Goal: Task Accomplishment & Management: Use online tool/utility

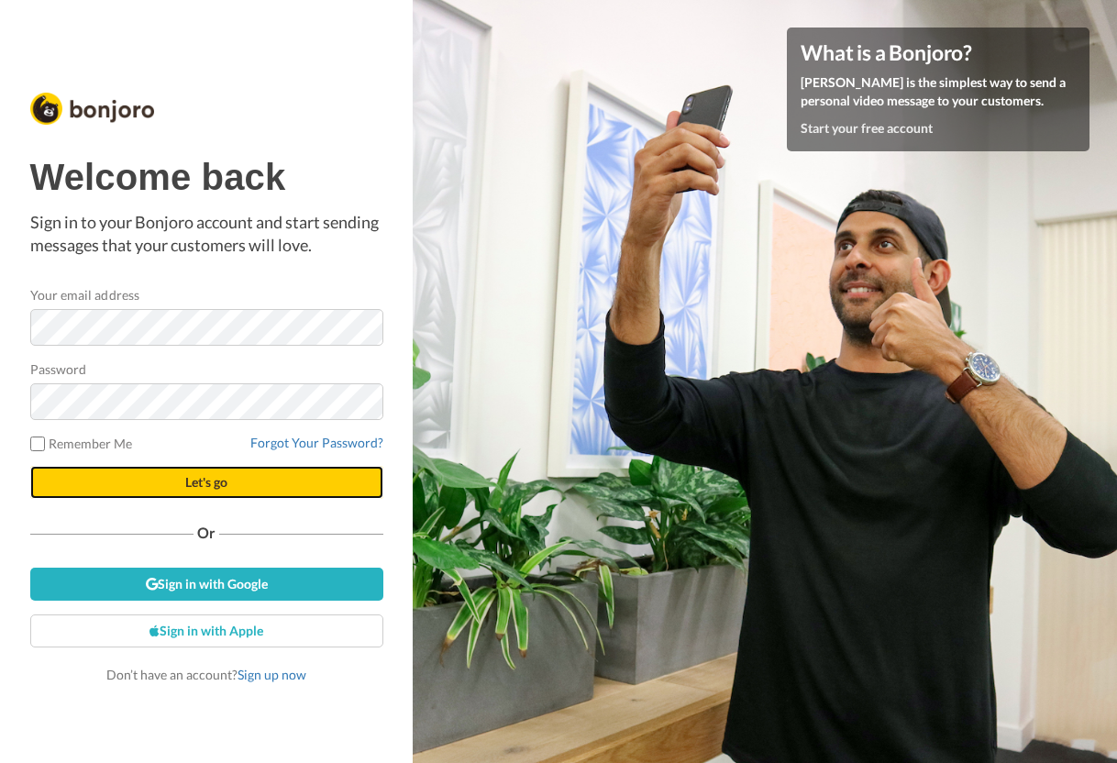
click at [123, 481] on button "Let's go" at bounding box center [206, 482] width 353 height 33
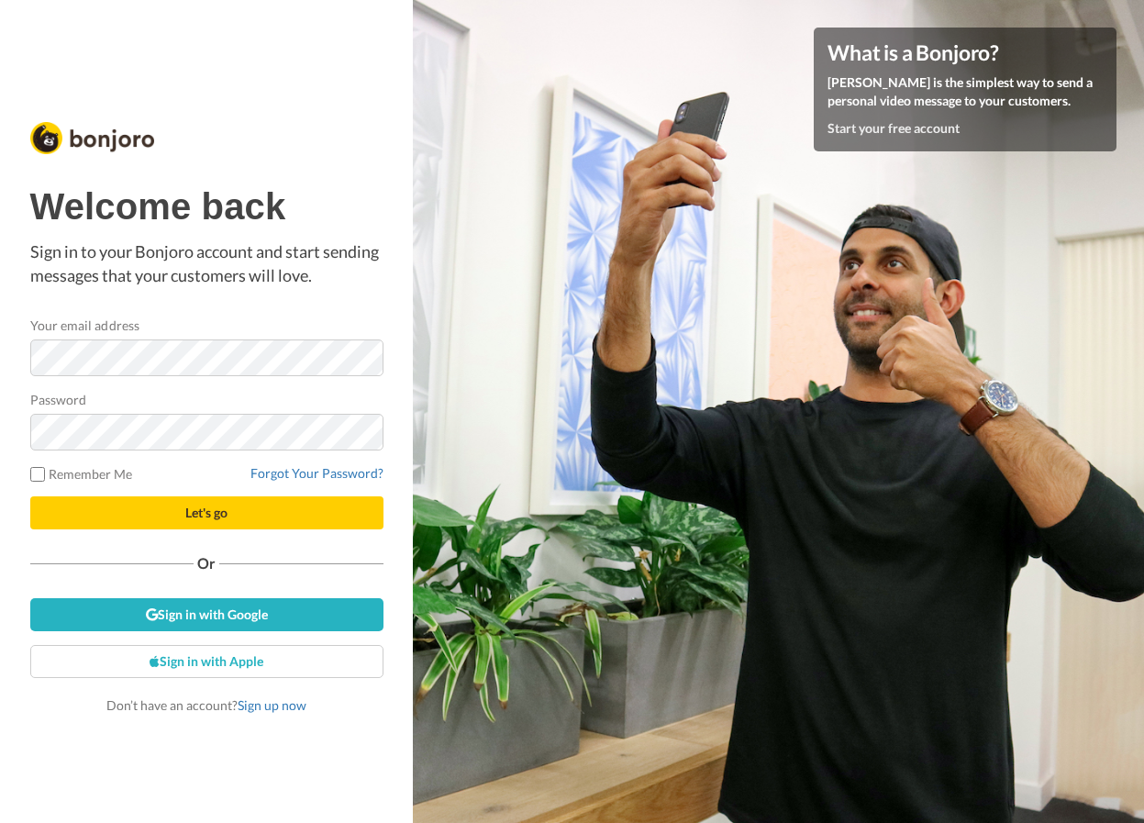
click at [83, 733] on div "Welcome back Sign in to your Bonjoro account and start sending messages that yo…" at bounding box center [206, 411] width 413 height 823
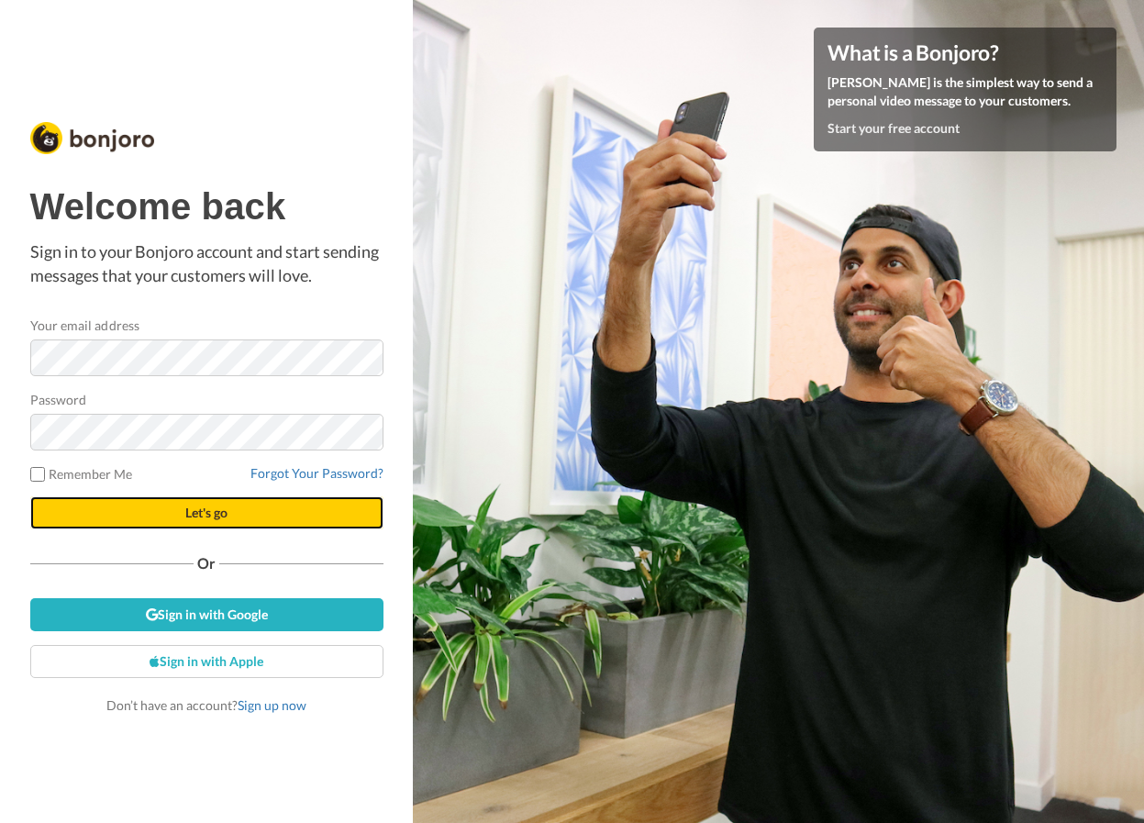
click at [193, 510] on span "Let's go" at bounding box center [206, 512] width 42 height 16
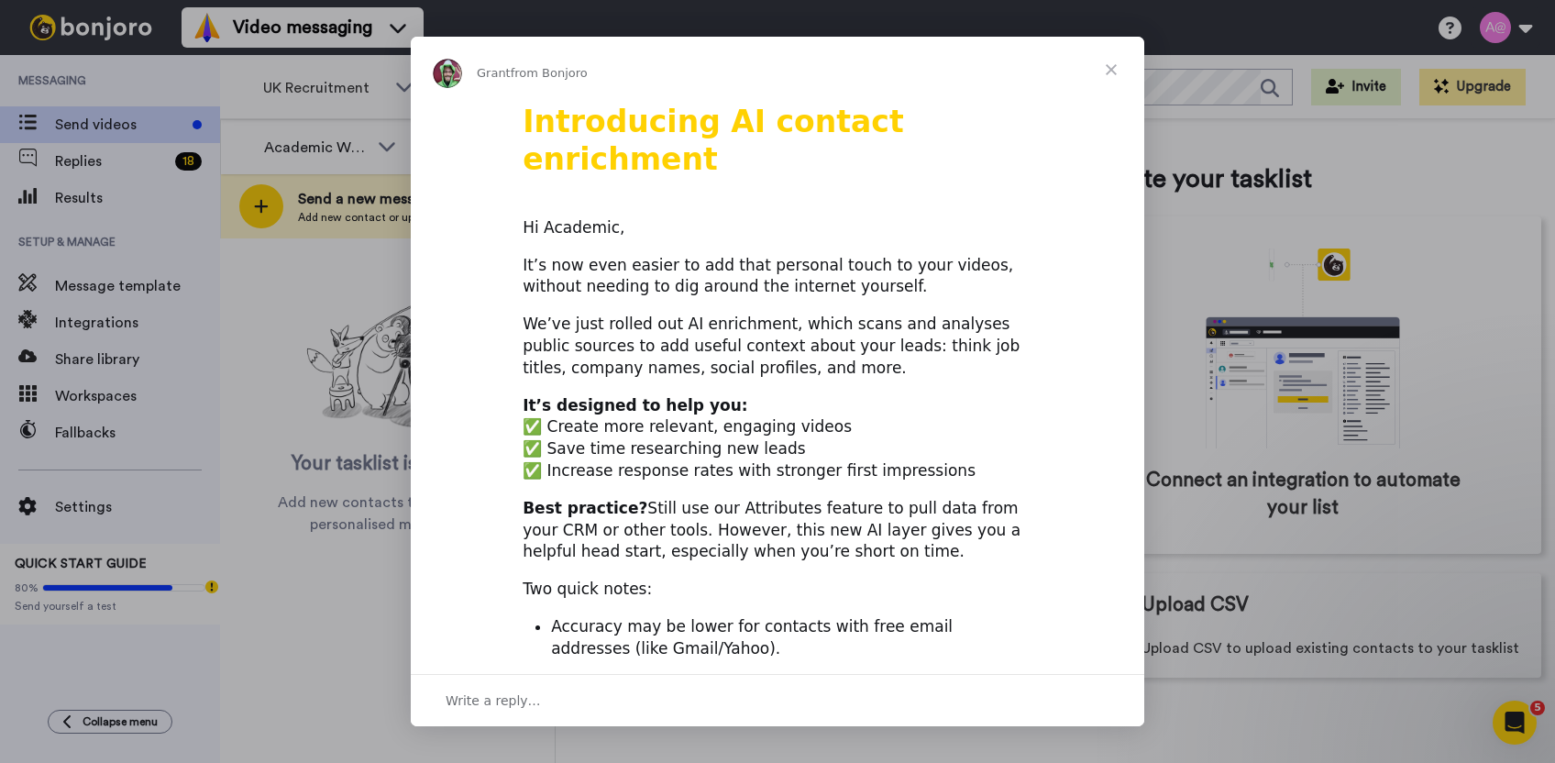
click at [1111, 77] on span "Close" at bounding box center [1111, 70] width 66 height 66
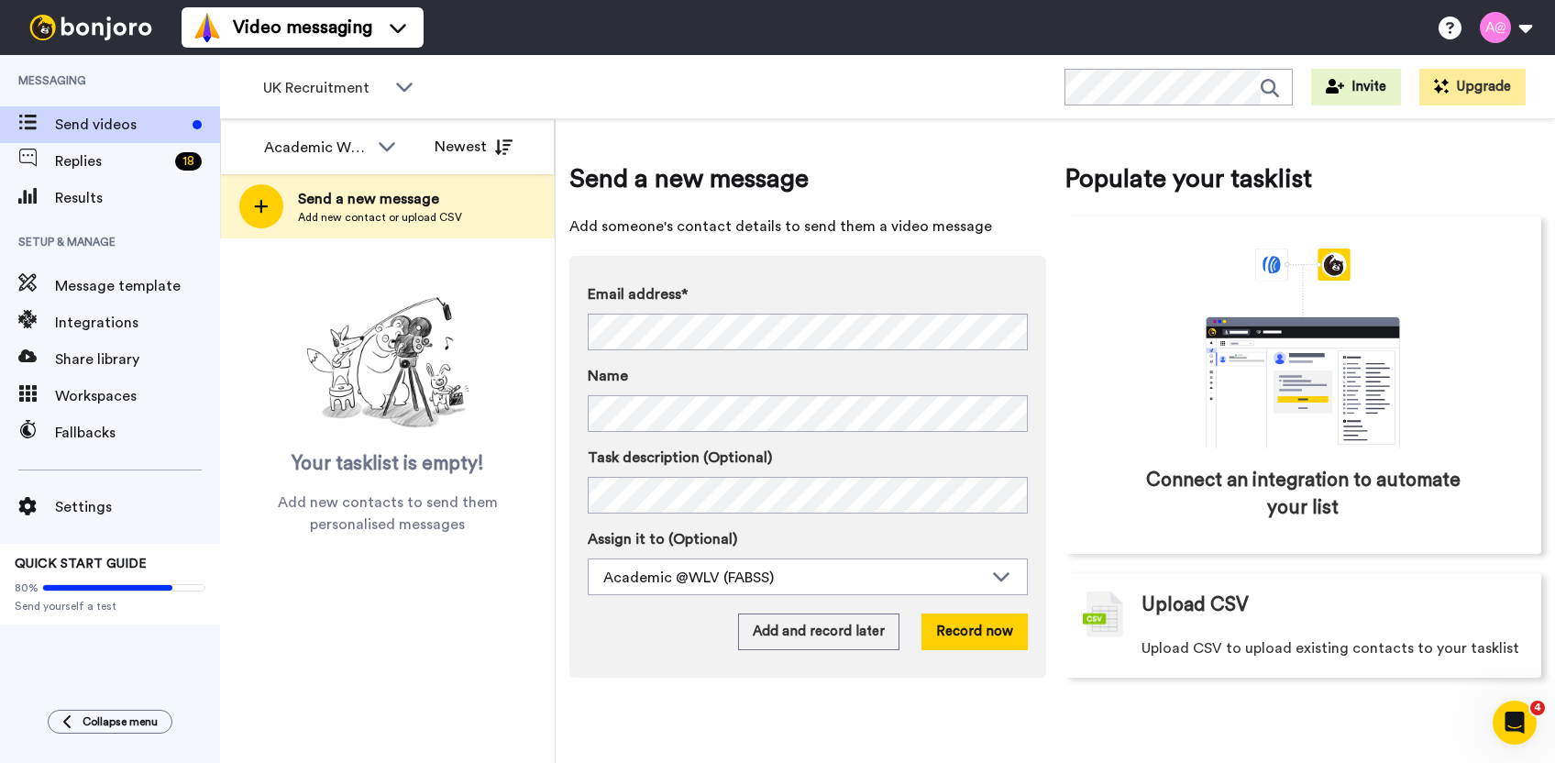
click at [982, 171] on span "Send a new message" at bounding box center [807, 178] width 477 height 37
click at [103, 126] on span "Send videos" at bounding box center [120, 125] width 130 height 22
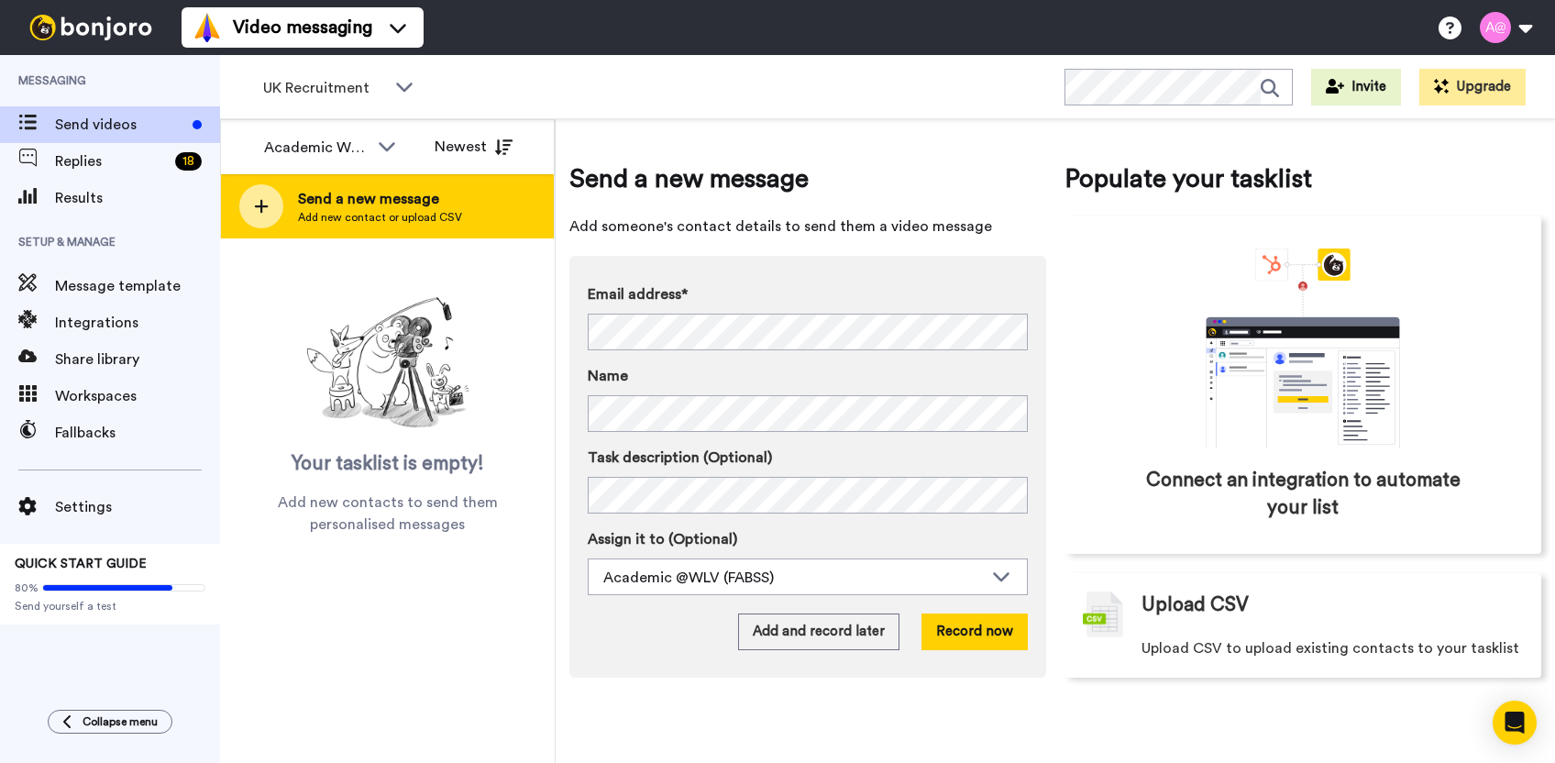
drag, startPoint x: 1034, startPoint y: 153, endPoint x: 536, endPoint y: 206, distance: 500.8
click at [1034, 153] on div "Send a new message Add someone's contact details to send them a video message E…" at bounding box center [1055, 419] width 972 height 572
click at [370, 208] on span "Send a new message" at bounding box center [380, 199] width 164 height 22
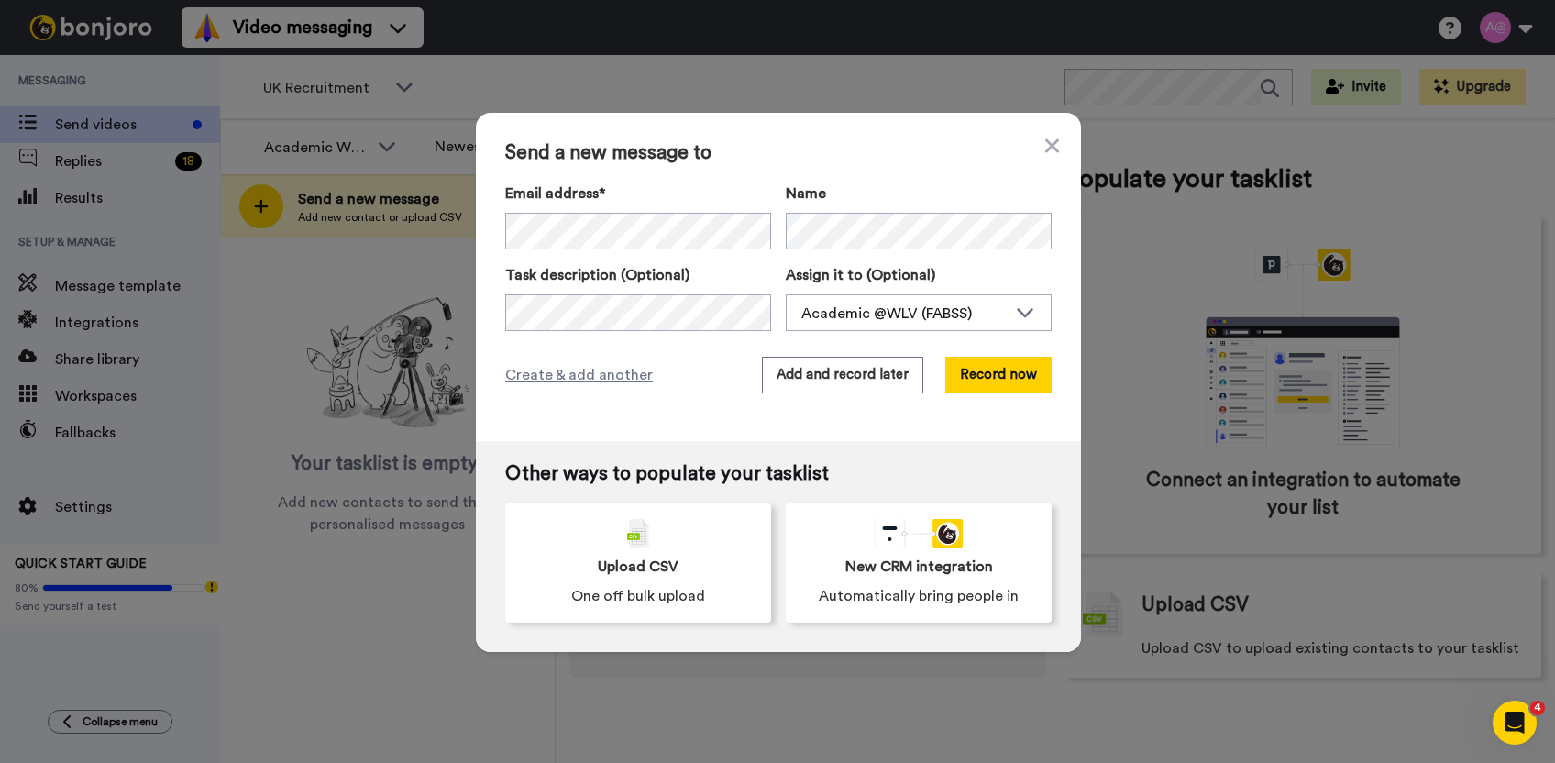
drag, startPoint x: 961, startPoint y: 158, endPoint x: 884, endPoint y: 197, distance: 86.5
click at [961, 158] on span "Send a new message to" at bounding box center [778, 153] width 547 height 22
click at [790, 156] on span "Send a new message to" at bounding box center [778, 153] width 547 height 22
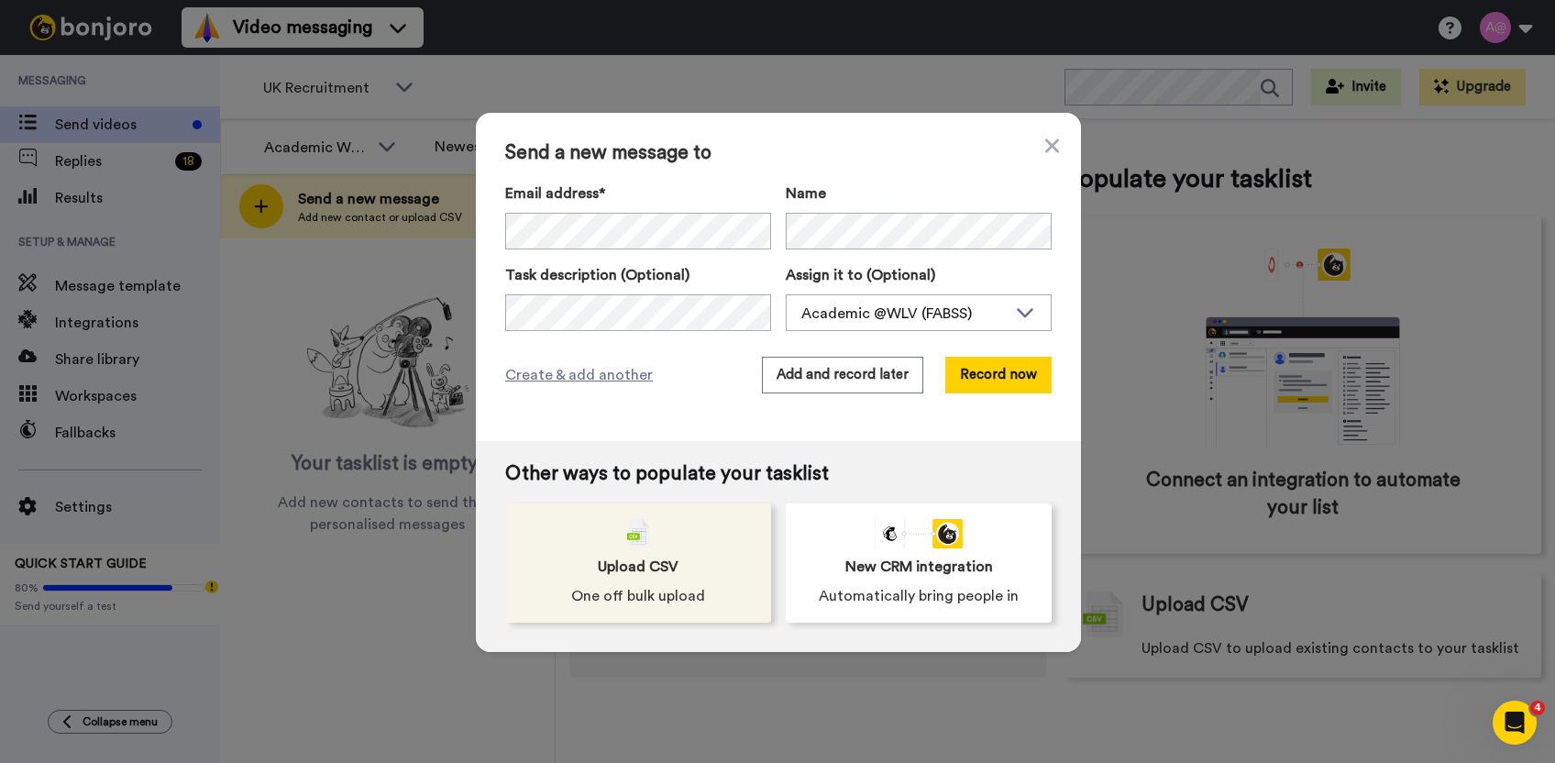
click at [633, 581] on div "Upload CSV One off bulk upload" at bounding box center [638, 562] width 266 height 119
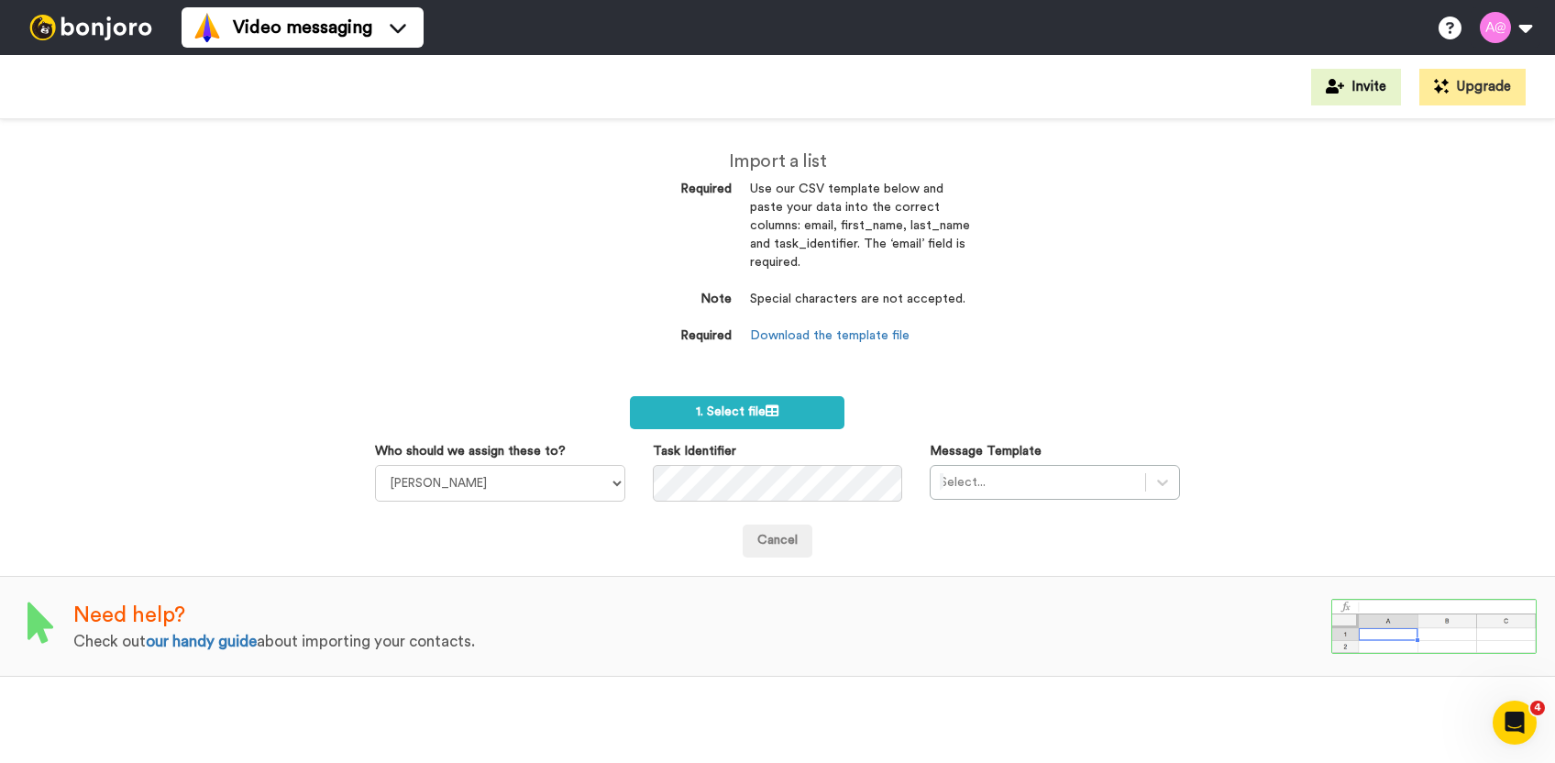
click at [1015, 179] on div "Import a list Required Use our CSV template below and paste your data into the …" at bounding box center [777, 441] width 1555 height 644
click at [1044, 199] on div "Import a list Required Use our CSV template below and paste your data into the …" at bounding box center [777, 441] width 1555 height 644
click at [1055, 175] on div "Import a list Required Use our CSV template below and paste your data into the …" at bounding box center [777, 441] width 1555 height 644
click at [987, 238] on div "Import a list Required Use our CSV template below and paste your data into the …" at bounding box center [777, 441] width 1555 height 644
click at [1217, 151] on div "Import a list Required Use our CSV template below and paste your data into the …" at bounding box center [777, 441] width 1555 height 644
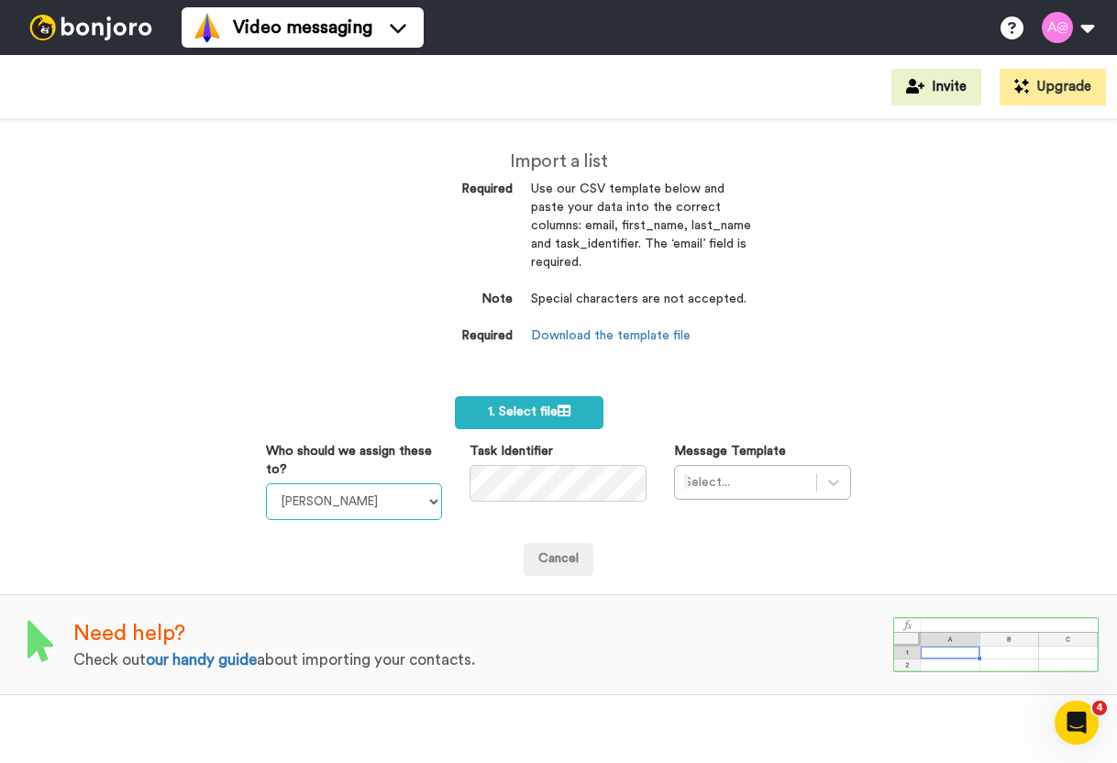
click at [404, 497] on select "Laura Wright Amarjit Duggal WLV Academic (FSE) Divandra Birla Bolutife Ademokoy…" at bounding box center [354, 501] width 177 height 37
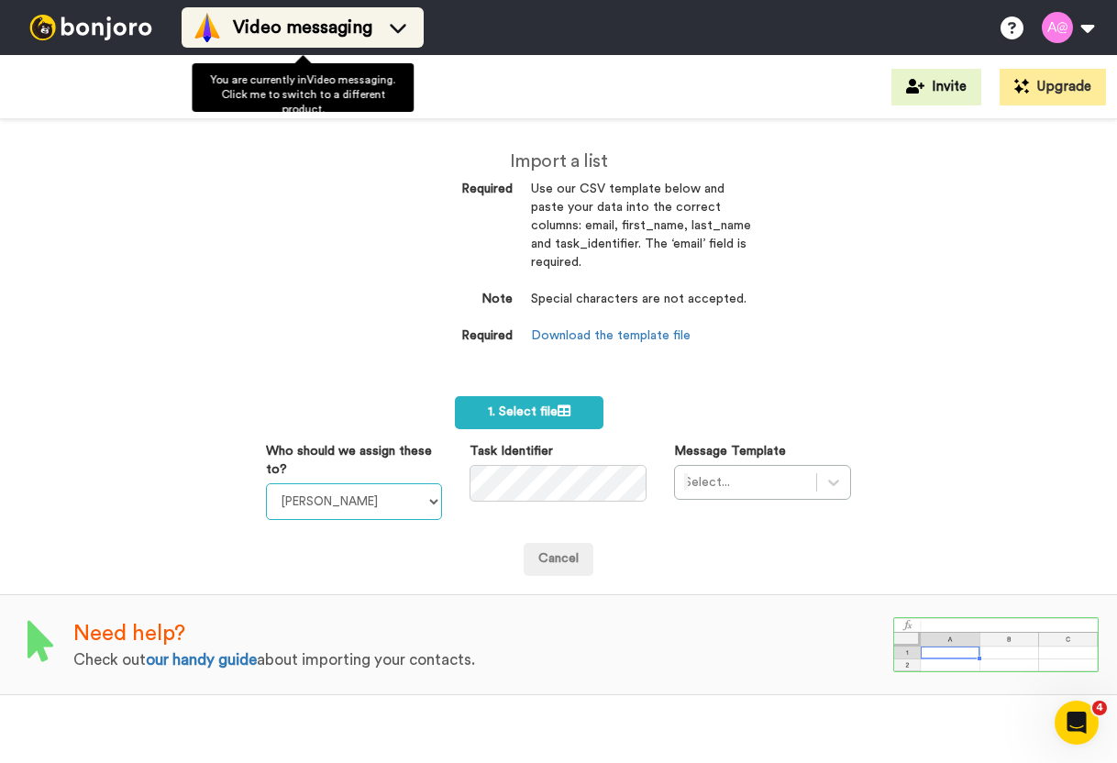
select select "2217c12c-77ea-4271-839b-230037161a56"
click at [266, 483] on select "Laura Wright Amarjit Duggal WLV Academic (FSE) Divandra Birla Bolutife Ademokoy…" at bounding box center [354, 501] width 177 height 37
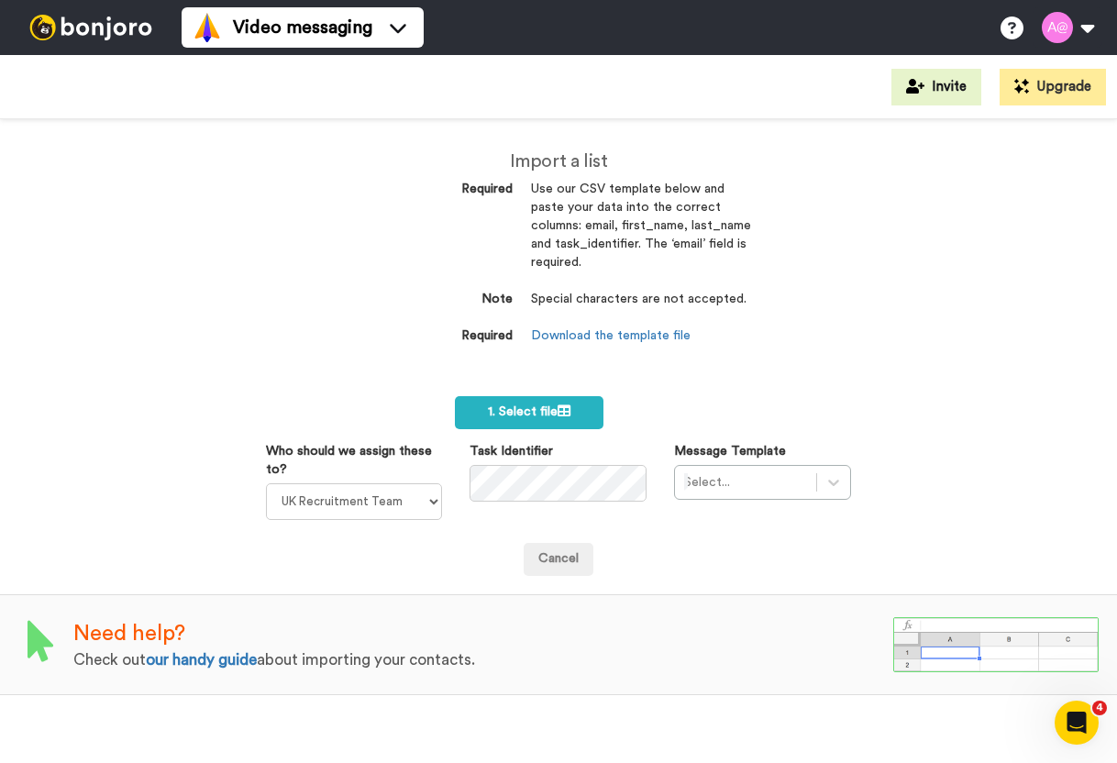
click at [72, 487] on div "Import a list Required Use our CSV template below and paste your data into the …" at bounding box center [558, 441] width 1117 height 644
click at [708, 485] on div "Select..." at bounding box center [762, 482] width 177 height 35
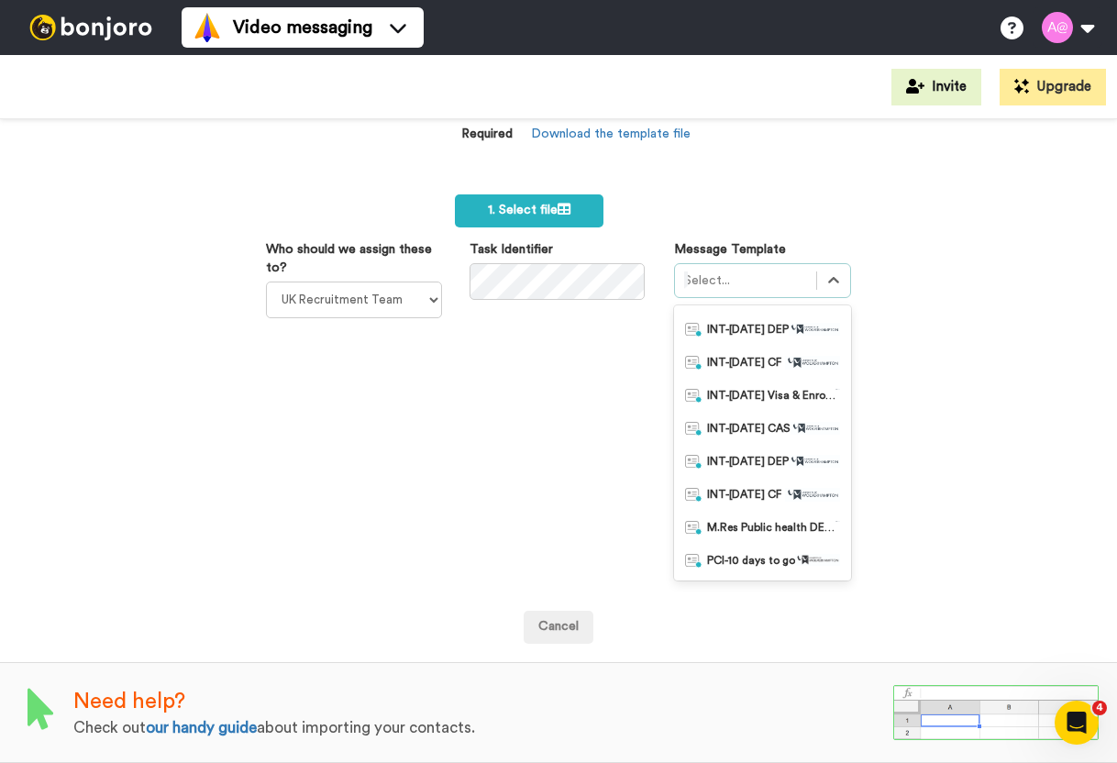
scroll to position [0, 0]
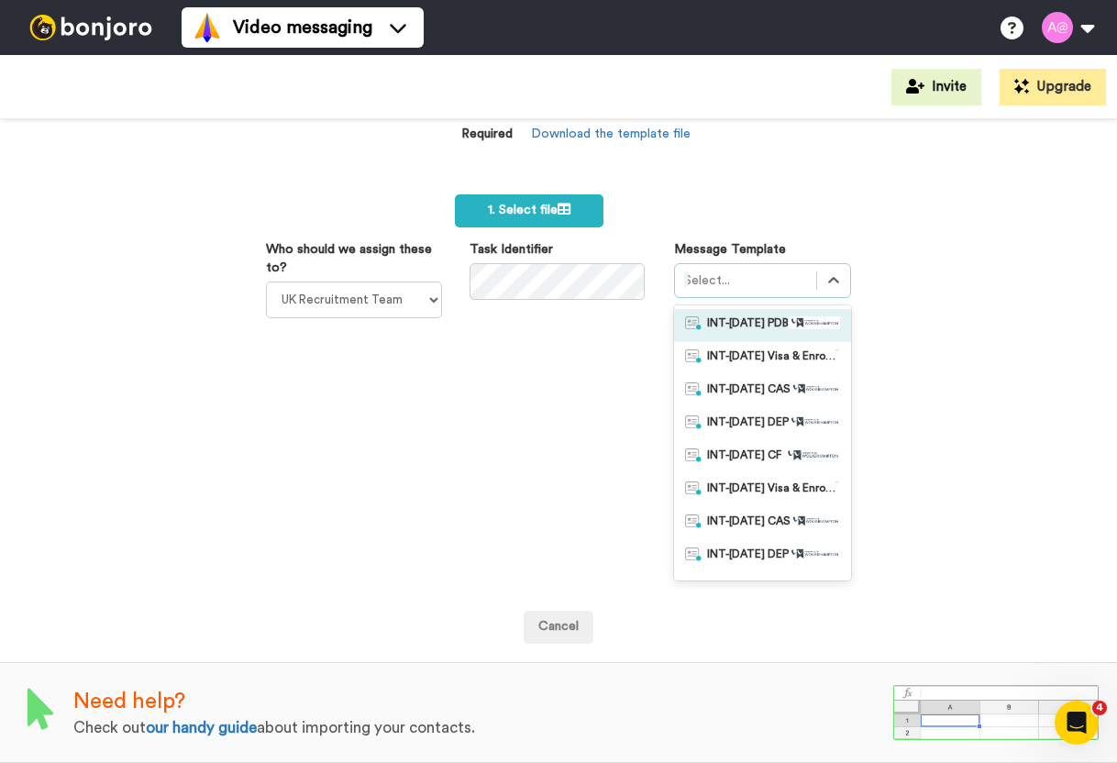
click at [750, 260] on div "Import a list Required Use our CSV template below and paste your data into the …" at bounding box center [558, 441] width 1117 height 644
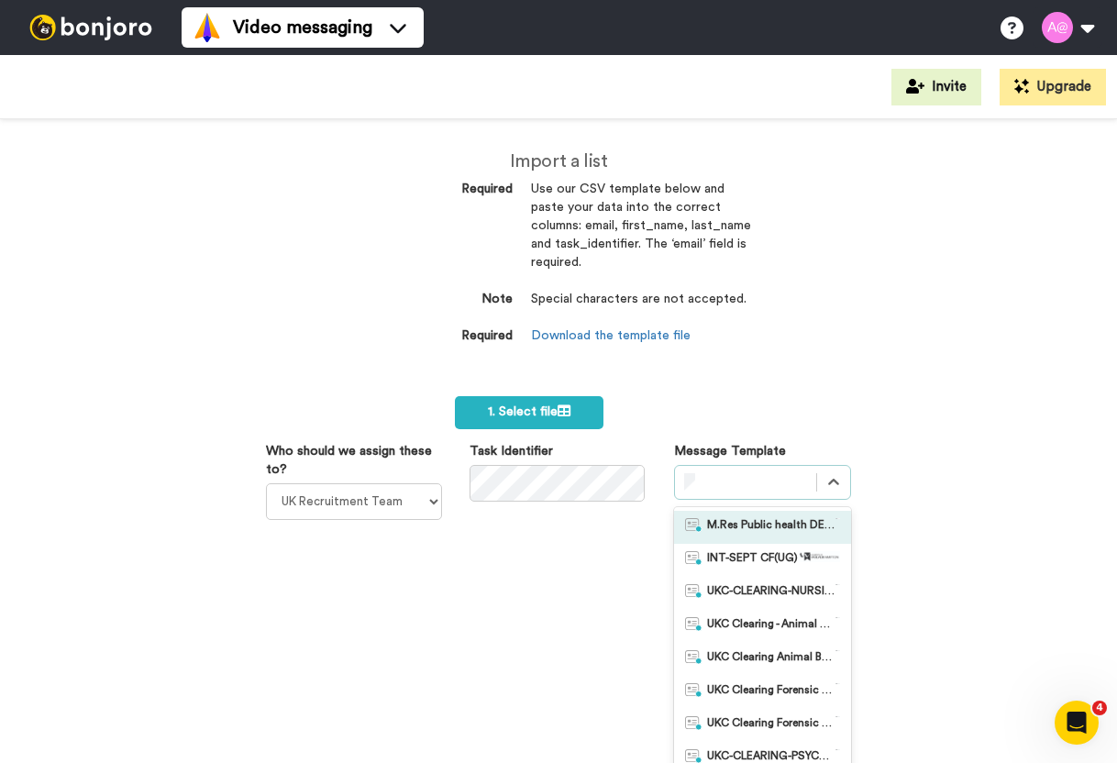
click at [748, 494] on div at bounding box center [745, 482] width 141 height 29
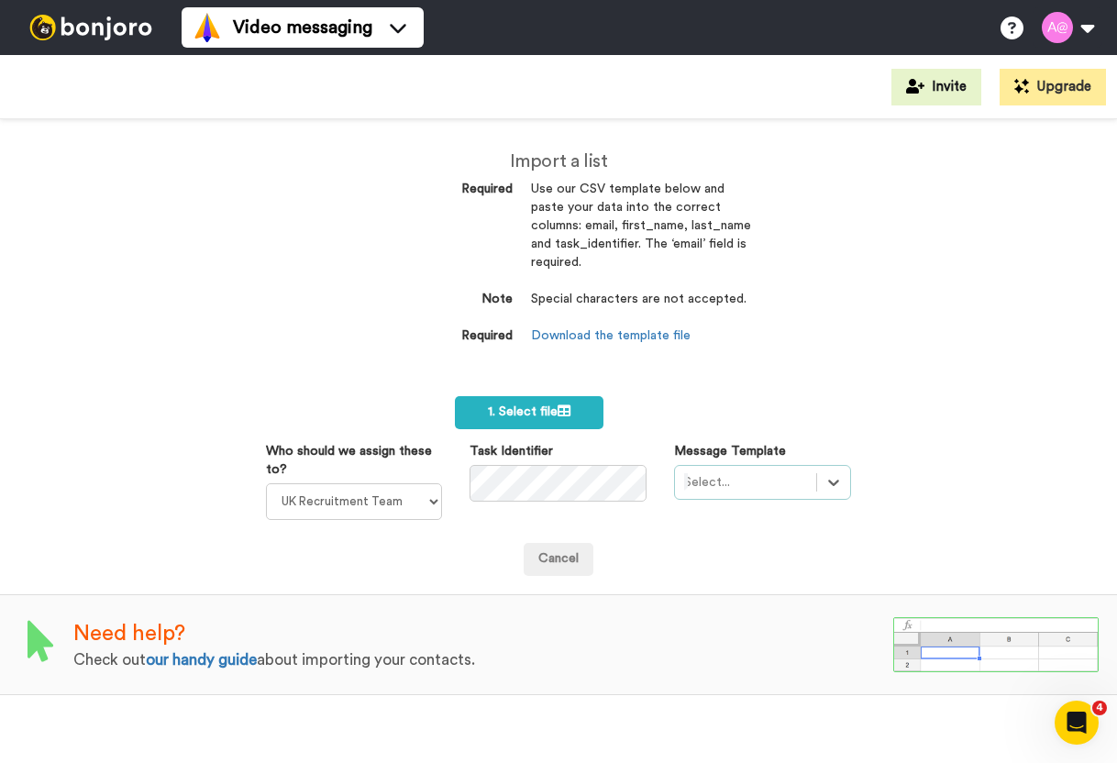
click at [755, 484] on div "Select is focused ,type to refine list, press Down to open the menu, Select..." at bounding box center [762, 482] width 177 height 35
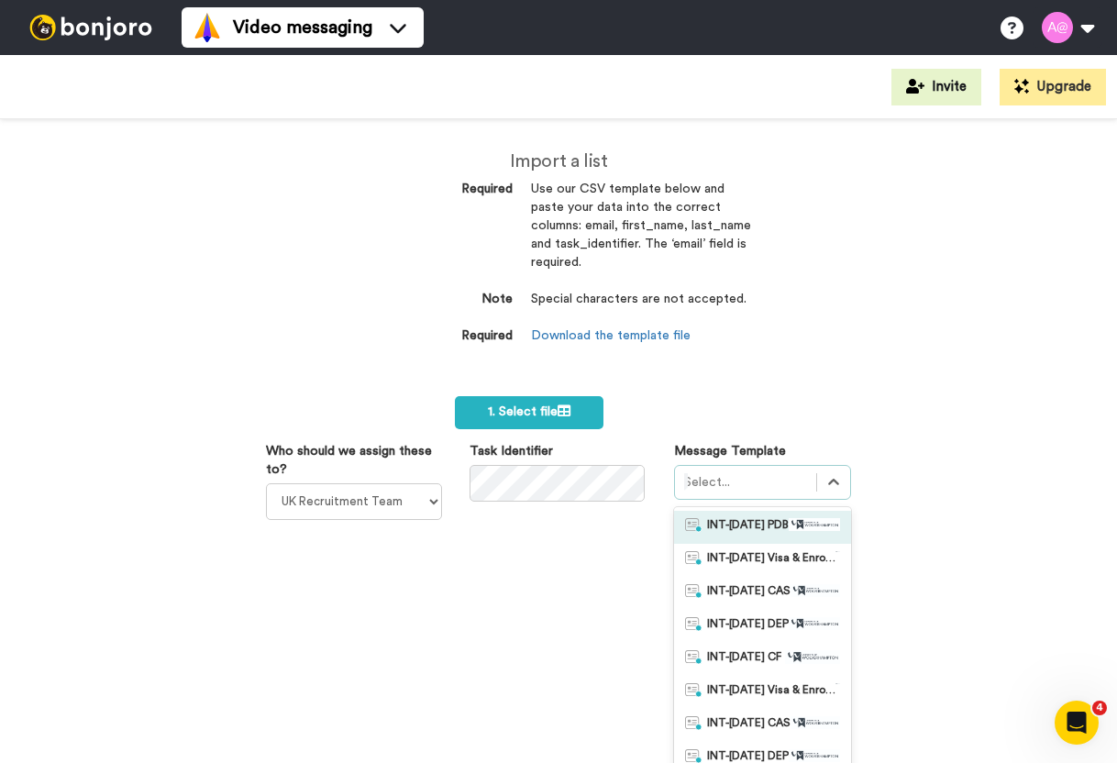
scroll to position [27, 0]
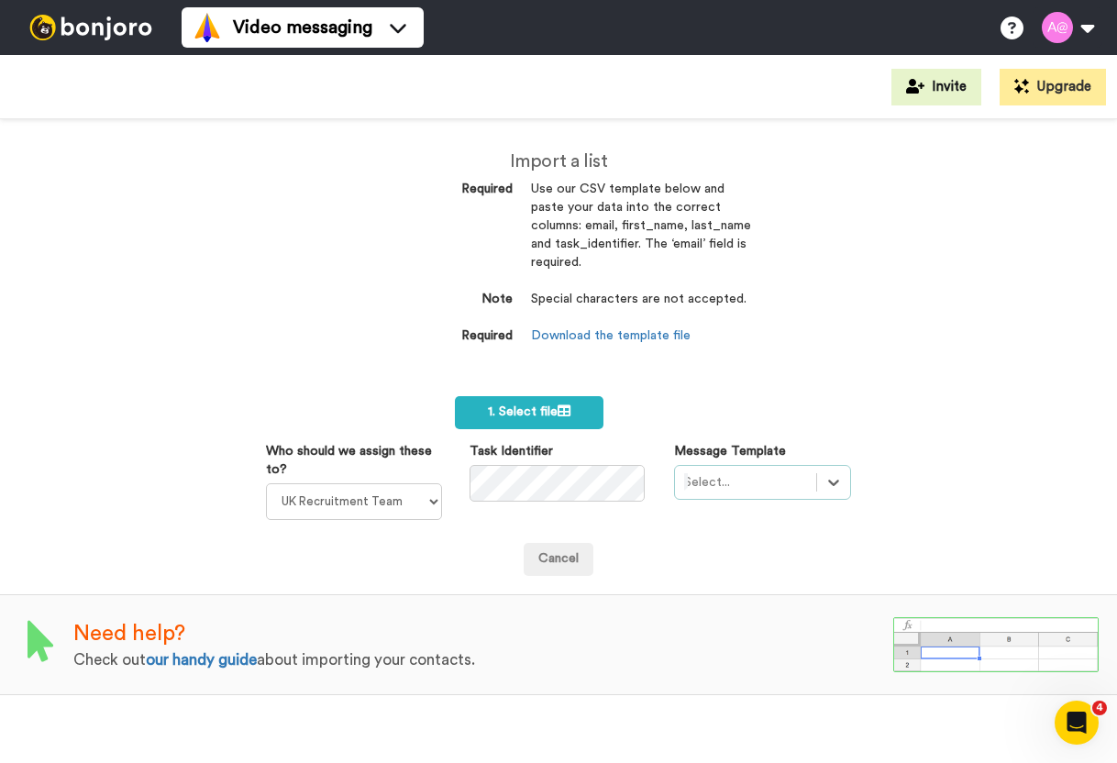
click at [753, 450] on div "Message Template Select is focused ,type to refine list, press Down to open the…" at bounding box center [762, 471] width 205 height 58
click at [741, 474] on div "Select is focused ,type to refine list, press Down to open the menu, Select..." at bounding box center [762, 482] width 177 height 35
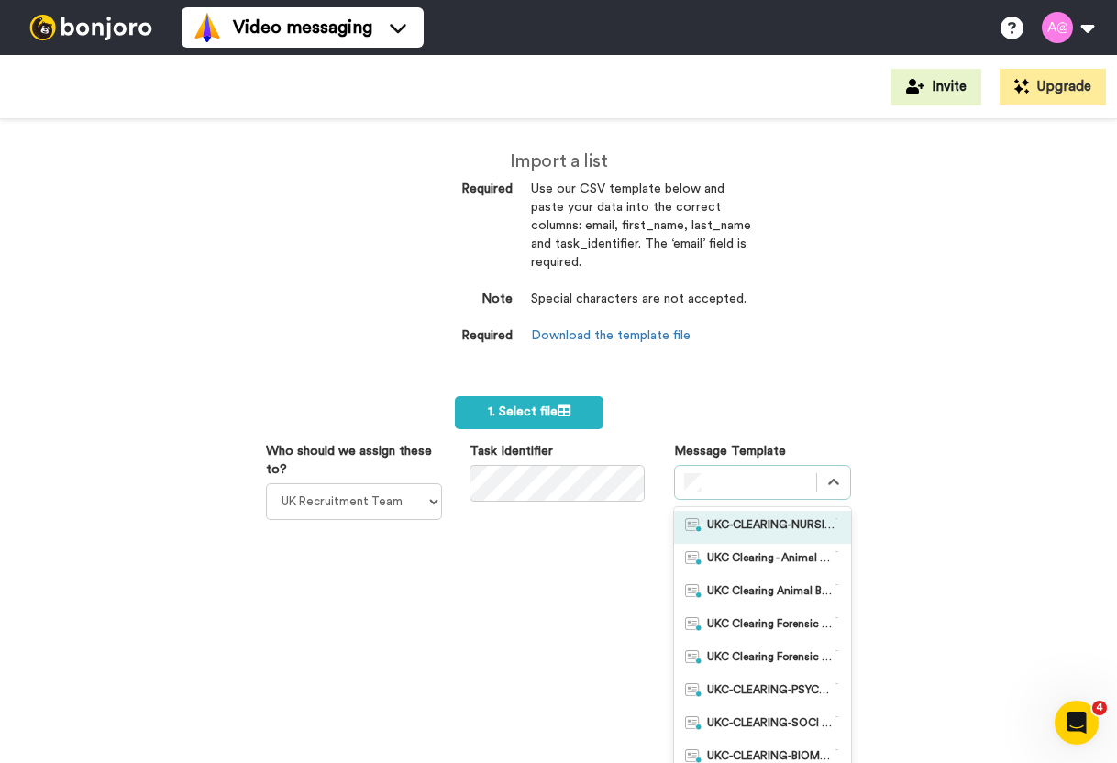
click at [724, 483] on div at bounding box center [745, 482] width 123 height 22
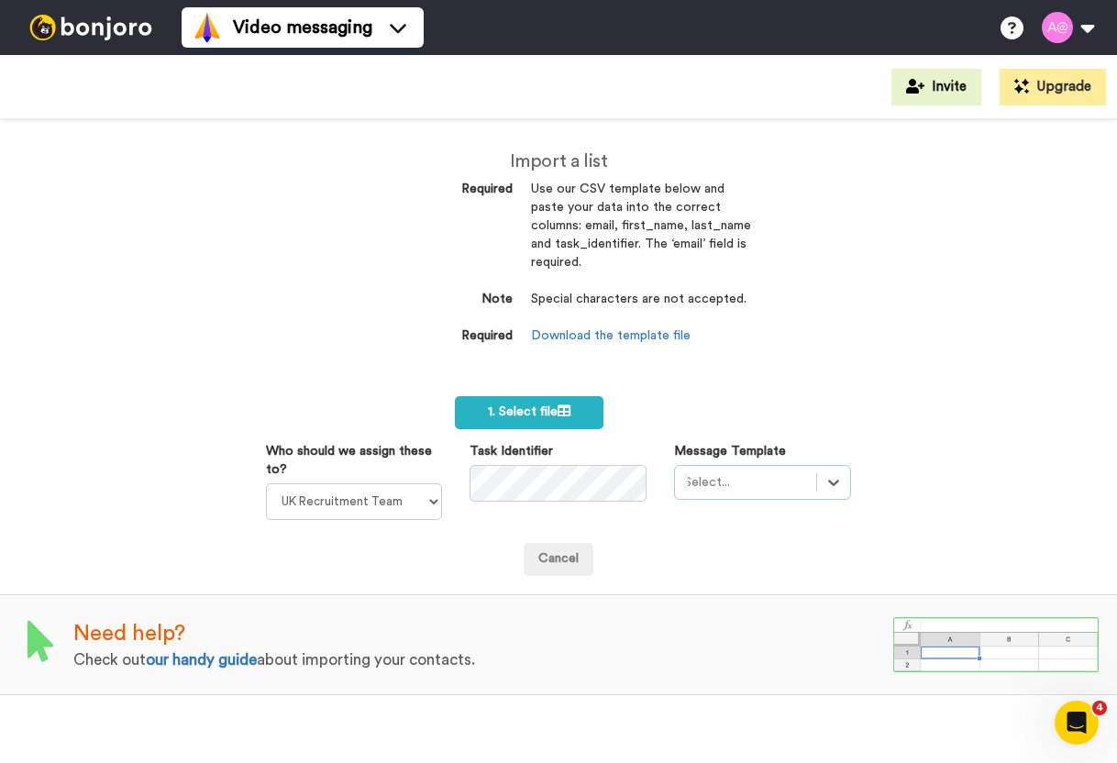
click at [724, 483] on div "Select is focused ,type to refine list, press Down to open the menu, Select..." at bounding box center [762, 482] width 177 height 35
click at [722, 458] on div "Message Template Select is focused ,type to refine list, press Down to open the…" at bounding box center [762, 471] width 205 height 58
click at [730, 481] on div "Select is focused ,type to refine list, press Down to open the menu, Select..." at bounding box center [762, 482] width 177 height 35
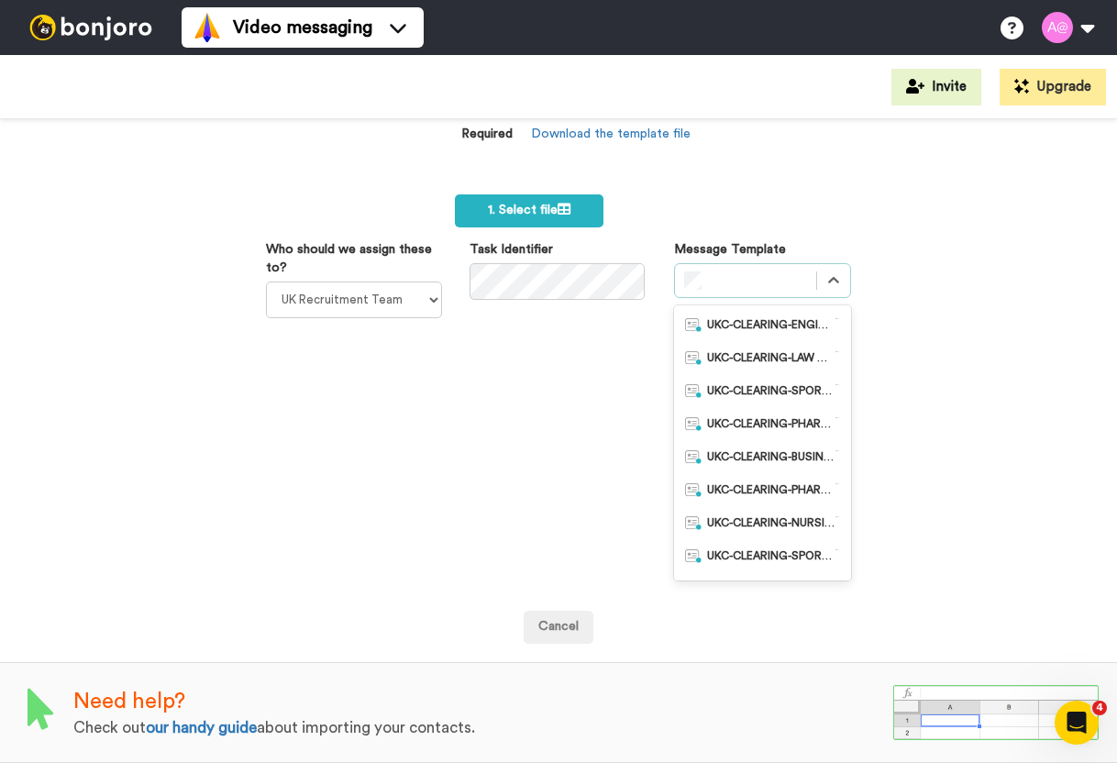
scroll to position [604, 0]
click at [494, 473] on div "Who should we assign these to? Laura Wright Amarjit Duggal WLV Academic (FSE) D…" at bounding box center [559, 414] width 614 height 348
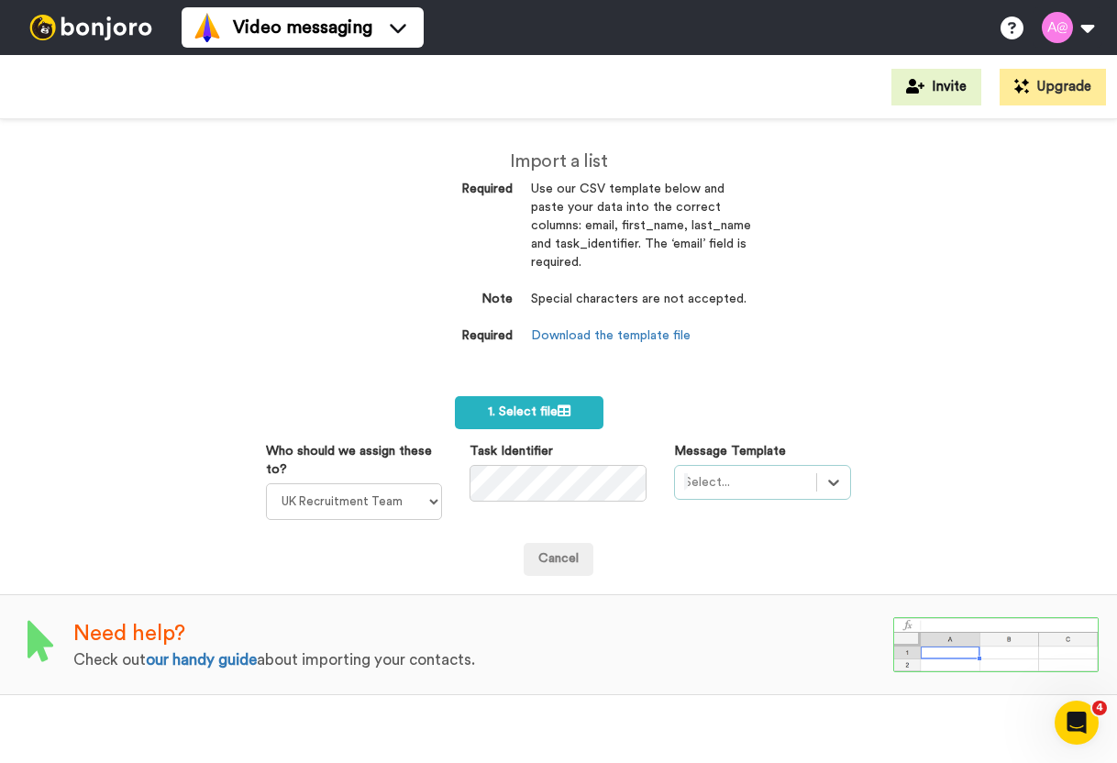
scroll to position [0, 0]
click at [751, 270] on div "Import a list Required Use our CSV template below and paste your data into the …" at bounding box center [558, 441] width 1117 height 644
click at [751, 270] on div "Import a list Required Use our CSV template below and paste your data into the …" at bounding box center [558, 257] width 413 height 277
select select "2217c12c-77ea-4271-839b-230037161a56"
click at [108, 26] on img at bounding box center [91, 28] width 138 height 26
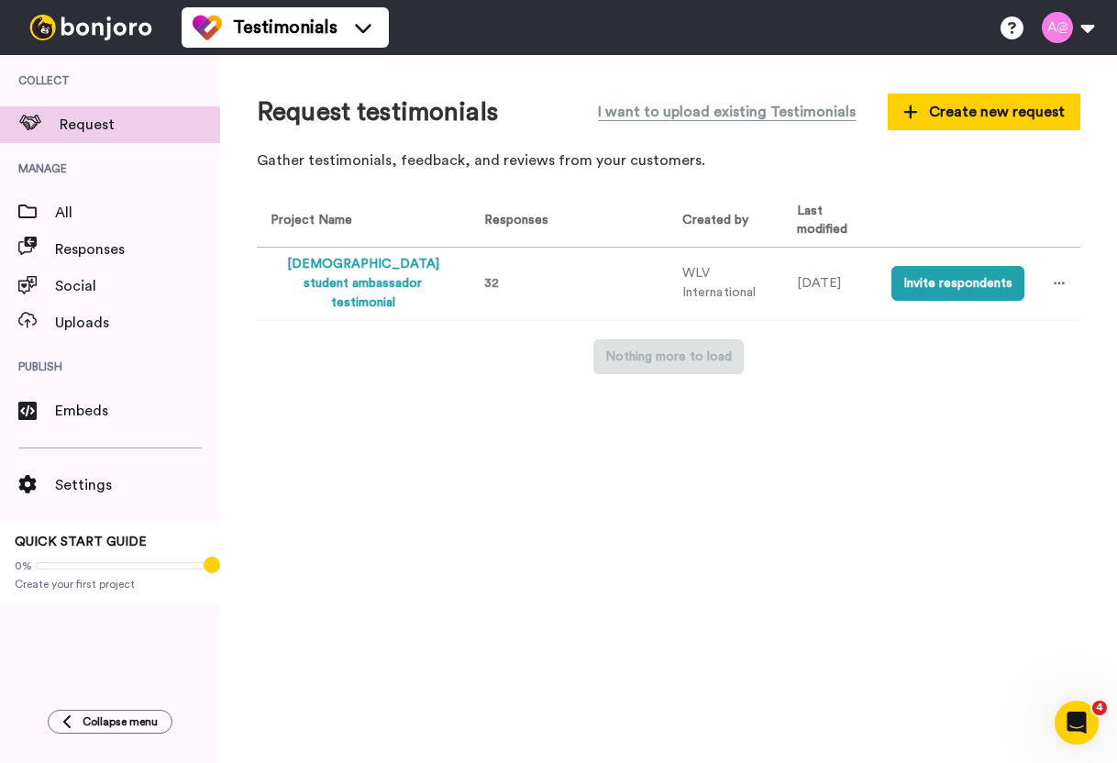
click at [119, 25] on img at bounding box center [91, 28] width 138 height 26
click at [84, 20] on img at bounding box center [91, 28] width 138 height 26
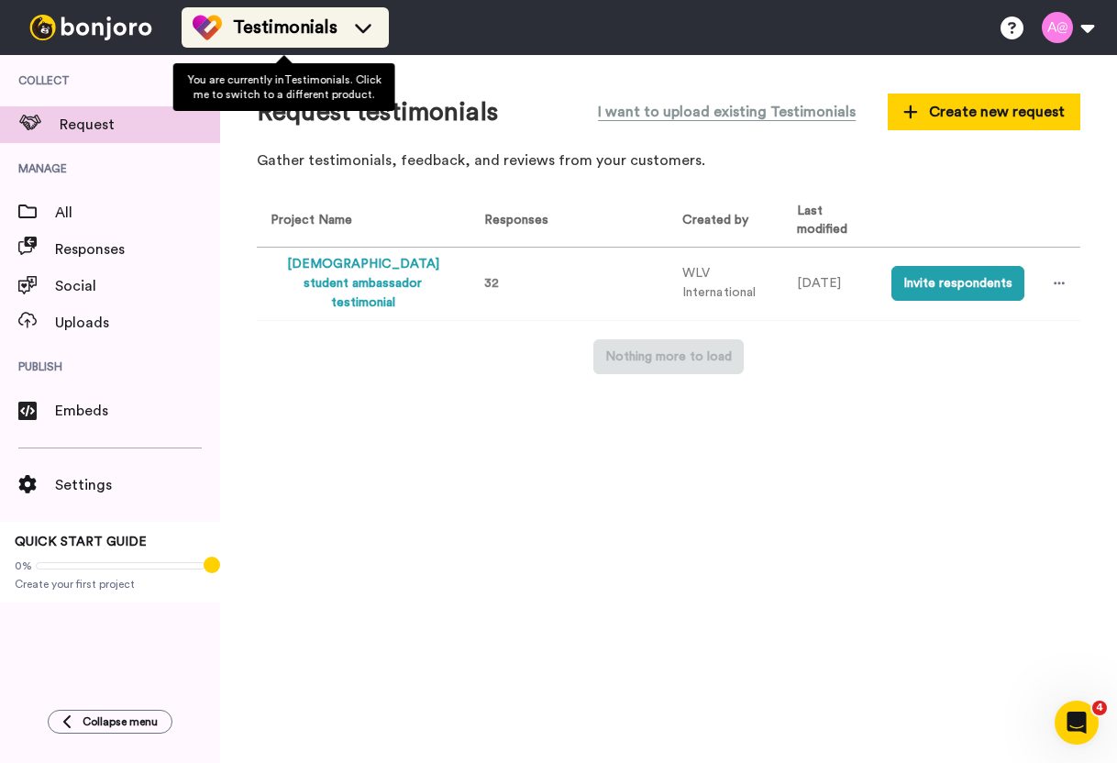
click at [317, 36] on span "Testimonials" at bounding box center [285, 28] width 105 height 26
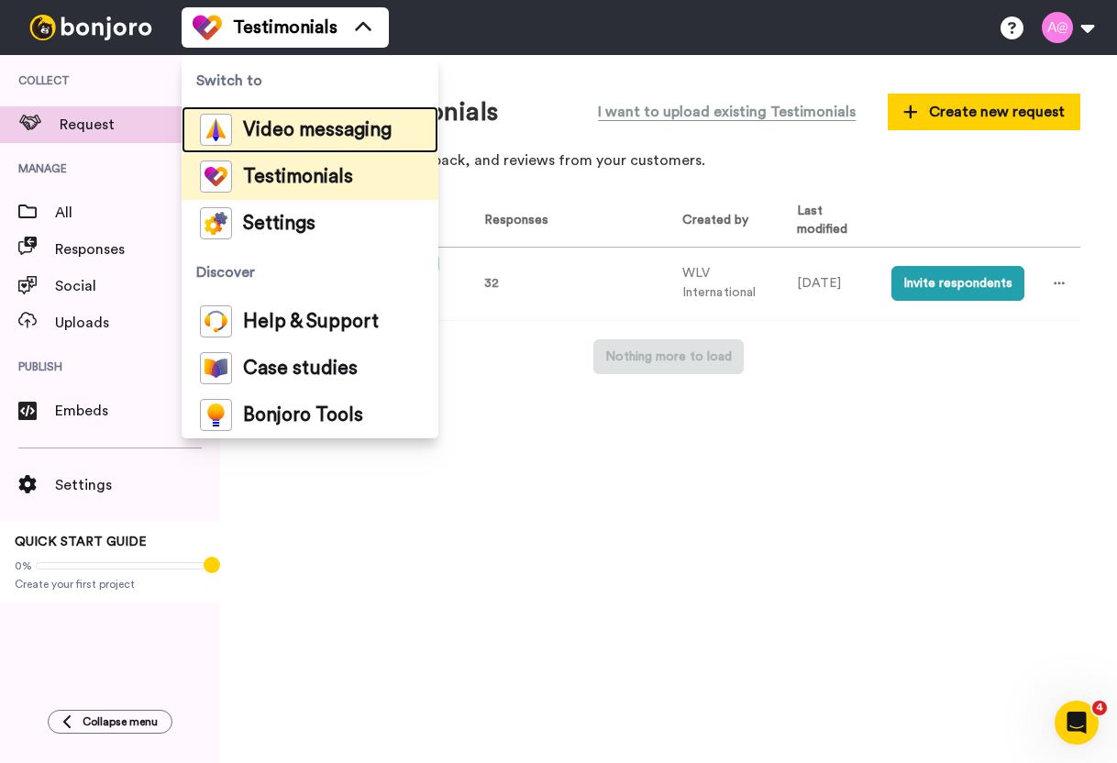
click at [305, 136] on span "Video messaging" at bounding box center [317, 130] width 149 height 18
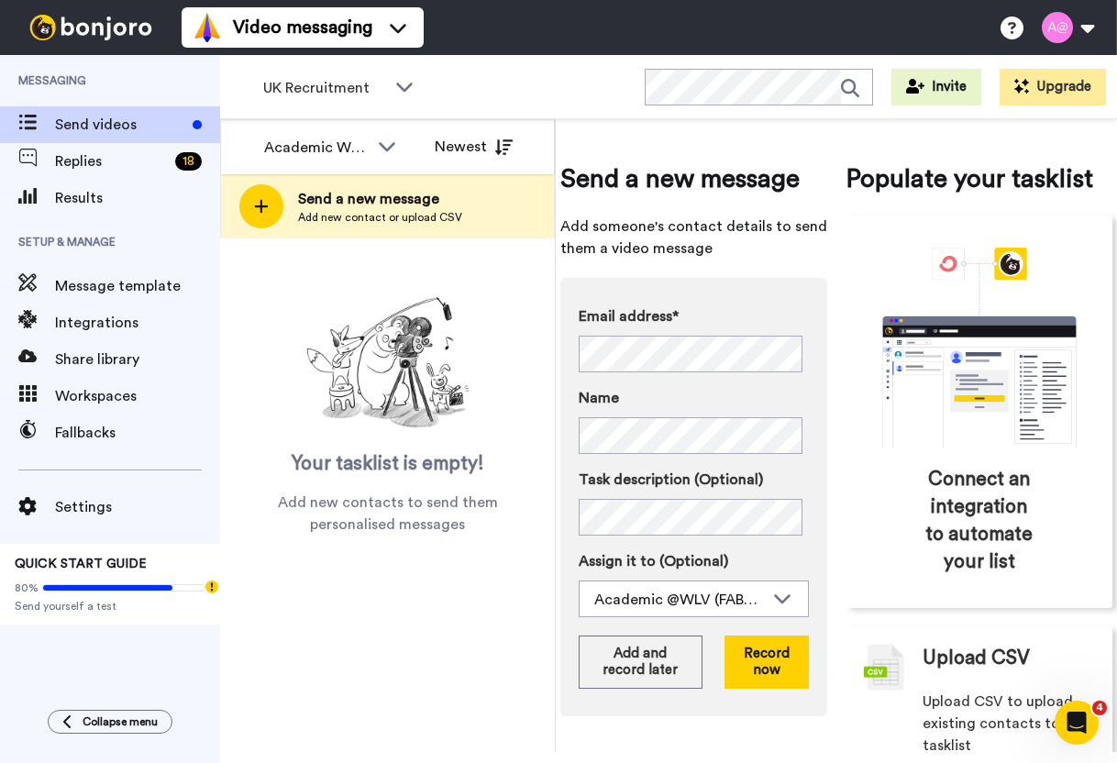
scroll to position [97, 0]
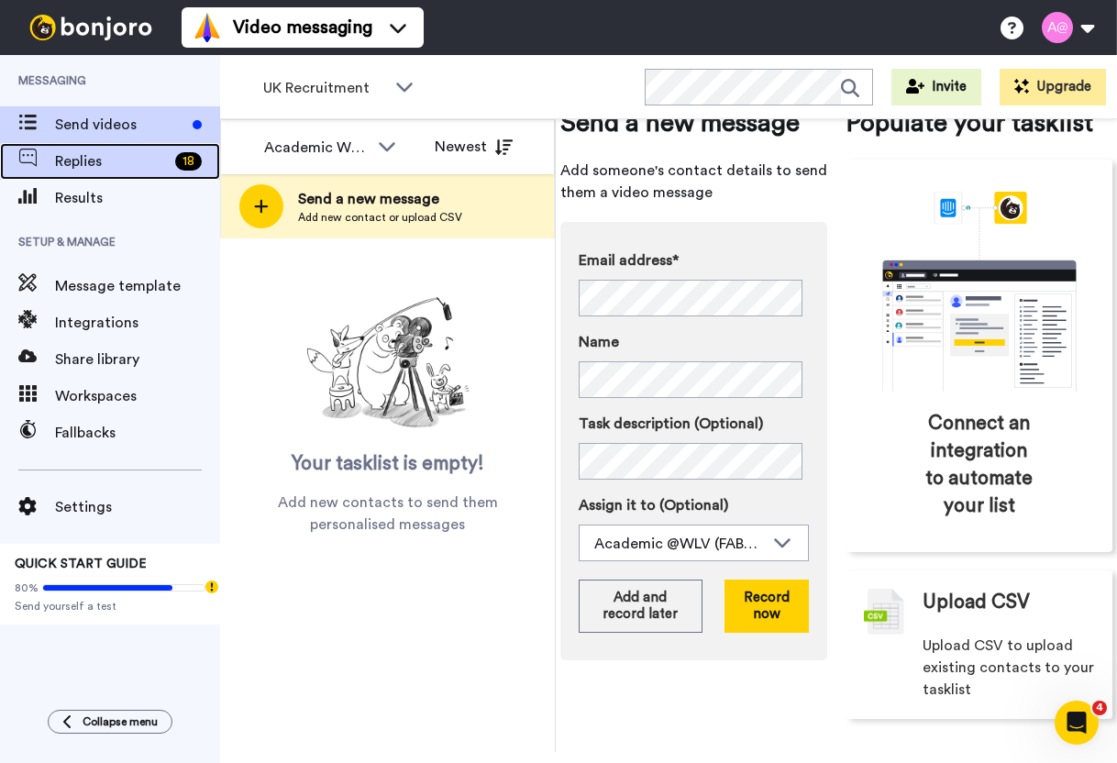
click at [99, 148] on div "Replies 18" at bounding box center [110, 161] width 220 height 37
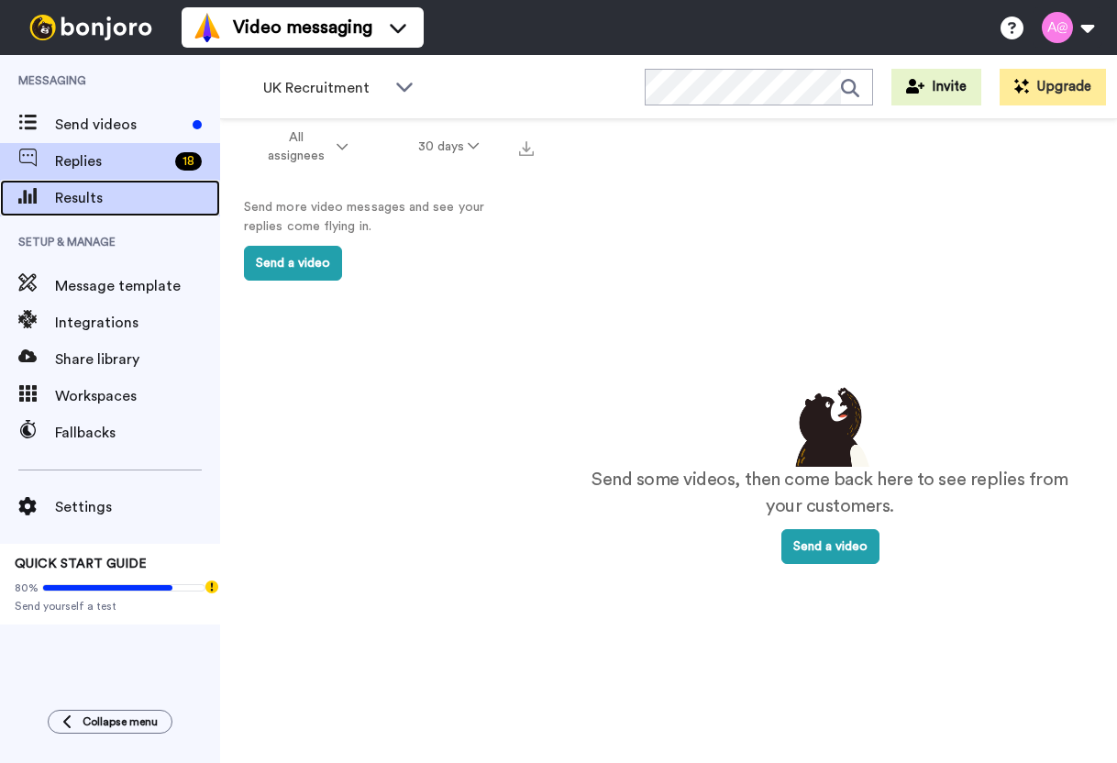
click at [102, 208] on span "Results" at bounding box center [137, 198] width 165 height 22
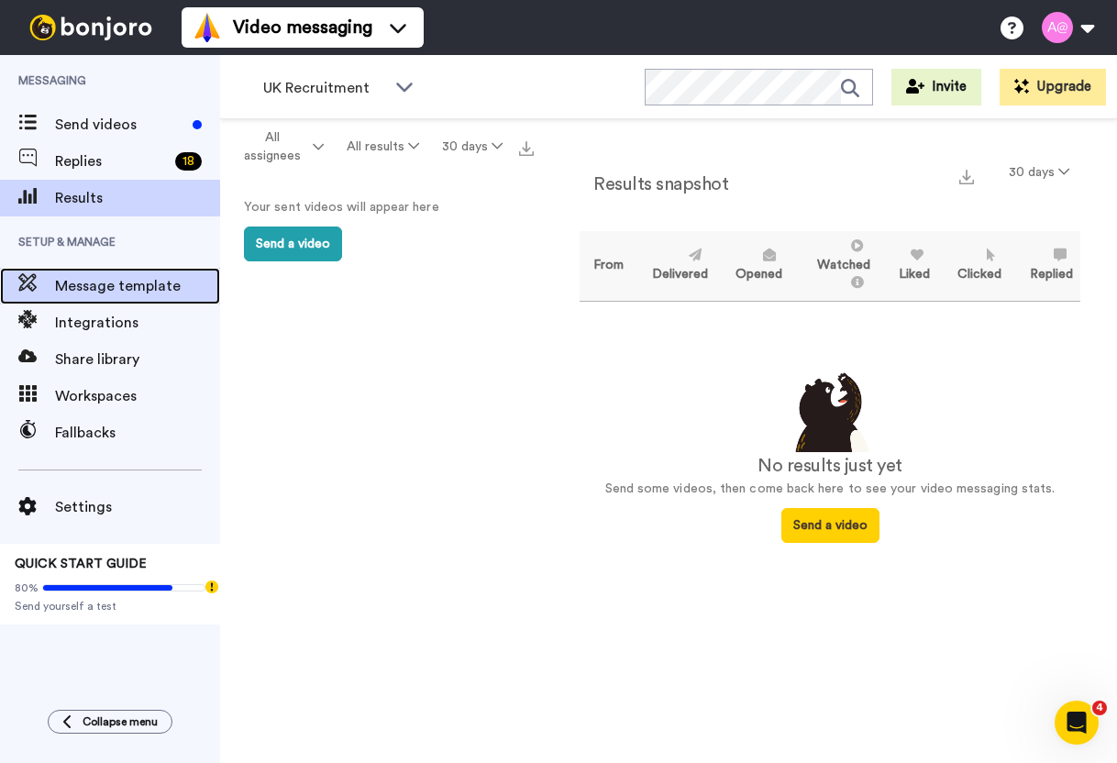
click at [105, 293] on span "Message template" at bounding box center [137, 286] width 165 height 22
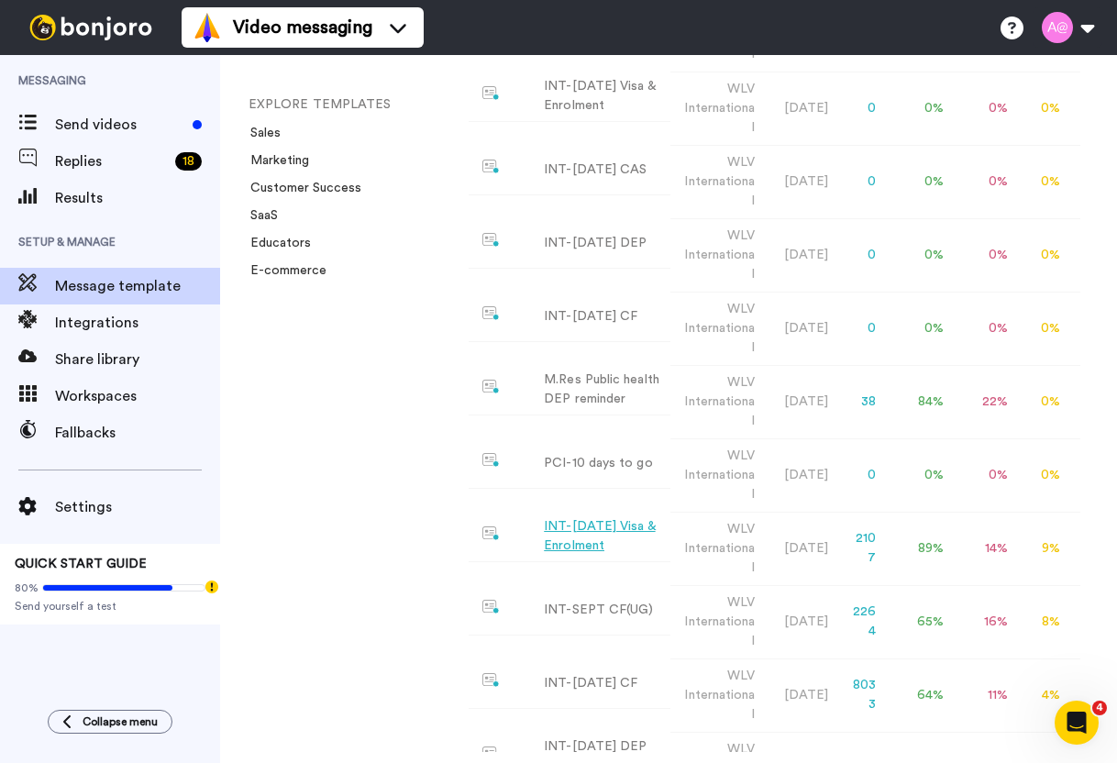
scroll to position [760, 0]
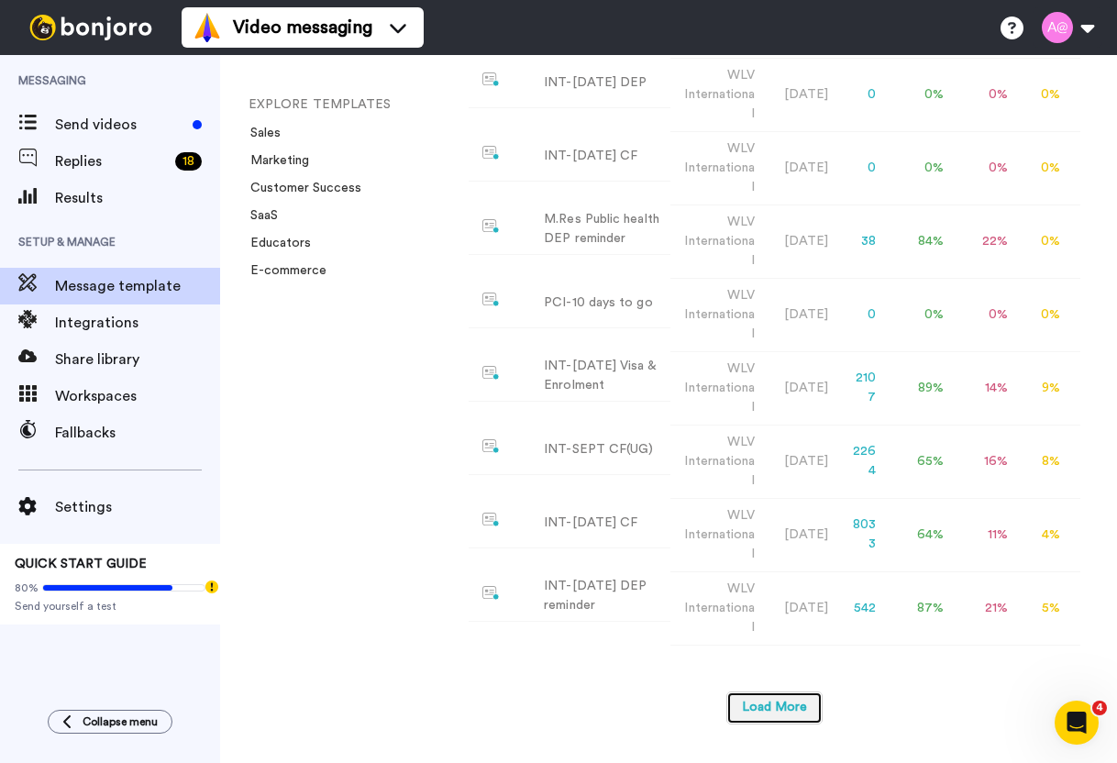
drag, startPoint x: 750, startPoint y: 697, endPoint x: 748, endPoint y: 675, distance: 22.1
click at [748, 675] on div "Message templates Created by Modified Sent Opened Viewed Liked Clicked Replied …" at bounding box center [775, 118] width 612 height 1248
click at [764, 694] on button "Load More" at bounding box center [774, 707] width 96 height 33
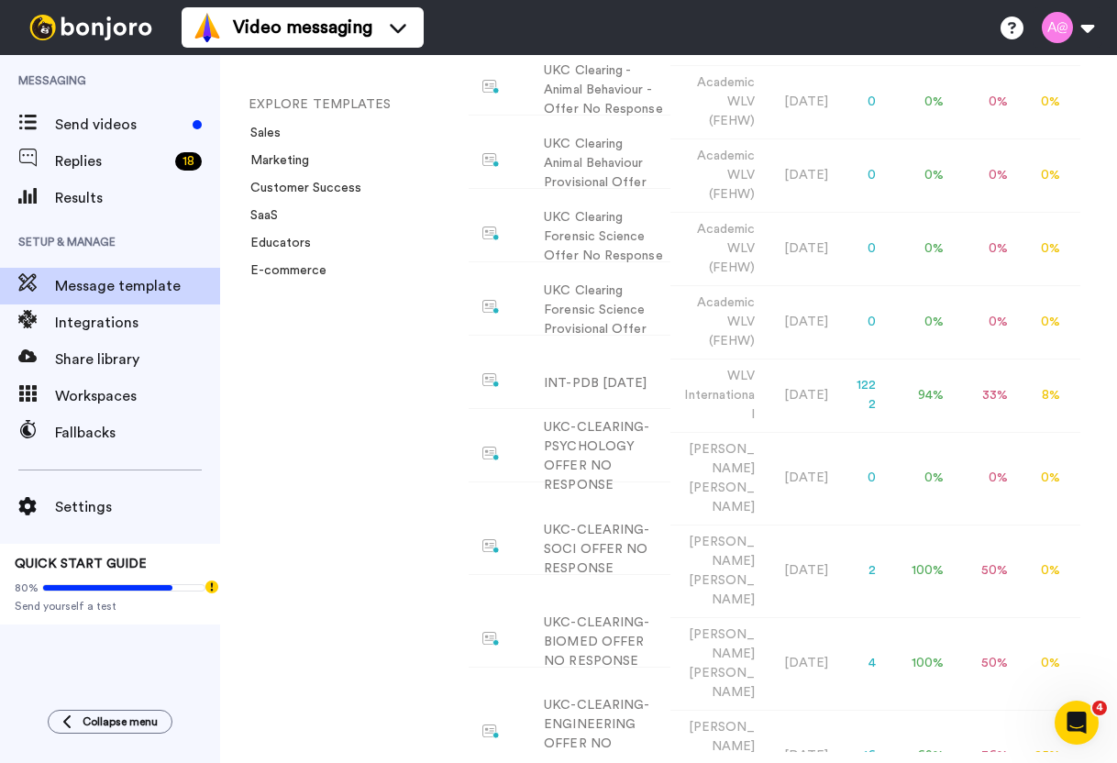
scroll to position [1687, 0]
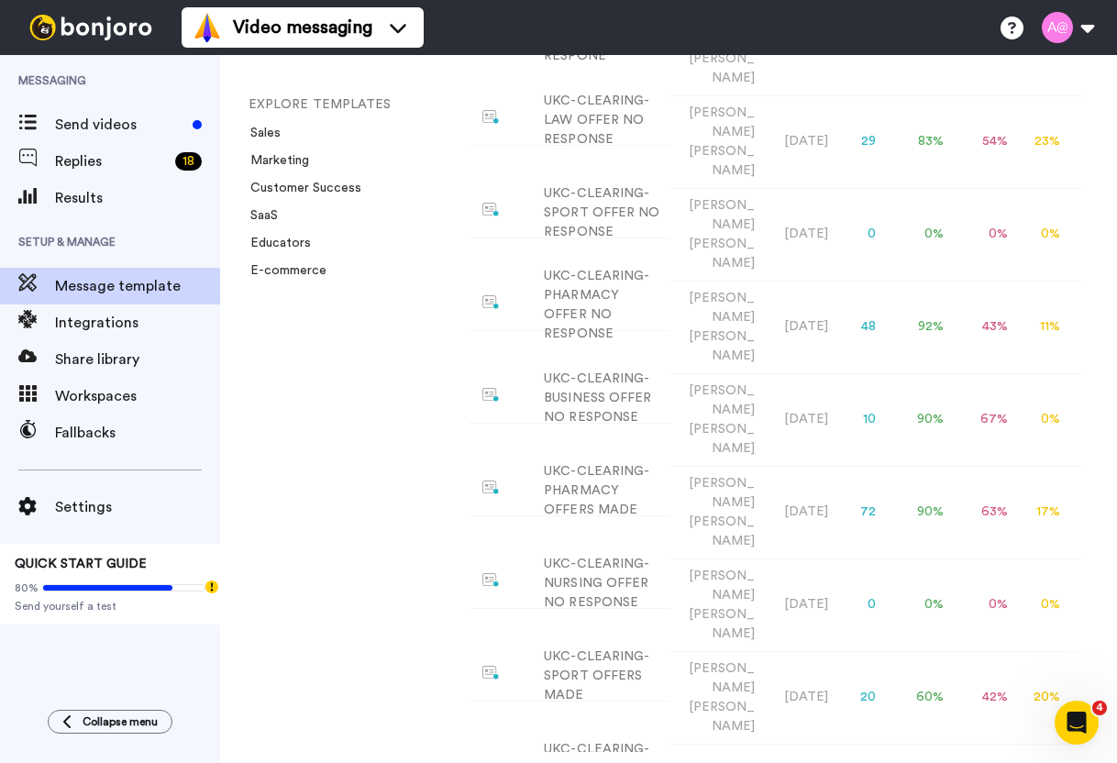
scroll to position [2595, 0]
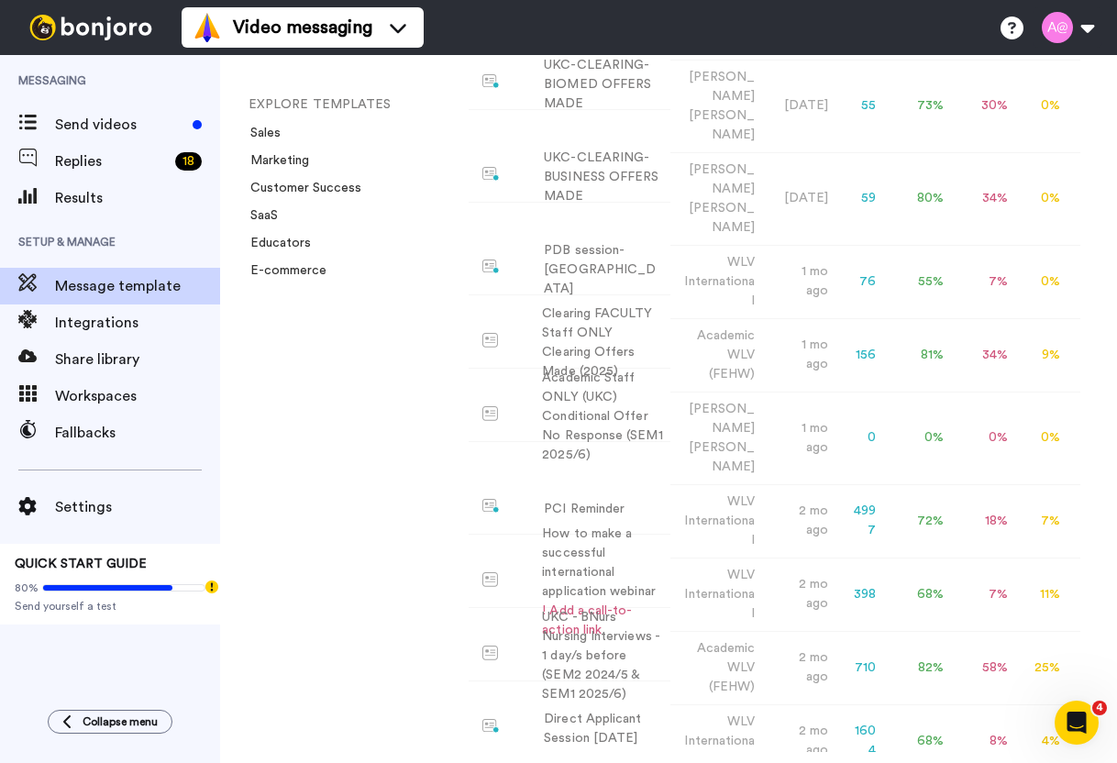
scroll to position [3677, 0]
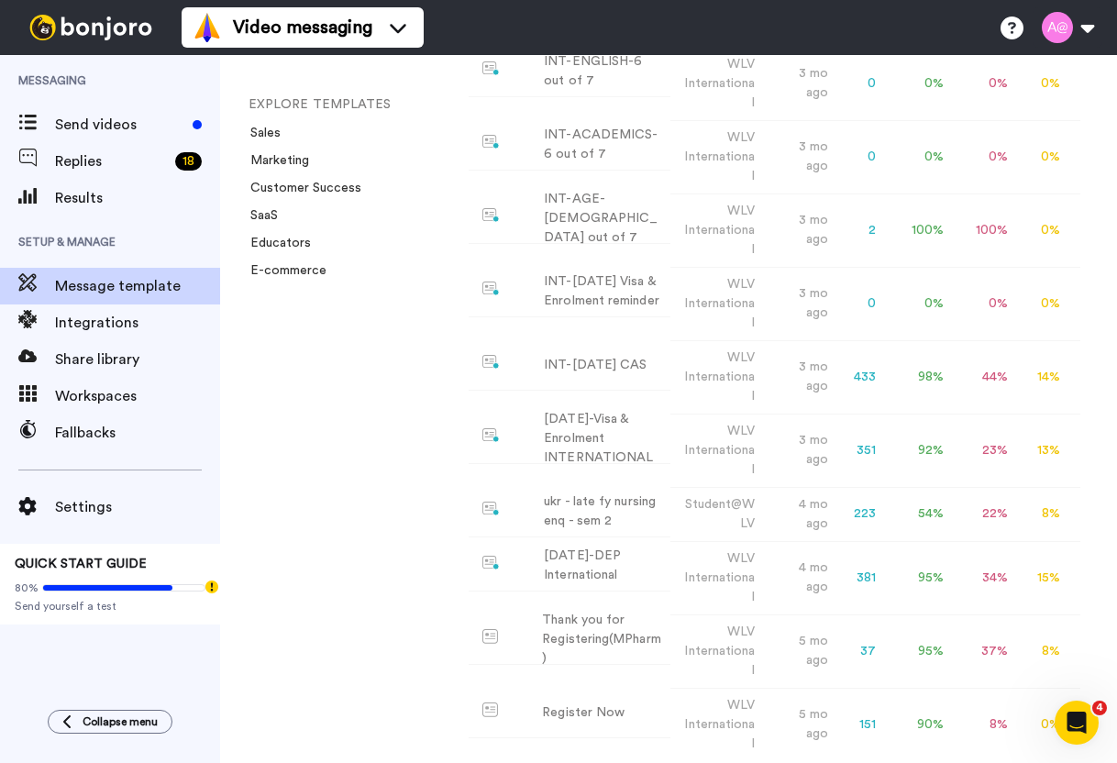
scroll to position [4719, 0]
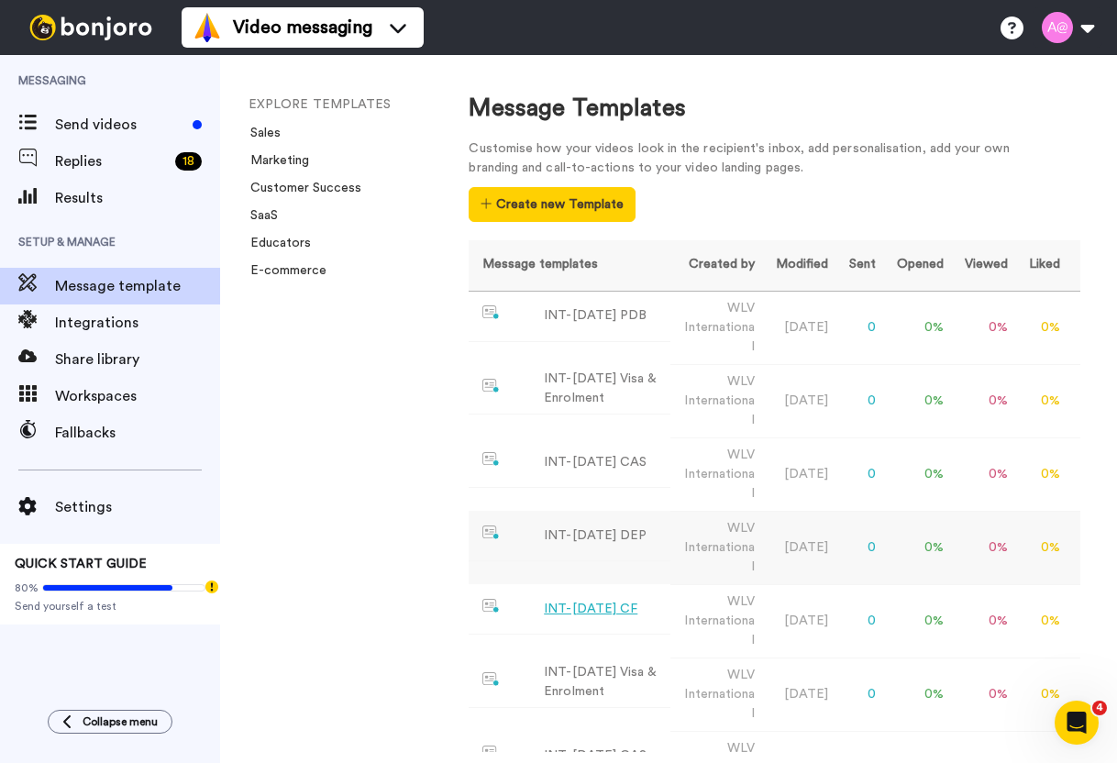
scroll to position [23, 0]
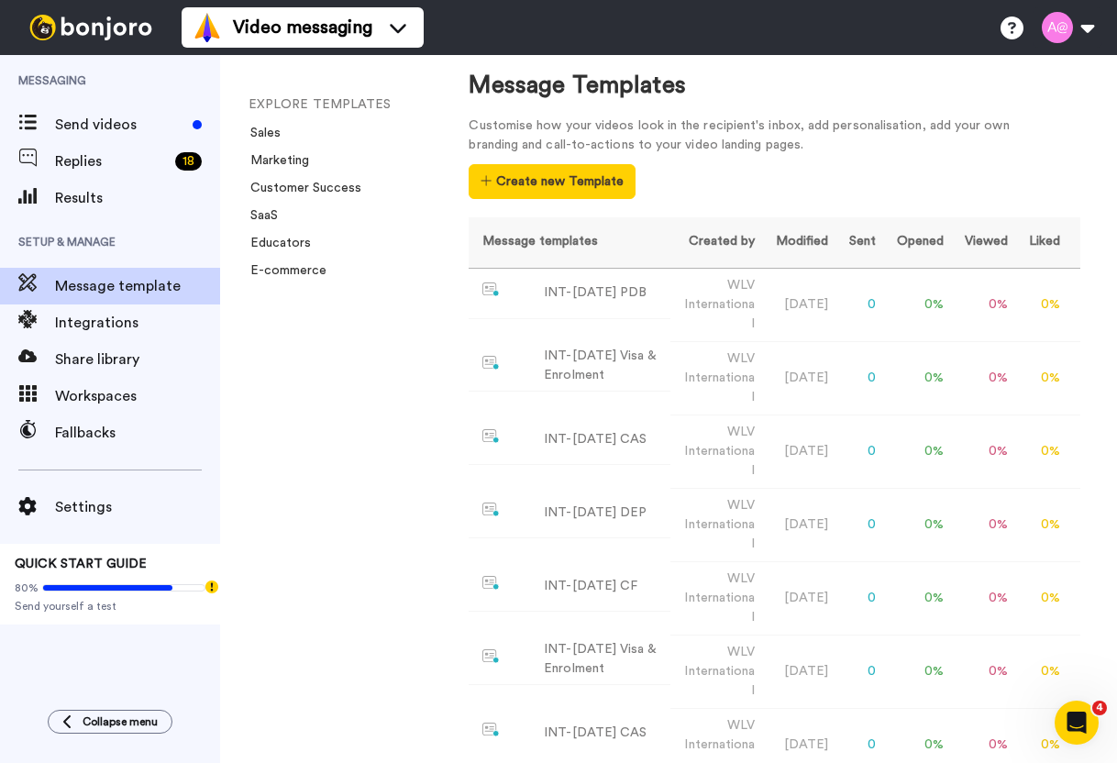
click at [582, 238] on th "Message templates" at bounding box center [570, 242] width 202 height 50
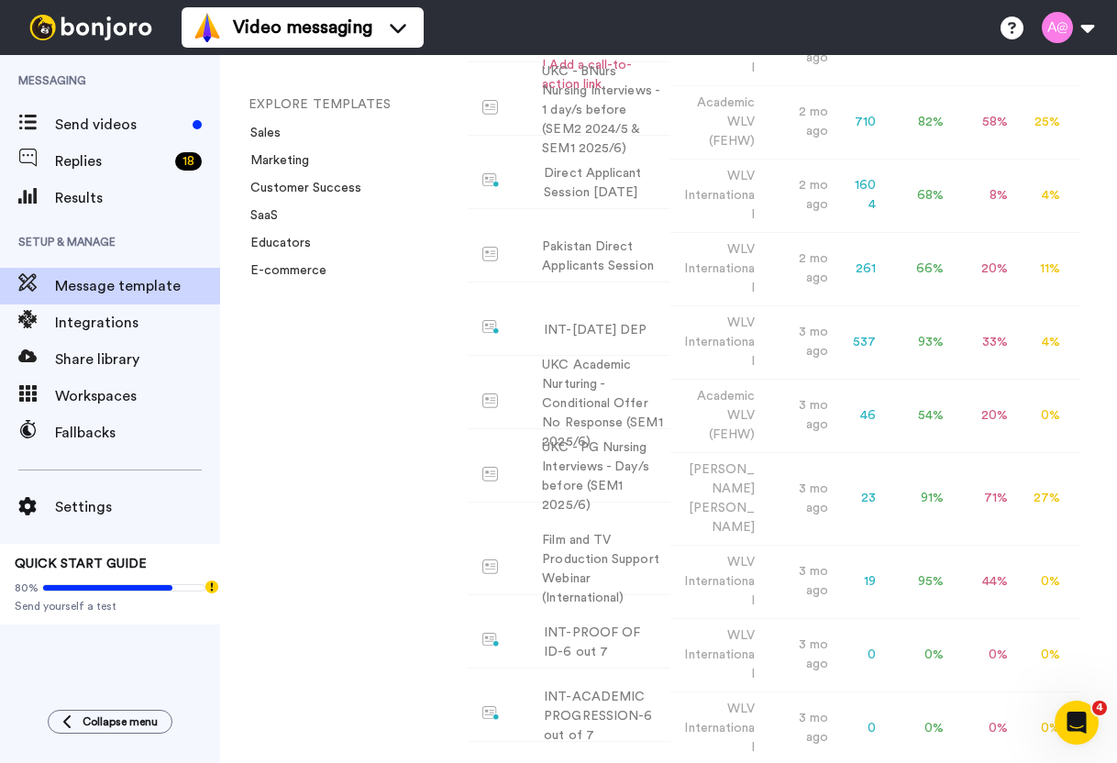
scroll to position [3800, 0]
drag, startPoint x: 588, startPoint y: 611, endPoint x: 375, endPoint y: 672, distance: 221.5
click at [375, 672] on div "EXPLORE TEMPLATES Sales Marketing Customer Success SaaS Educators E-commerce" at bounding box center [326, 409] width 212 height 708
drag, startPoint x: 490, startPoint y: 603, endPoint x: 357, endPoint y: 662, distance: 145.7
click at [357, 662] on div "EXPLORE TEMPLATES Sales Marketing Customer Success SaaS Educators E-commerce" at bounding box center [326, 409] width 212 height 708
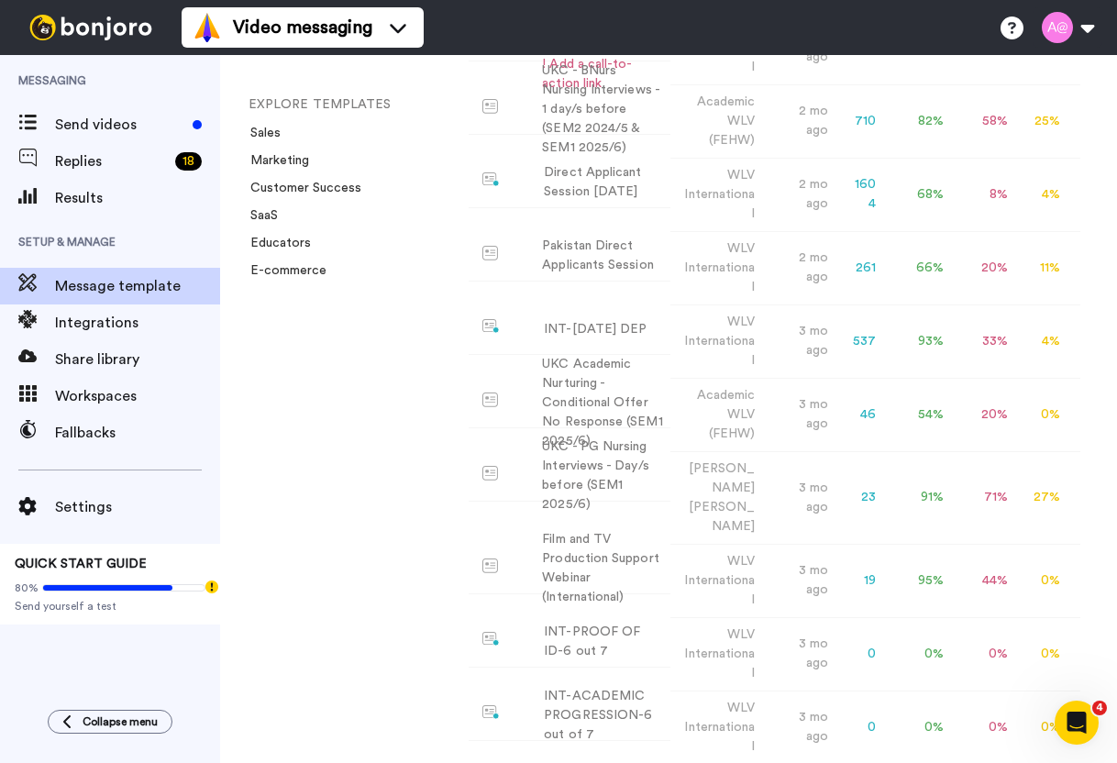
drag, startPoint x: 560, startPoint y: 606, endPoint x: 339, endPoint y: 697, distance: 238.9
click at [339, 697] on div "EXPLORE TEMPLATES Sales Marketing Customer Success SaaS Educators E-commerce" at bounding box center [326, 409] width 212 height 708
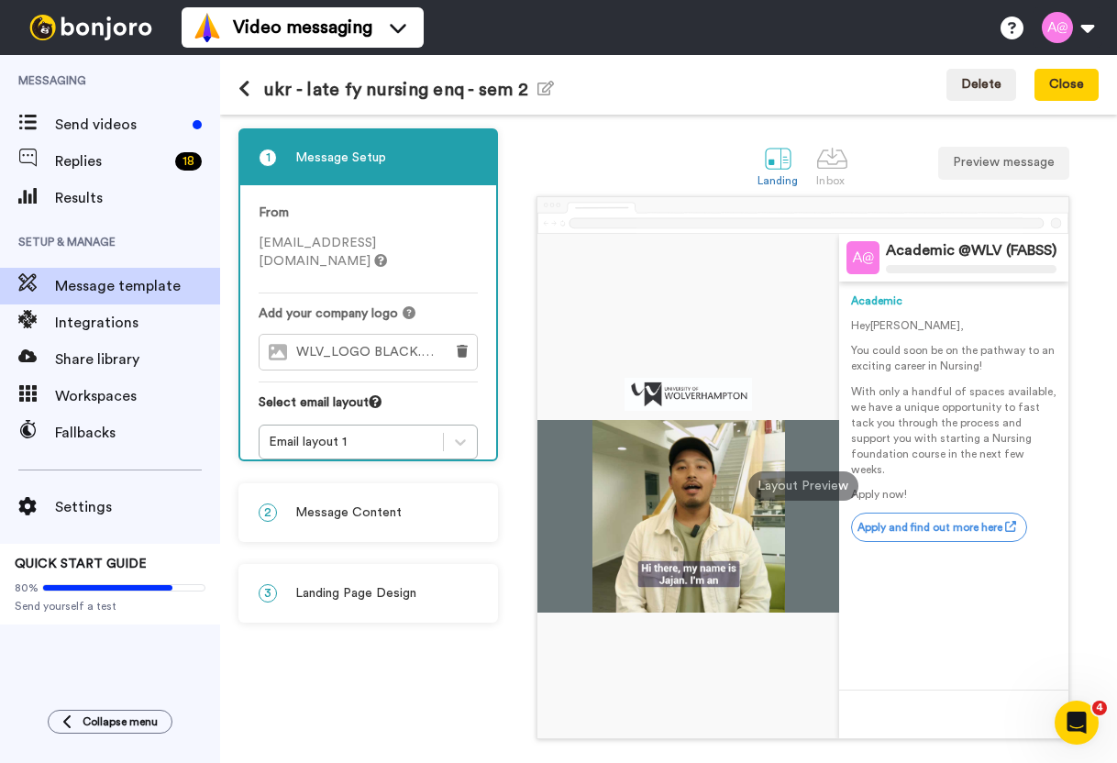
scroll to position [69, 0]
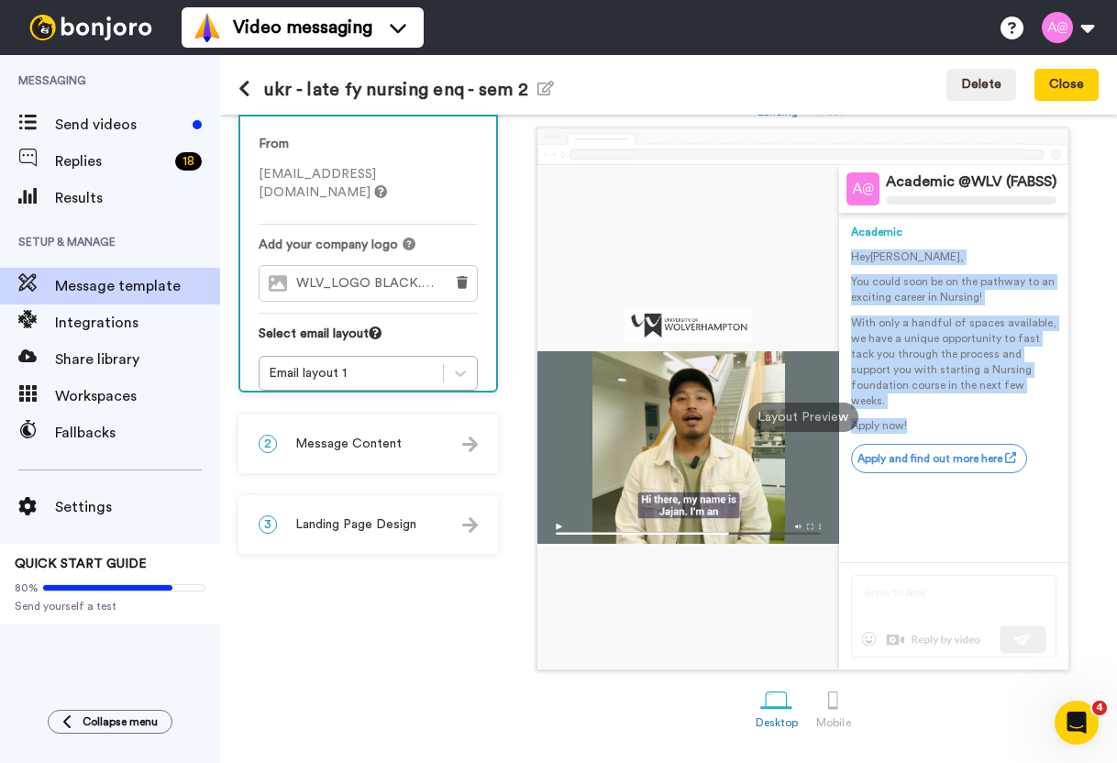
drag, startPoint x: 837, startPoint y: 258, endPoint x: 1025, endPoint y: 409, distance: 241.3
click at [1025, 409] on div "Hey Tom , You could soon be on the pathway to an exciting career in Nursing! Wi…" at bounding box center [953, 341] width 205 height 184
copy div "Hey Tom , You could soon be on the pathway to an exciting career in Nursing! Wi…"
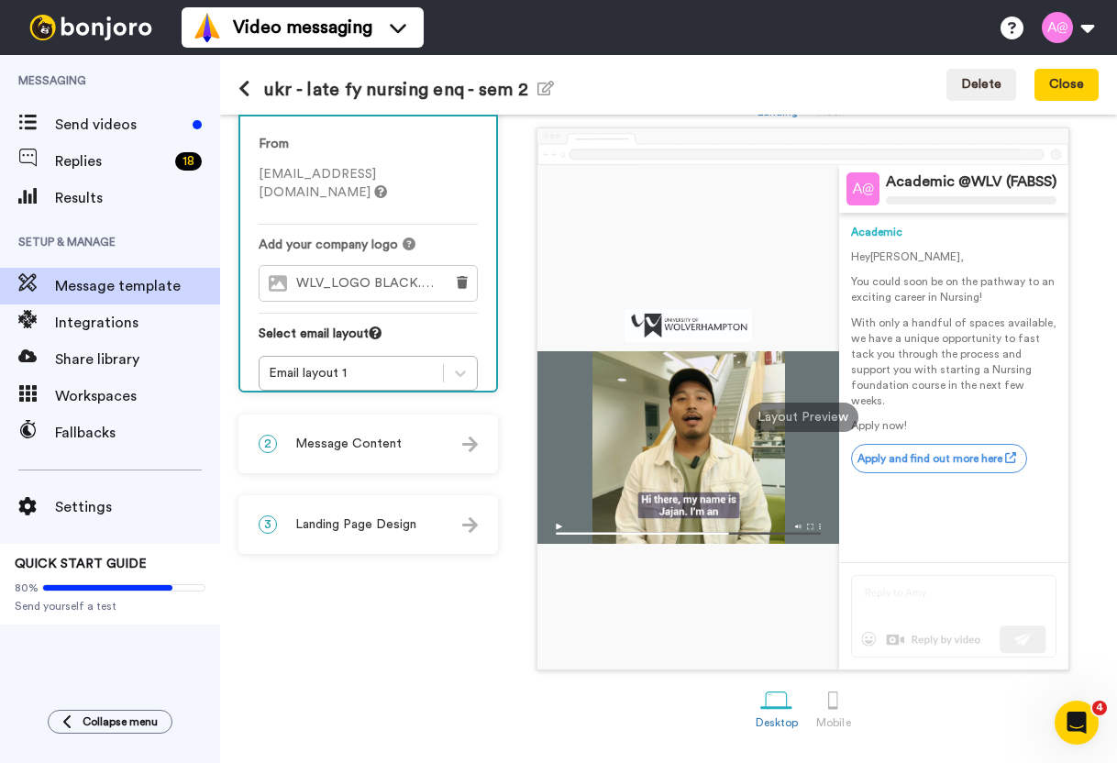
drag, startPoint x: 1014, startPoint y: 475, endPoint x: 846, endPoint y: 427, distance: 175.3
click at [851, 427] on div "Academic Hey Tom , You could soon be on the pathway to an exciting career in Nu…" at bounding box center [953, 387] width 205 height 349
click at [1007, 462] on div "Academic Hey Tom , You could soon be on the pathway to an exciting career in Nu…" at bounding box center [953, 348] width 205 height 270
drag, startPoint x: 994, startPoint y: 441, endPoint x: 752, endPoint y: 594, distance: 286.5
click at [752, 594] on div at bounding box center [687, 417] width 301 height 504
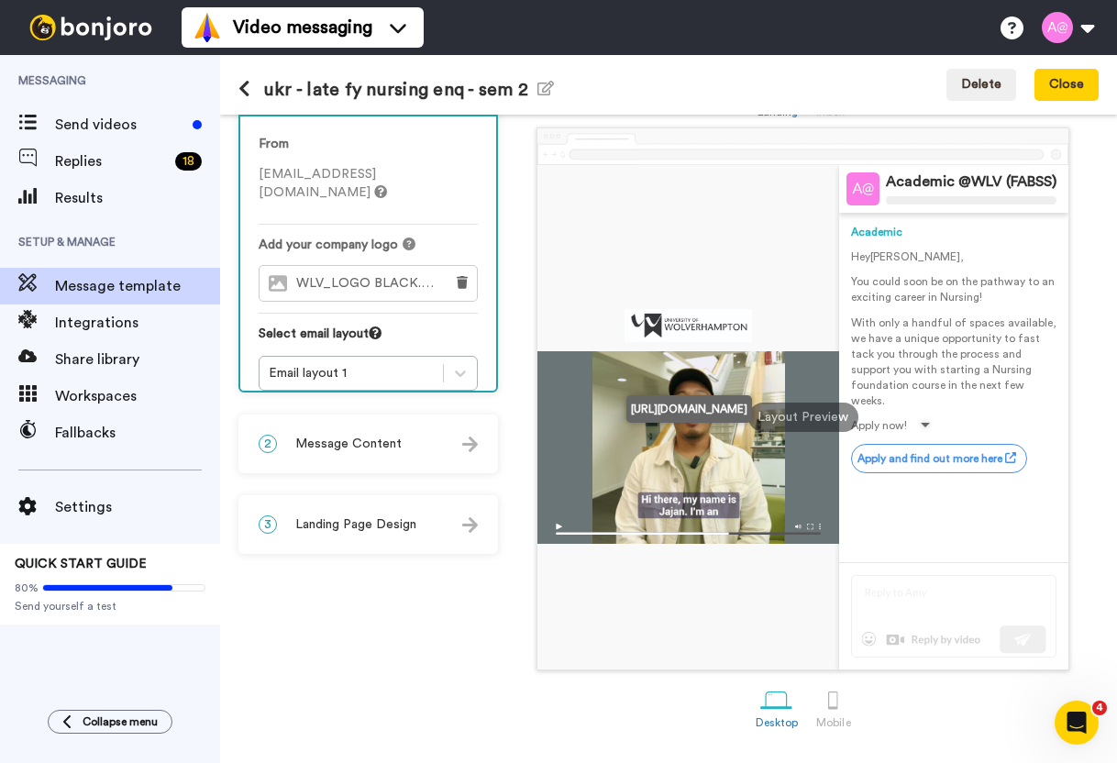
click at [1005, 452] on icon at bounding box center [1010, 457] width 11 height 11
click at [970, 444] on link "Apply and find out more here" at bounding box center [939, 458] width 176 height 29
click at [882, 444] on link "Apply and find out more here" at bounding box center [939, 458] width 176 height 29
click at [814, 102] on div "ukr - late fy nursing enq - sem 2 Edit name Delete Close" at bounding box center [668, 85] width 897 height 60
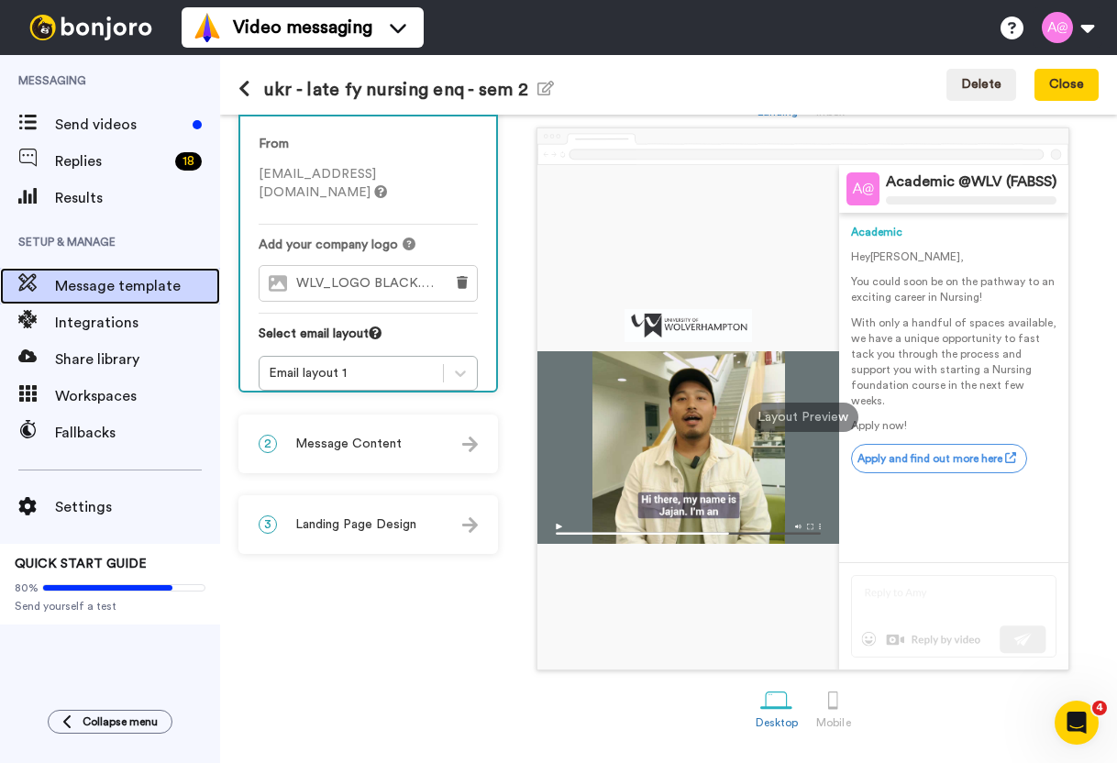
click at [102, 279] on span "Message template" at bounding box center [137, 286] width 165 height 22
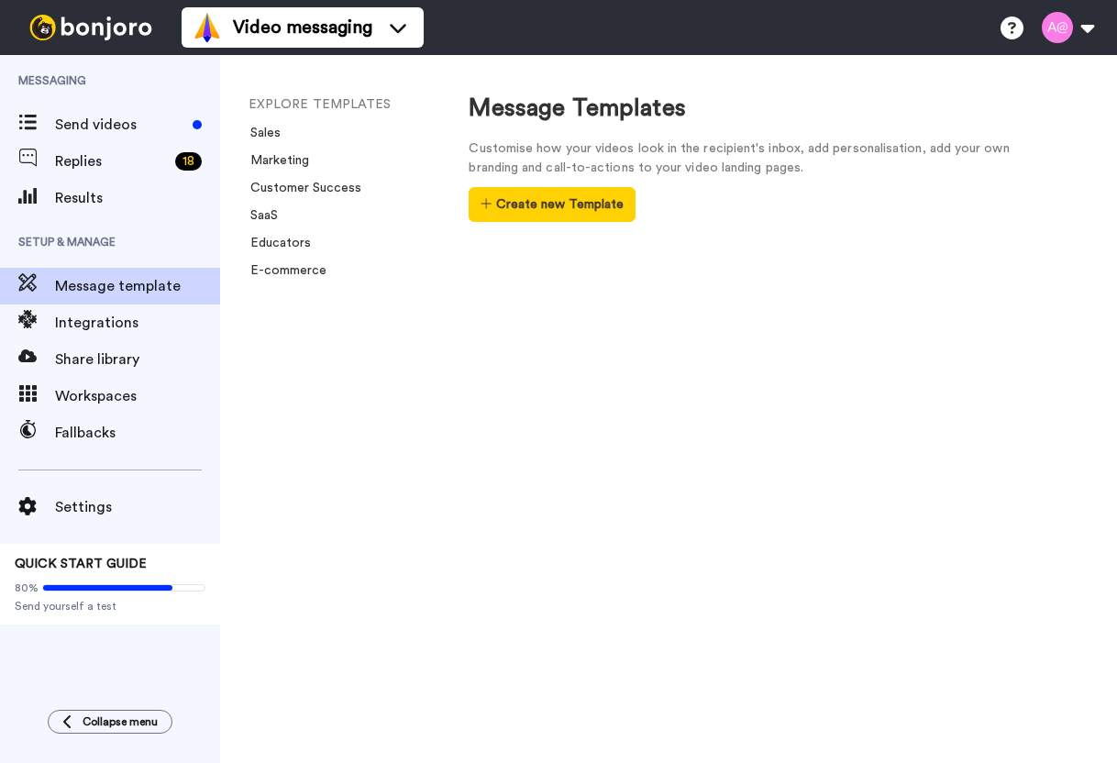
click at [429, 87] on div "EXPLORE TEMPLATES Sales Marketing Customer Success SaaS Educators E-commerce" at bounding box center [326, 409] width 212 height 708
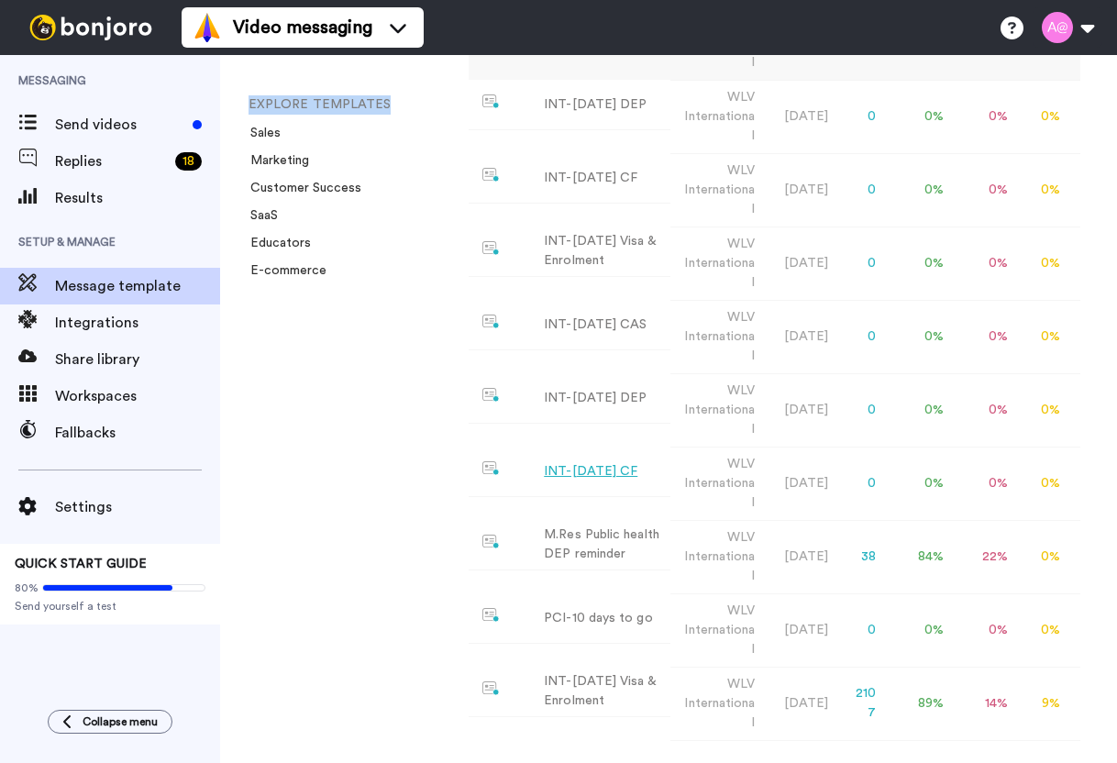
scroll to position [760, 0]
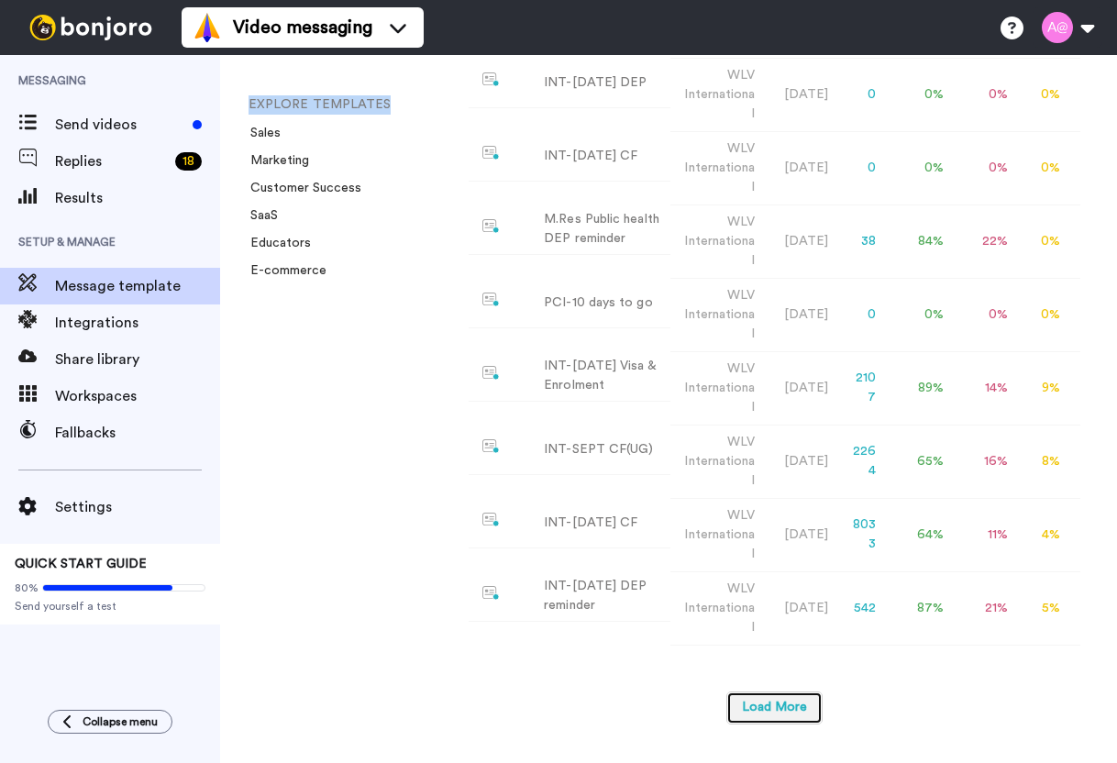
click at [769, 691] on button "Load More" at bounding box center [774, 707] width 96 height 33
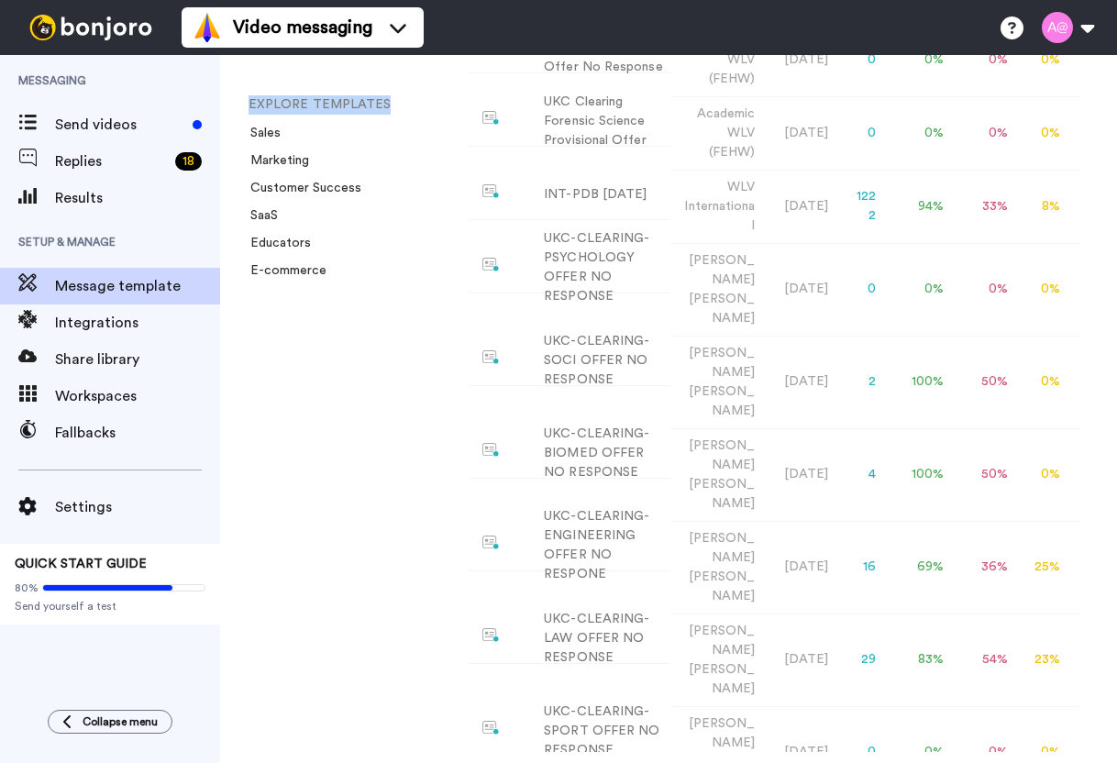
scroll to position [1687, 0]
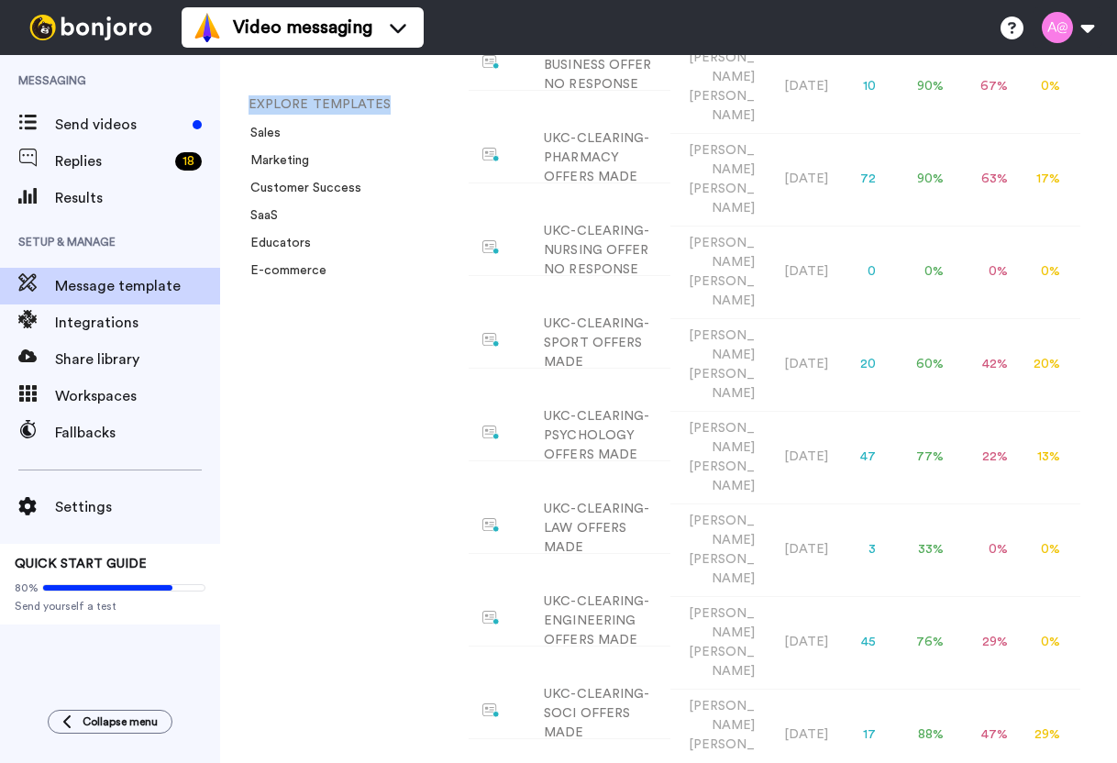
scroll to position [2595, 0]
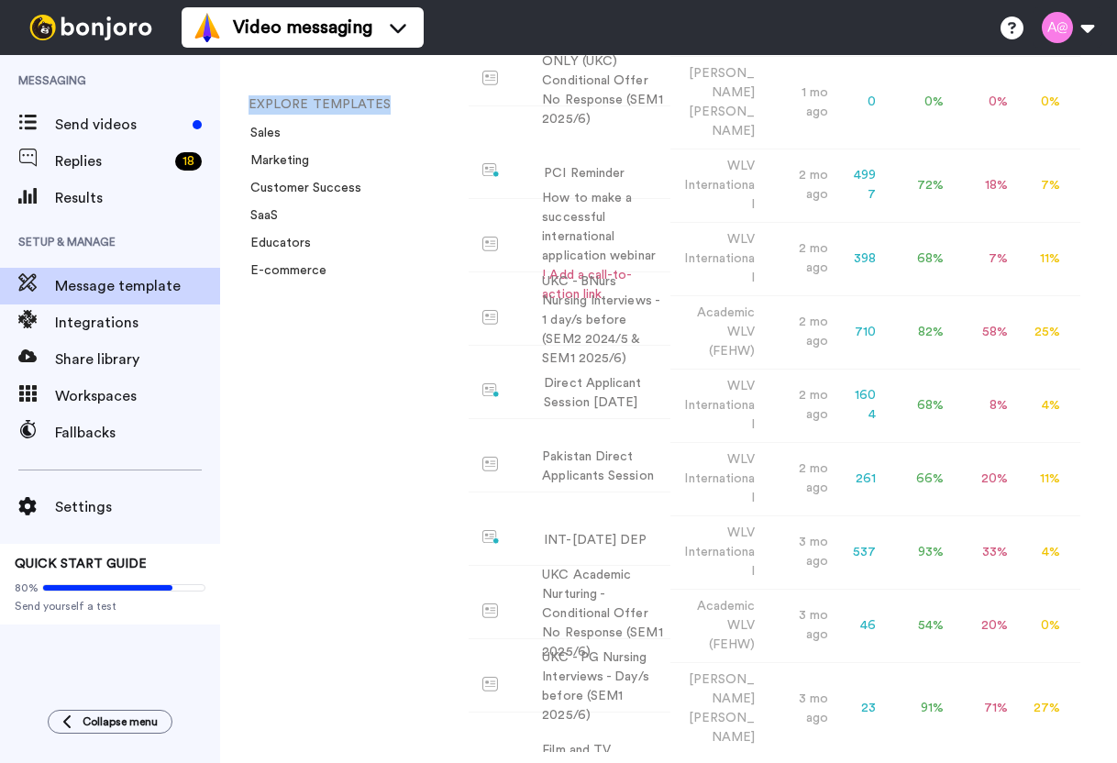
scroll to position [3677, 0]
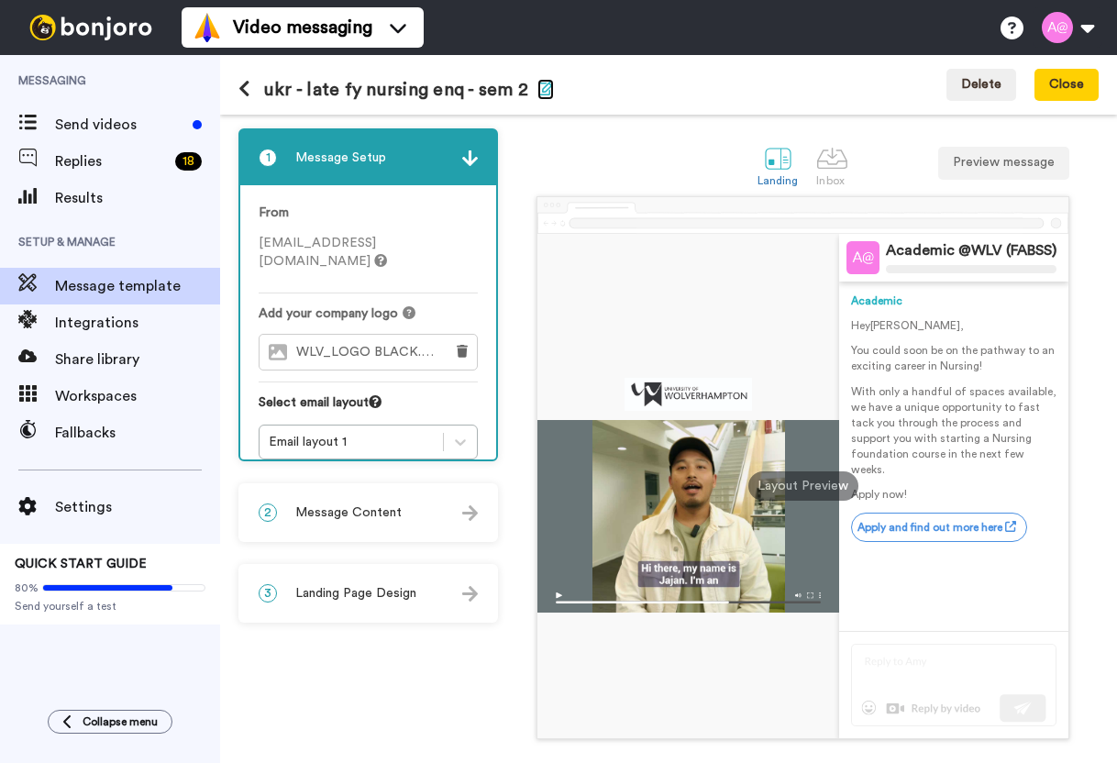
click at [537, 86] on icon "button" at bounding box center [545, 88] width 17 height 15
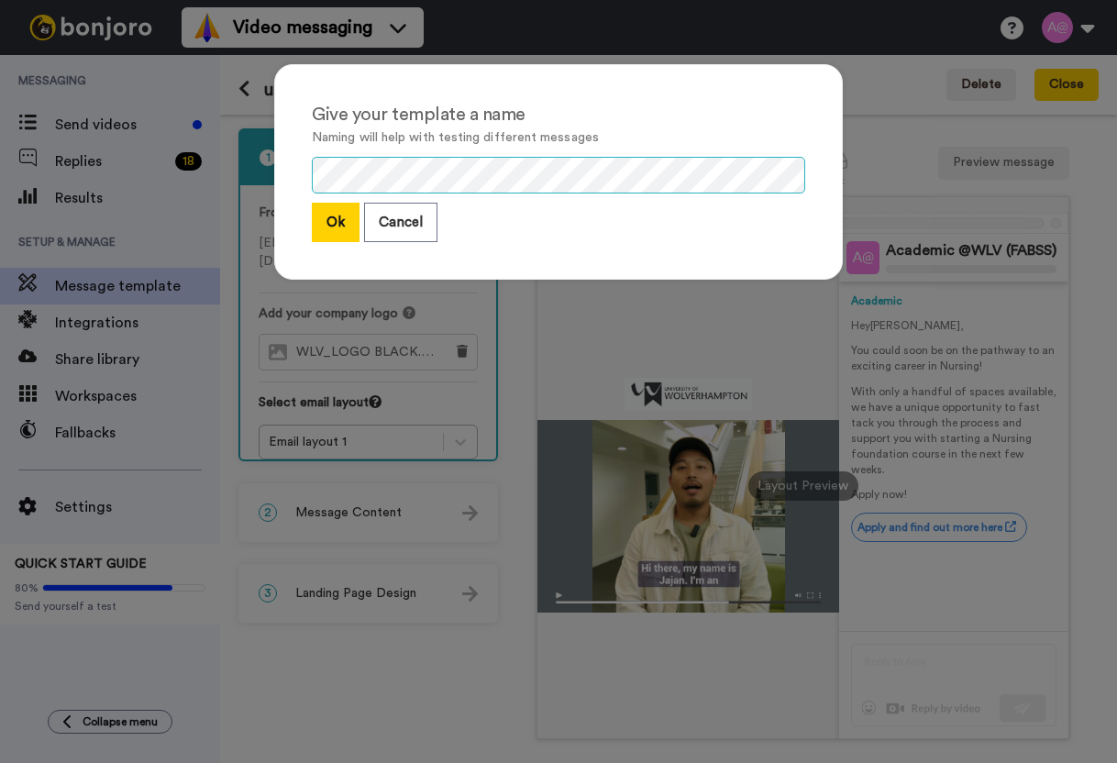
click at [288, 171] on div "Give your template a name Naming will help with testing different messages Ok C…" at bounding box center [558, 172] width 569 height 216
click at [350, 666] on div "Give your template a name Naming will help with testing different messages Ok C…" at bounding box center [558, 381] width 1117 height 763
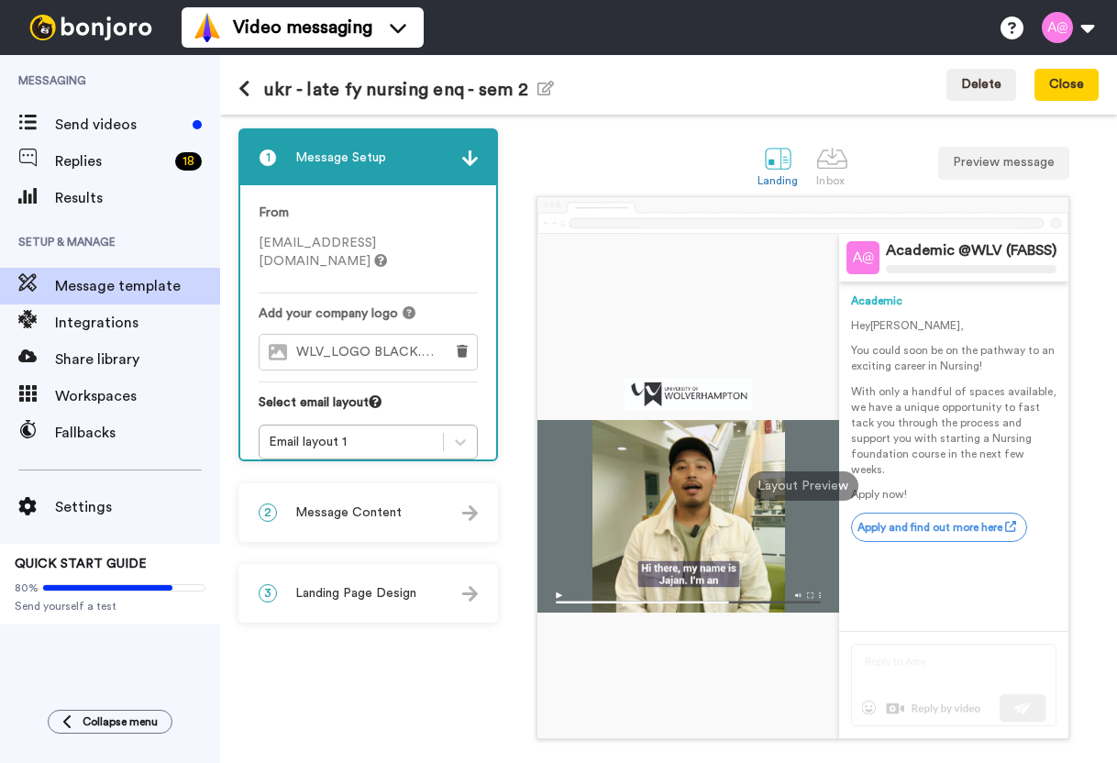
click at [699, 160] on div "Landing Inbox Preview message" at bounding box center [803, 164] width 592 height 63
click at [249, 93] on icon at bounding box center [244, 89] width 12 height 18
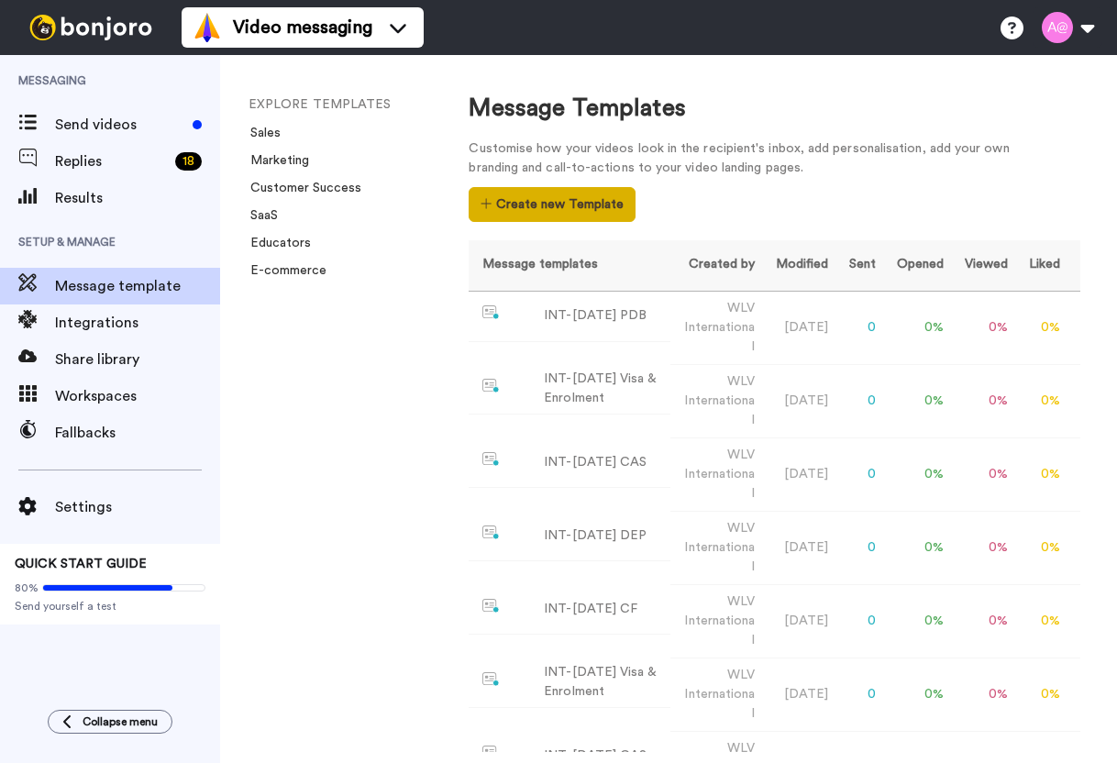
click at [554, 201] on button "Create new Template" at bounding box center [552, 204] width 166 height 35
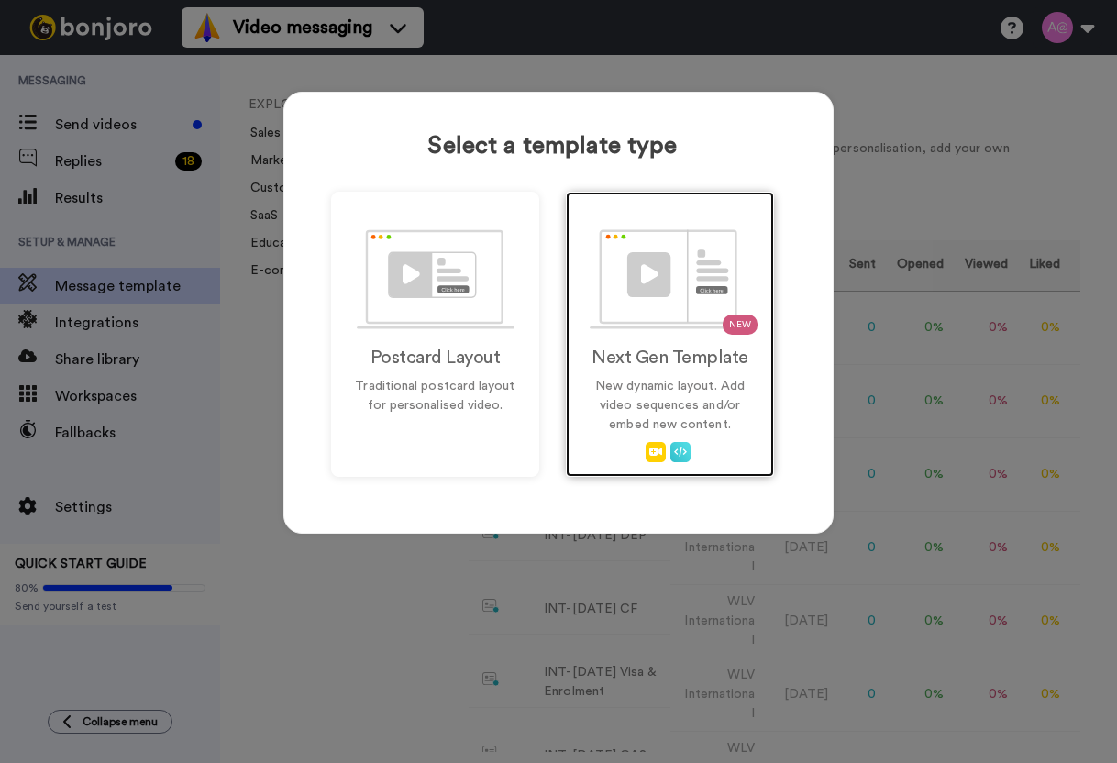
click at [652, 307] on img at bounding box center [670, 279] width 161 height 100
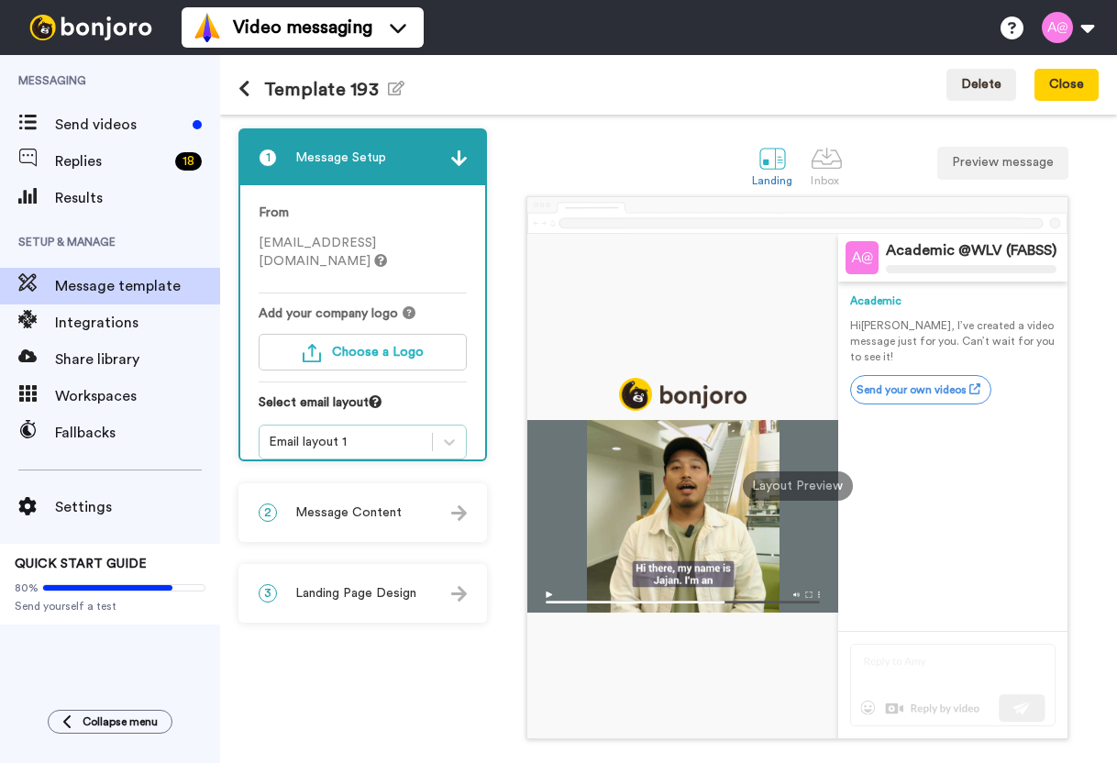
click at [345, 238] on span "[EMAIL_ADDRESS][DOMAIN_NAME]" at bounding box center [323, 252] width 128 height 31
click at [877, 513] on div "Academic Hi Tom , I’ve created a video message just for you. Can’t wait for you…" at bounding box center [952, 456] width 205 height 349
click at [342, 243] on span "fabssapplicant@wlv.ac.uk" at bounding box center [323, 252] width 128 height 31
click at [977, 82] on button "Delete" at bounding box center [981, 85] width 70 height 33
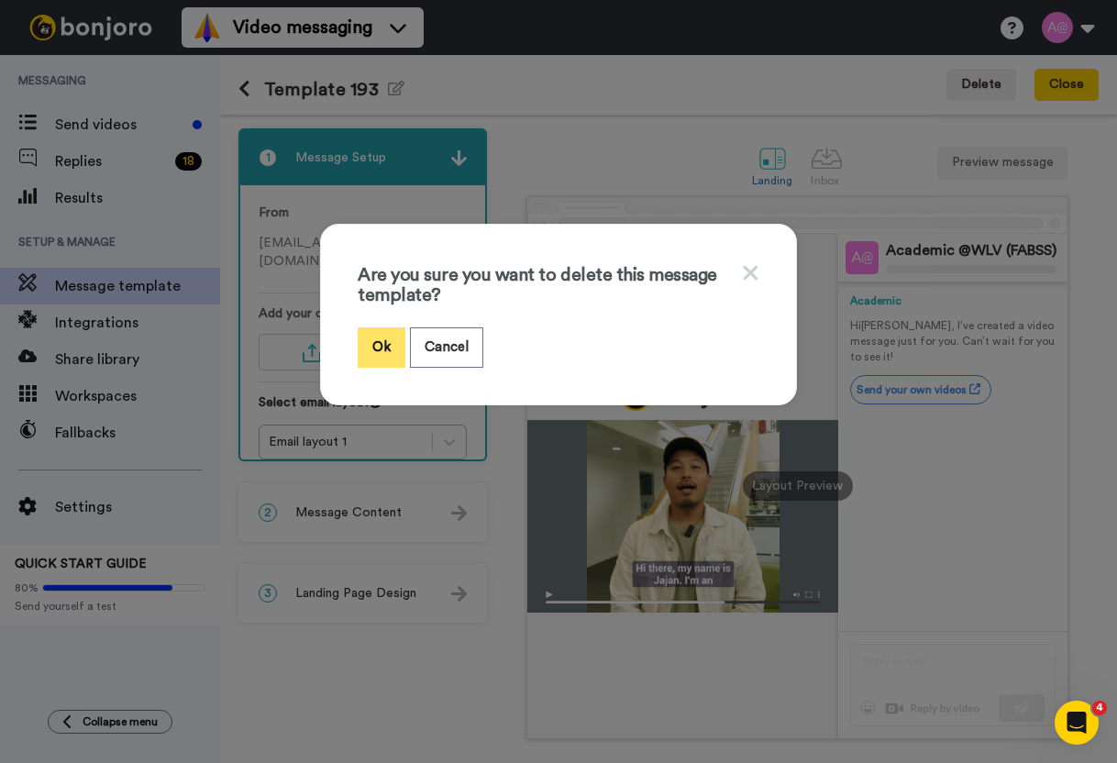
click at [380, 352] on button "Ok" at bounding box center [382, 346] width 48 height 39
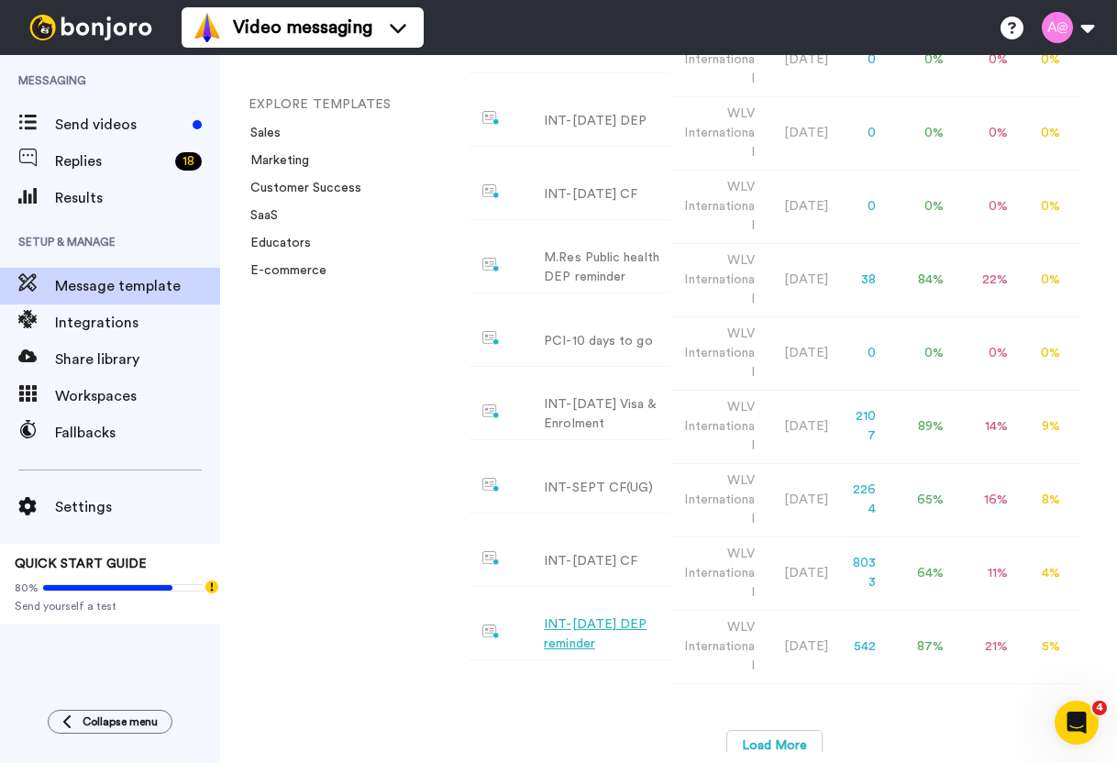
scroll to position [760, 0]
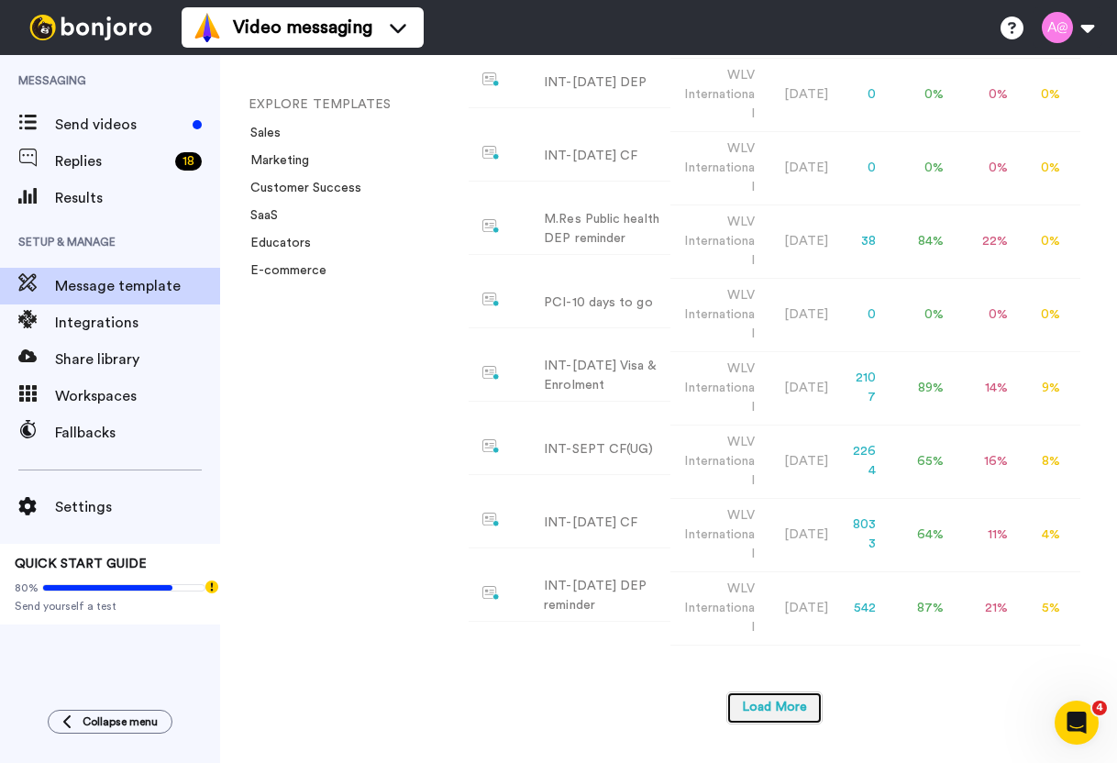
click at [768, 691] on button "Load More" at bounding box center [774, 707] width 96 height 33
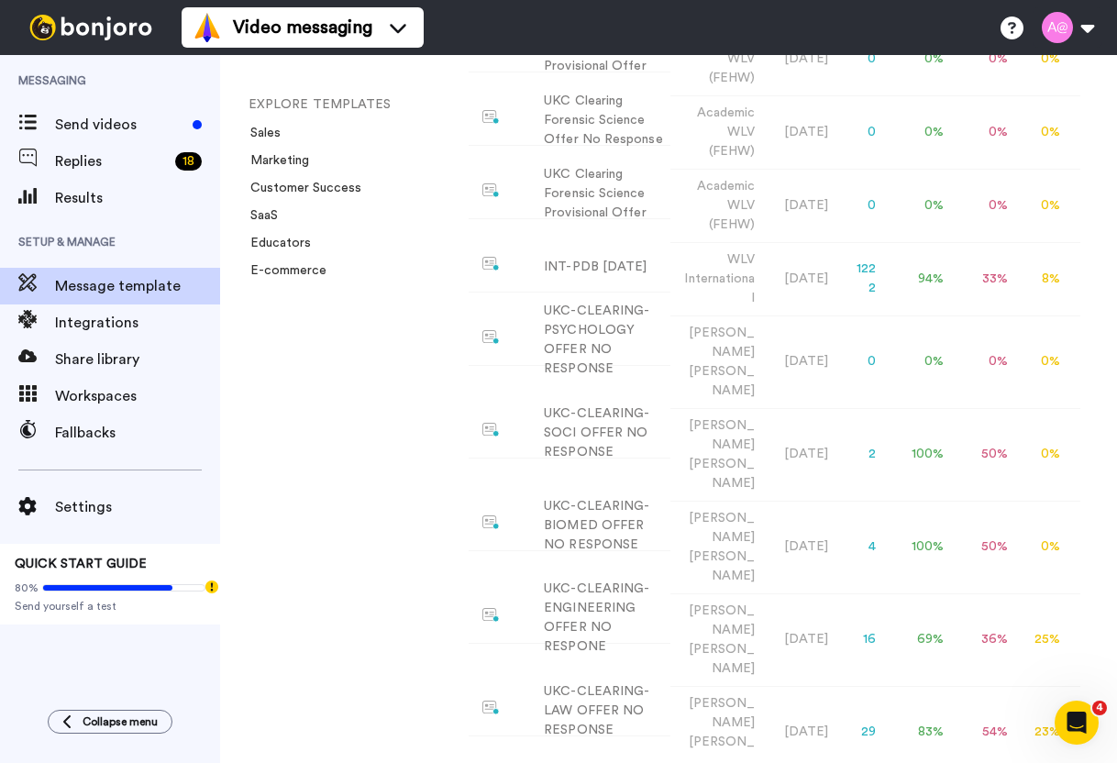
scroll to position [1687, 0]
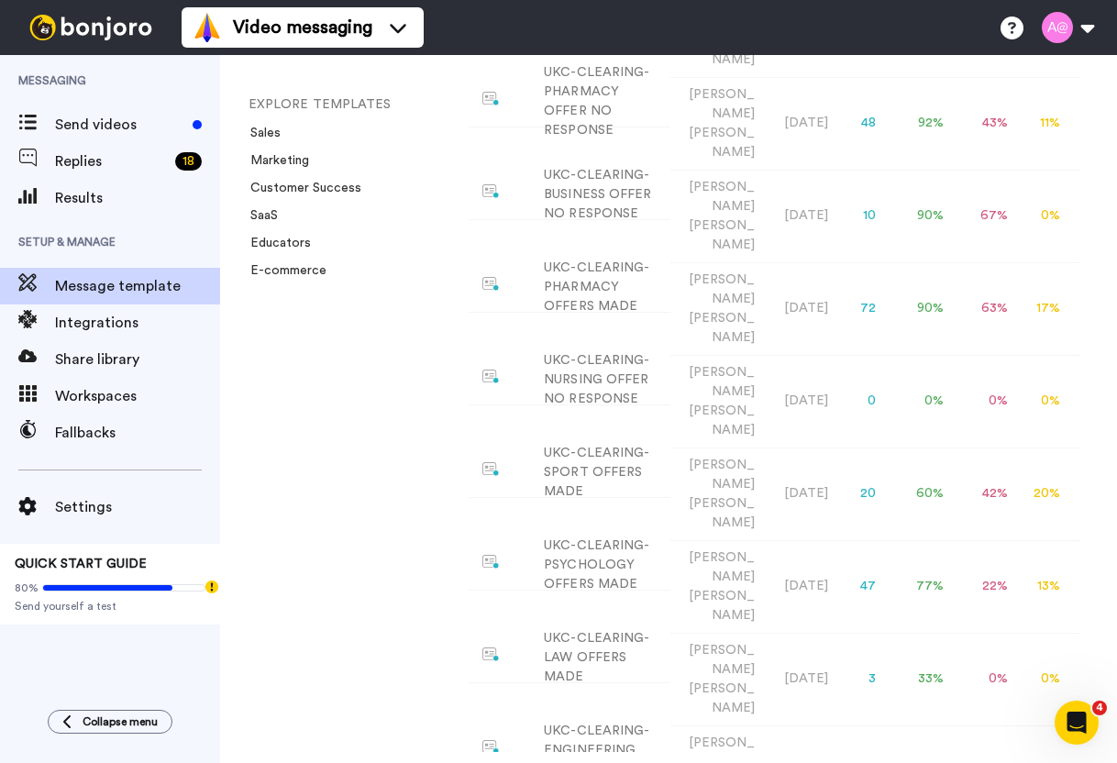
scroll to position [2595, 0]
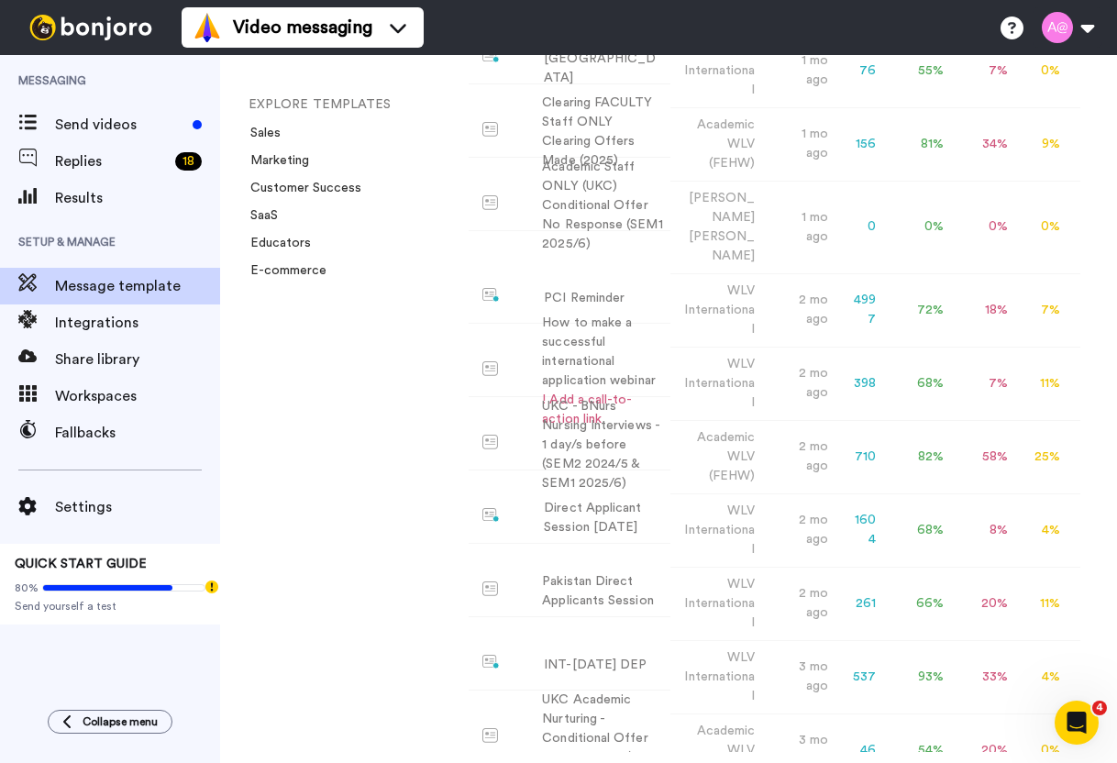
scroll to position [3677, 0]
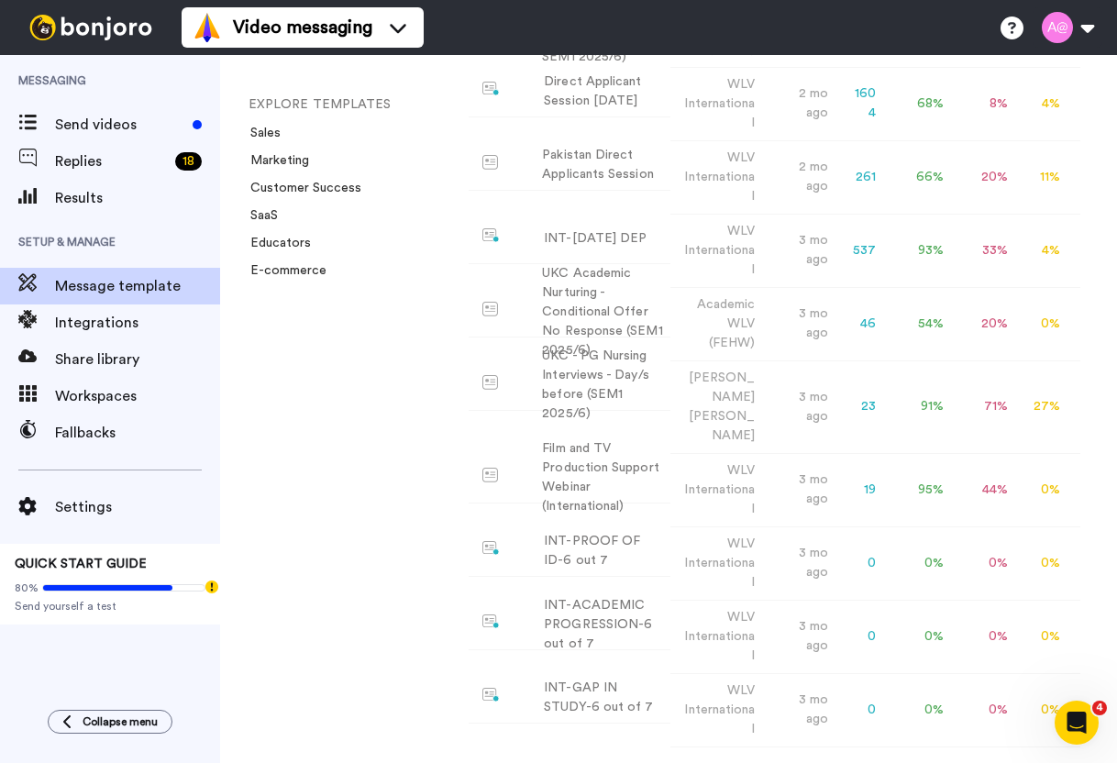
scroll to position [3826, 0]
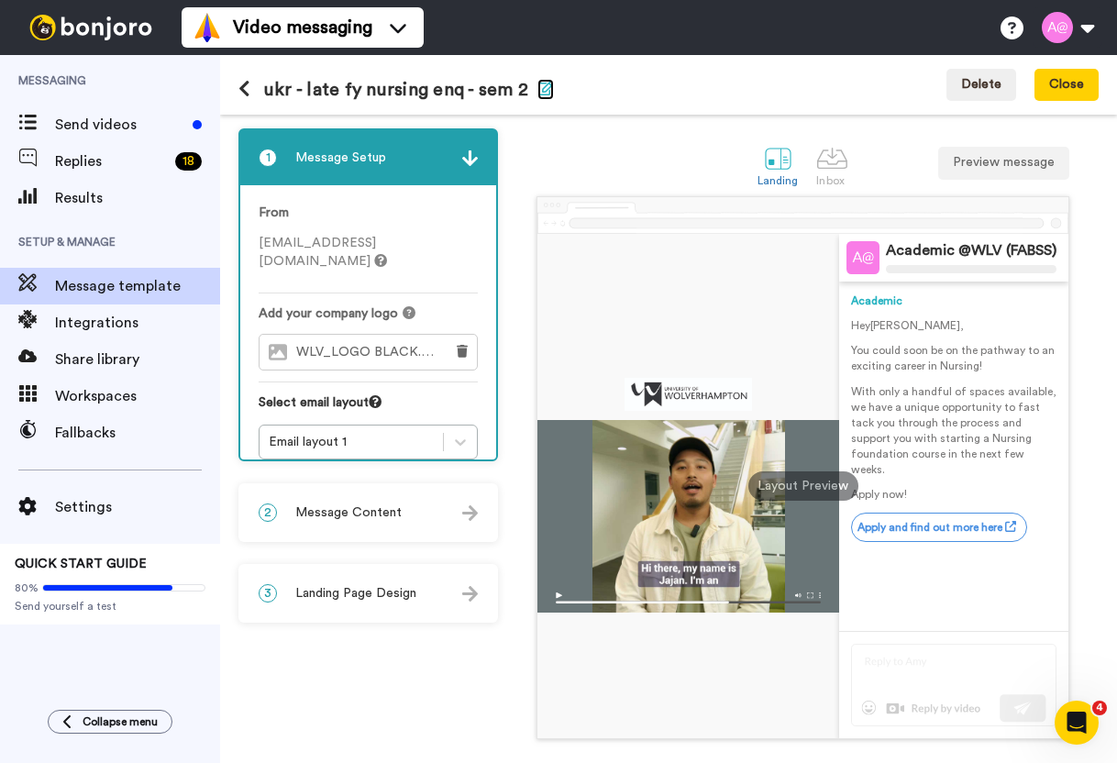
click at [540, 92] on icon "button" at bounding box center [545, 88] width 17 height 15
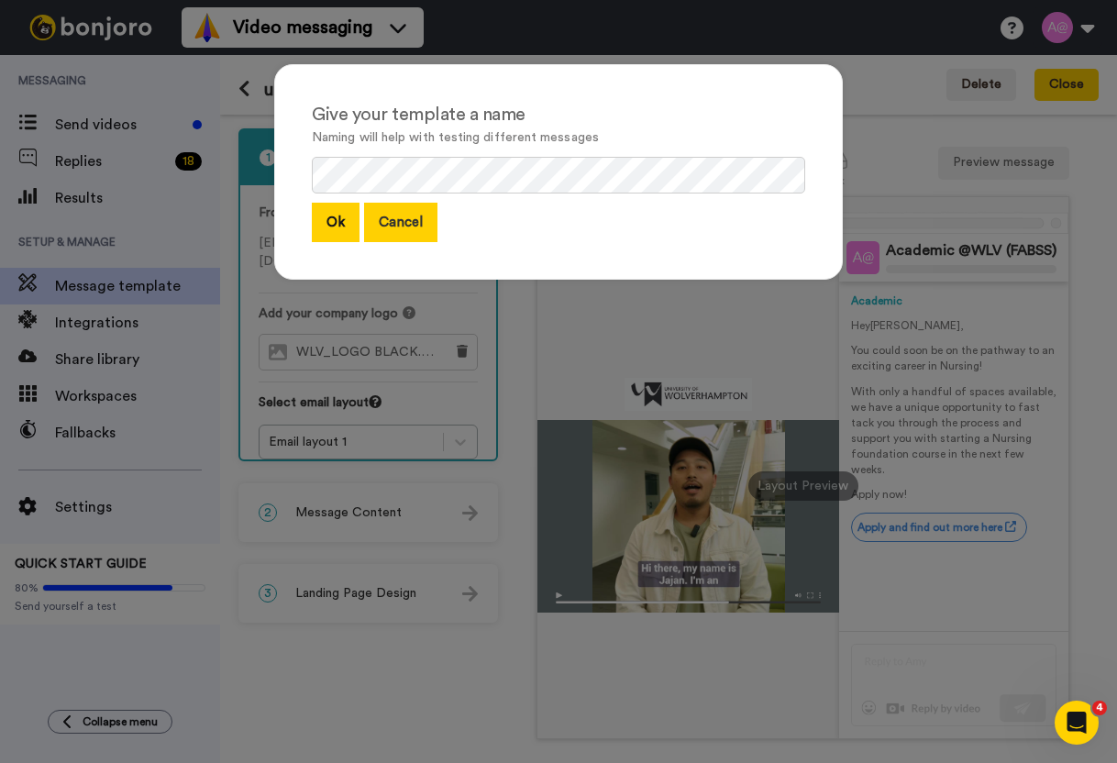
click at [369, 216] on button "Cancel" at bounding box center [400, 222] width 73 height 39
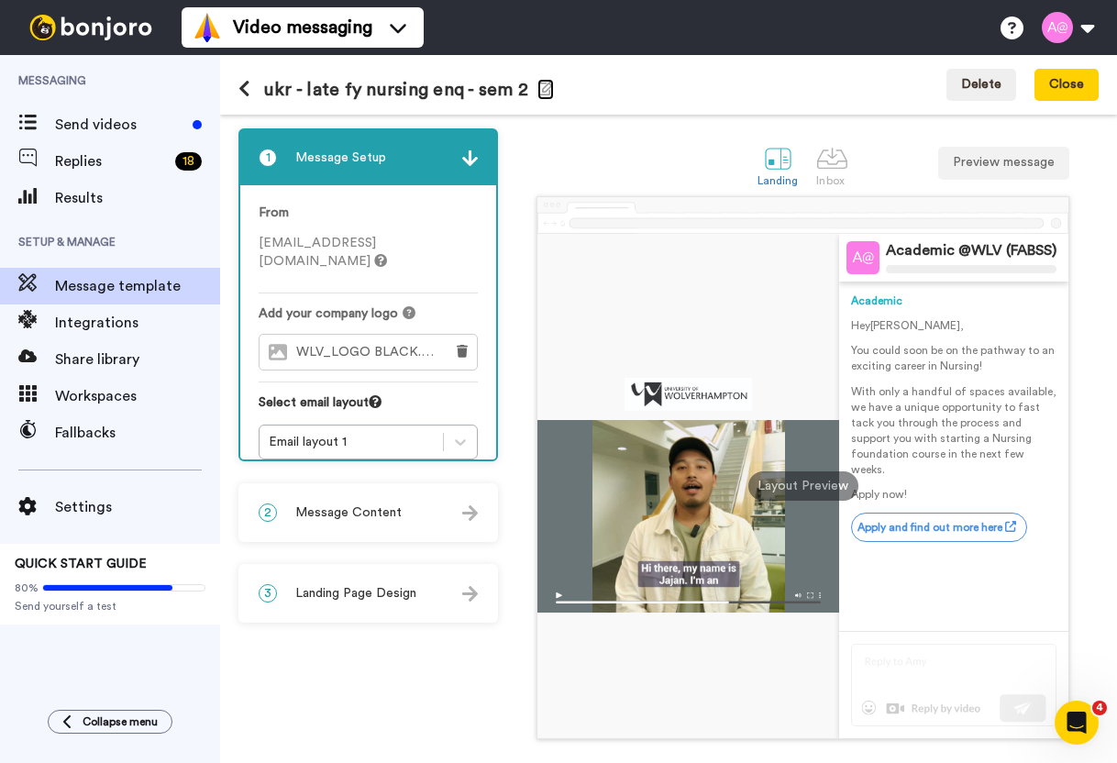
scroll to position [69, 0]
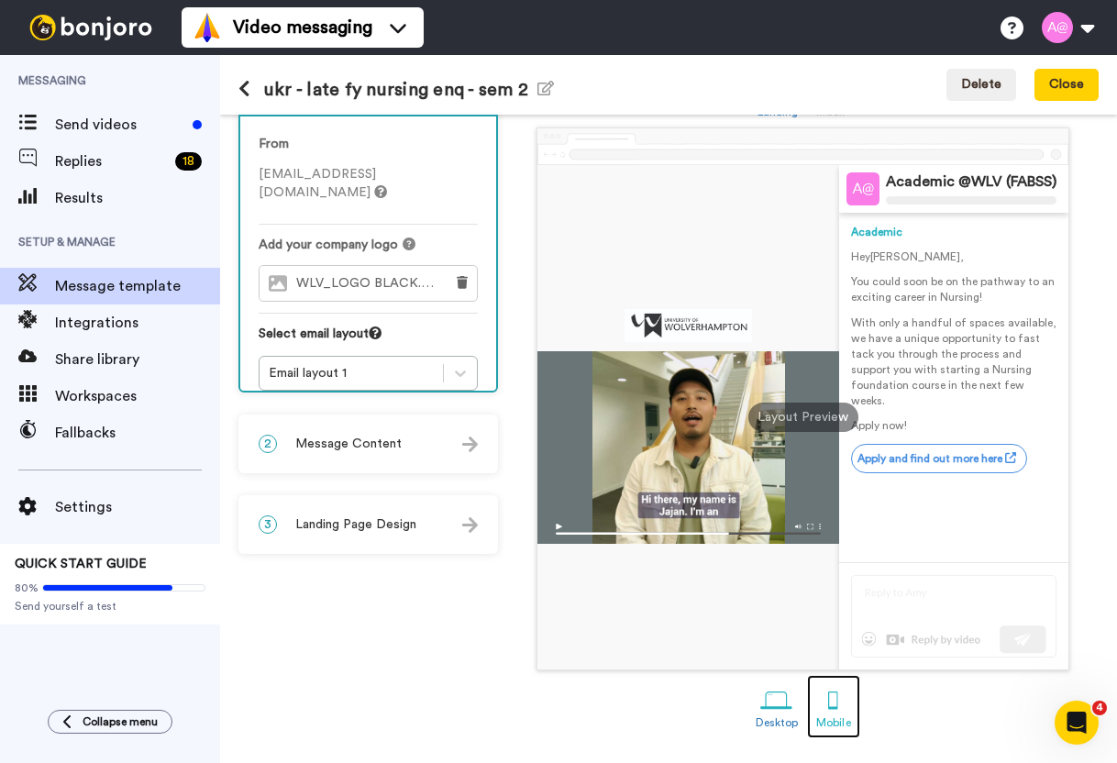
click at [825, 716] on div "Mobile" at bounding box center [833, 722] width 34 height 13
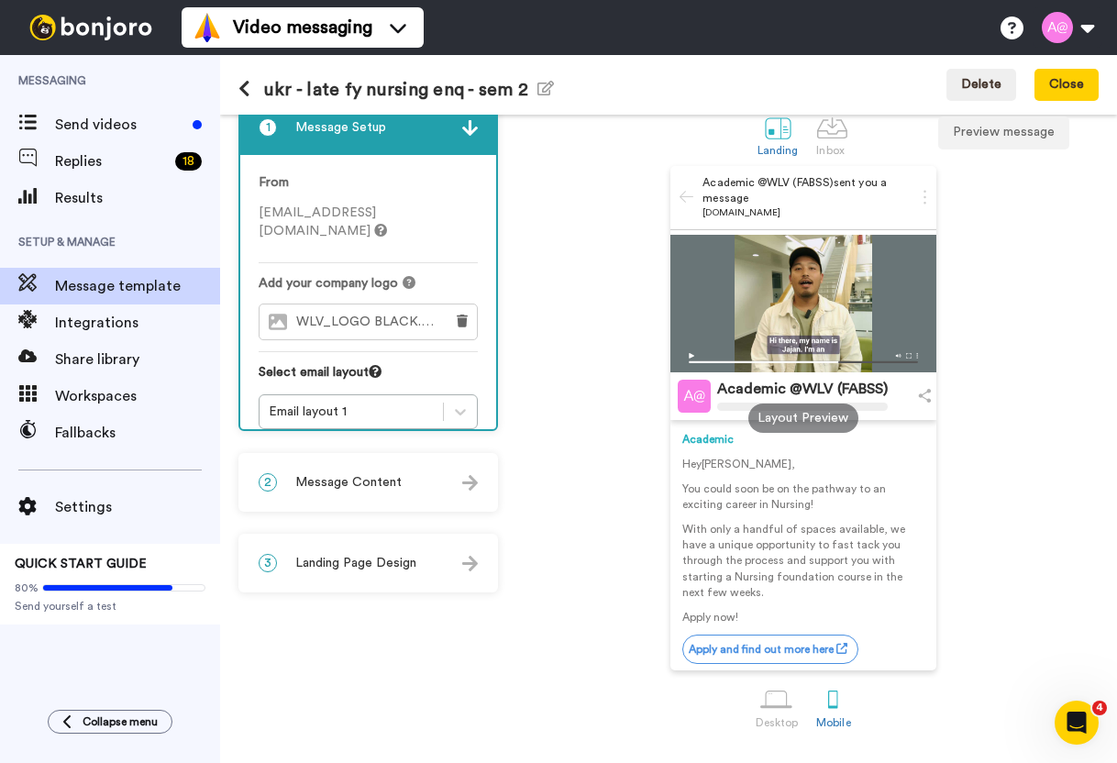
click at [247, 89] on icon at bounding box center [244, 89] width 12 height 18
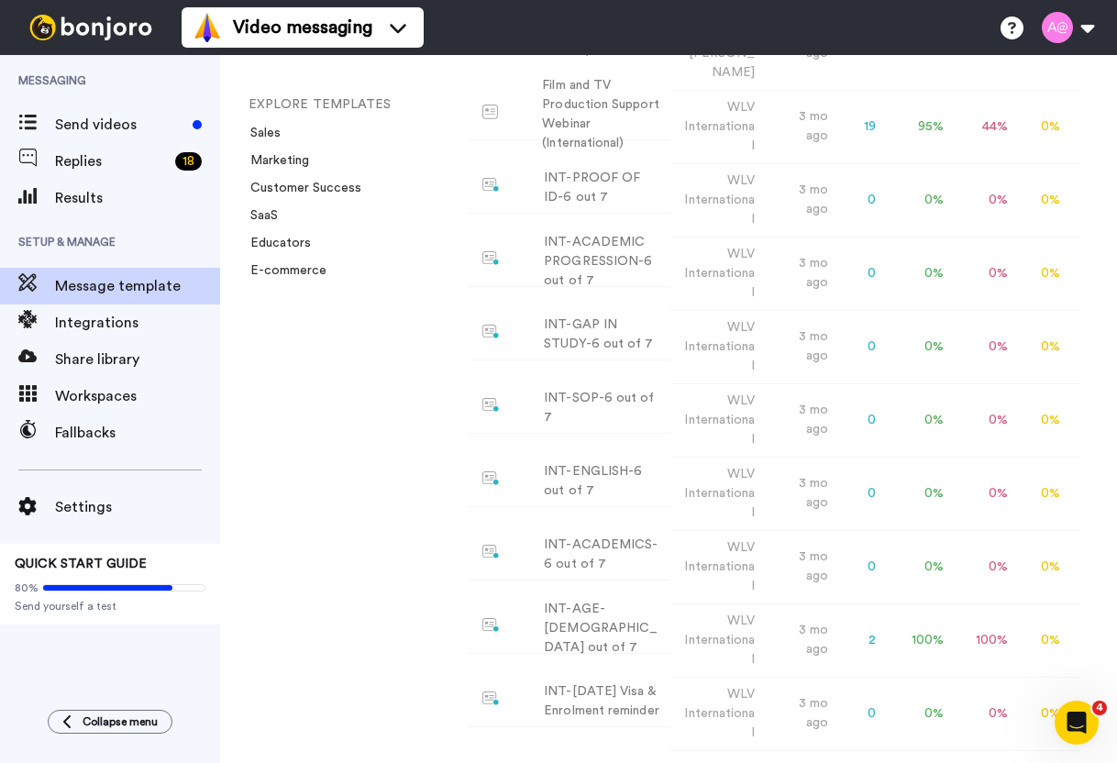
scroll to position [4719, 0]
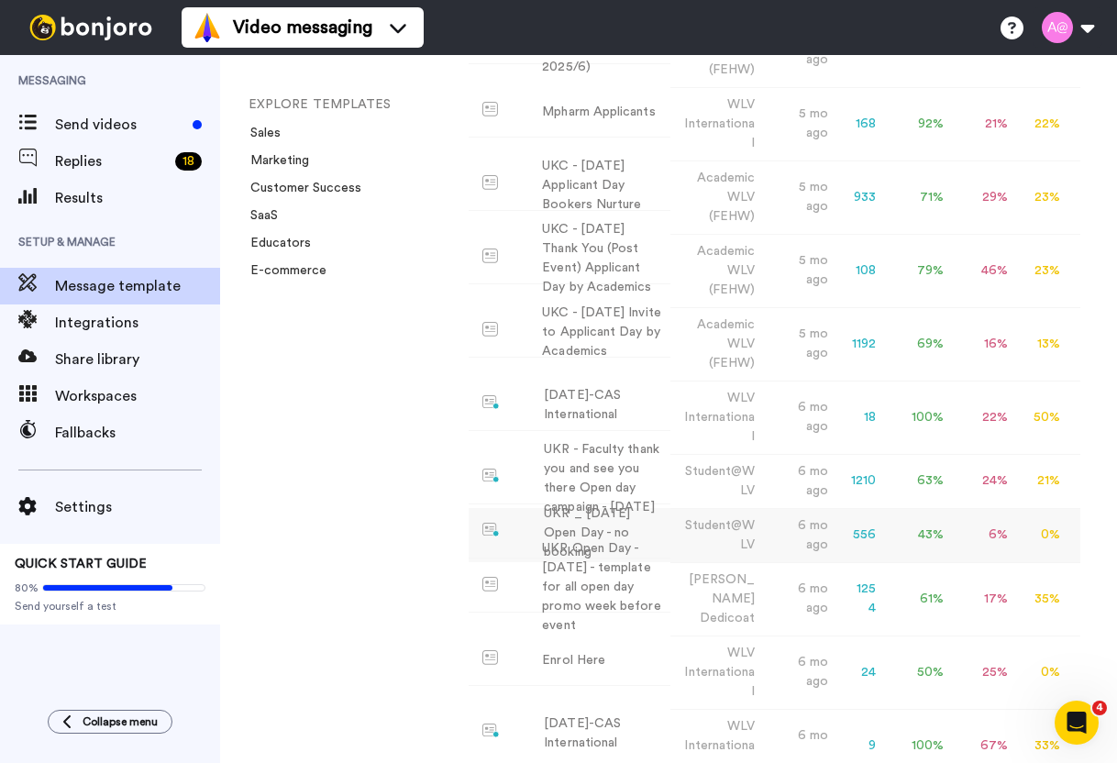
scroll to position [5704, 0]
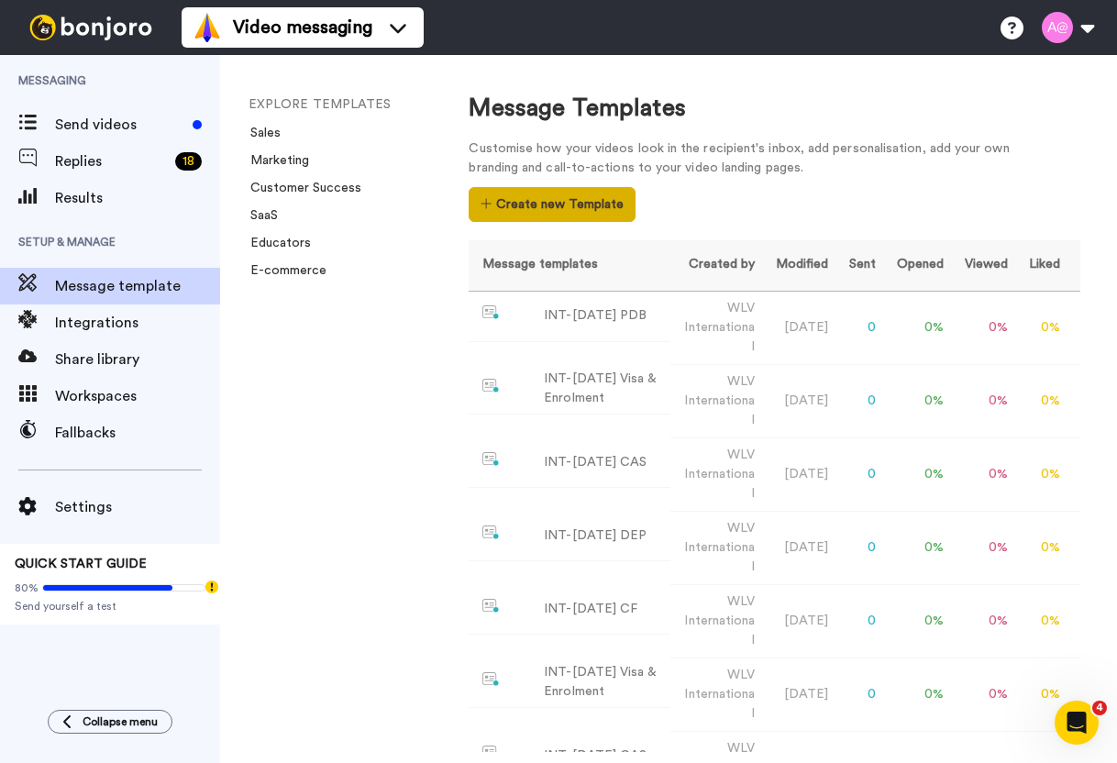
click at [547, 195] on button "Create new Template" at bounding box center [552, 204] width 166 height 35
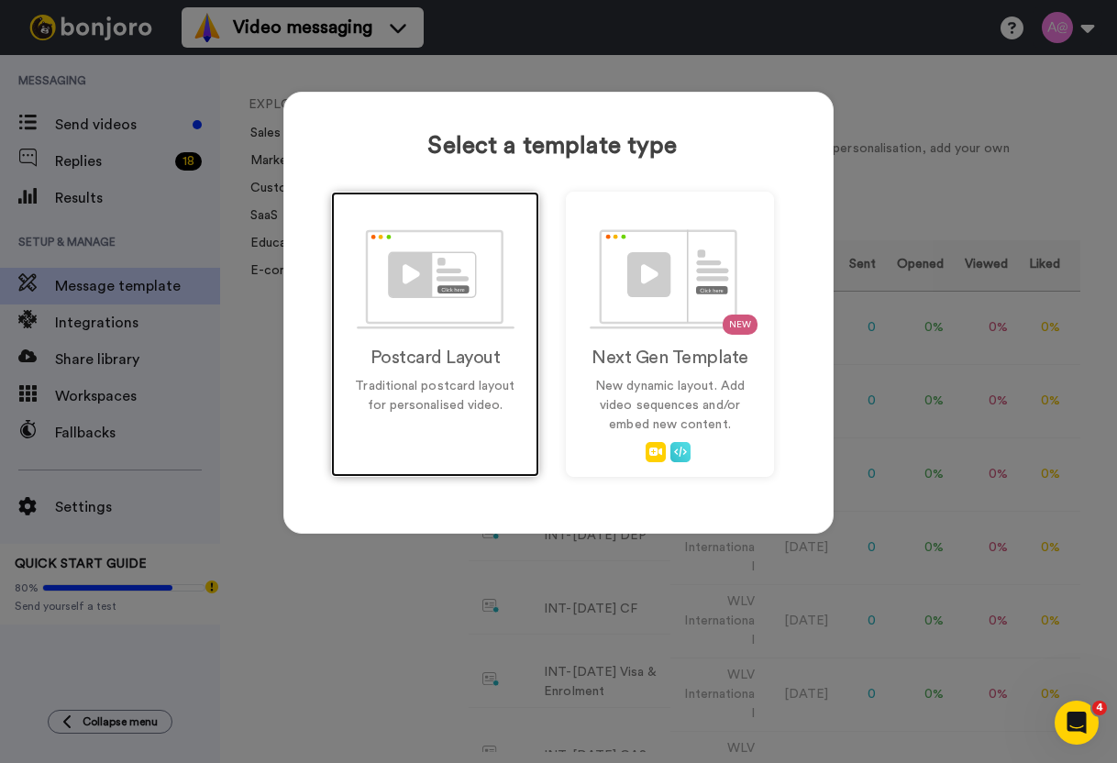
click at [455, 295] on img at bounding box center [436, 279] width 158 height 100
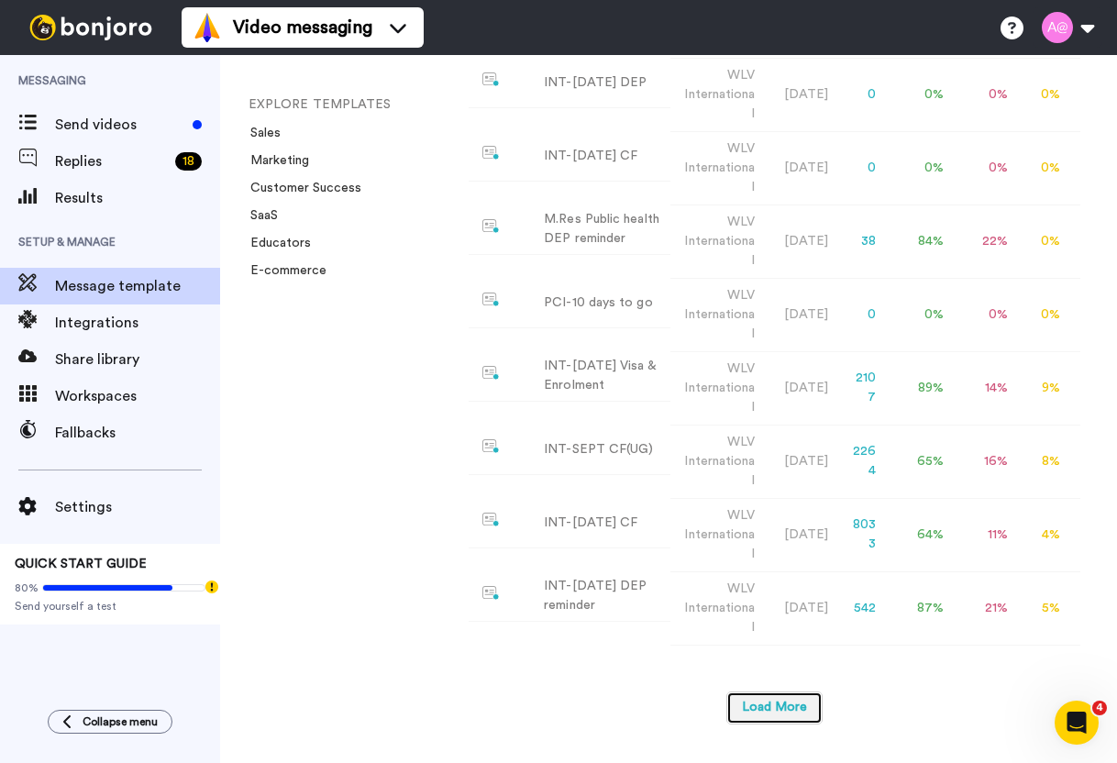
click at [773, 696] on button "Load More" at bounding box center [774, 707] width 96 height 33
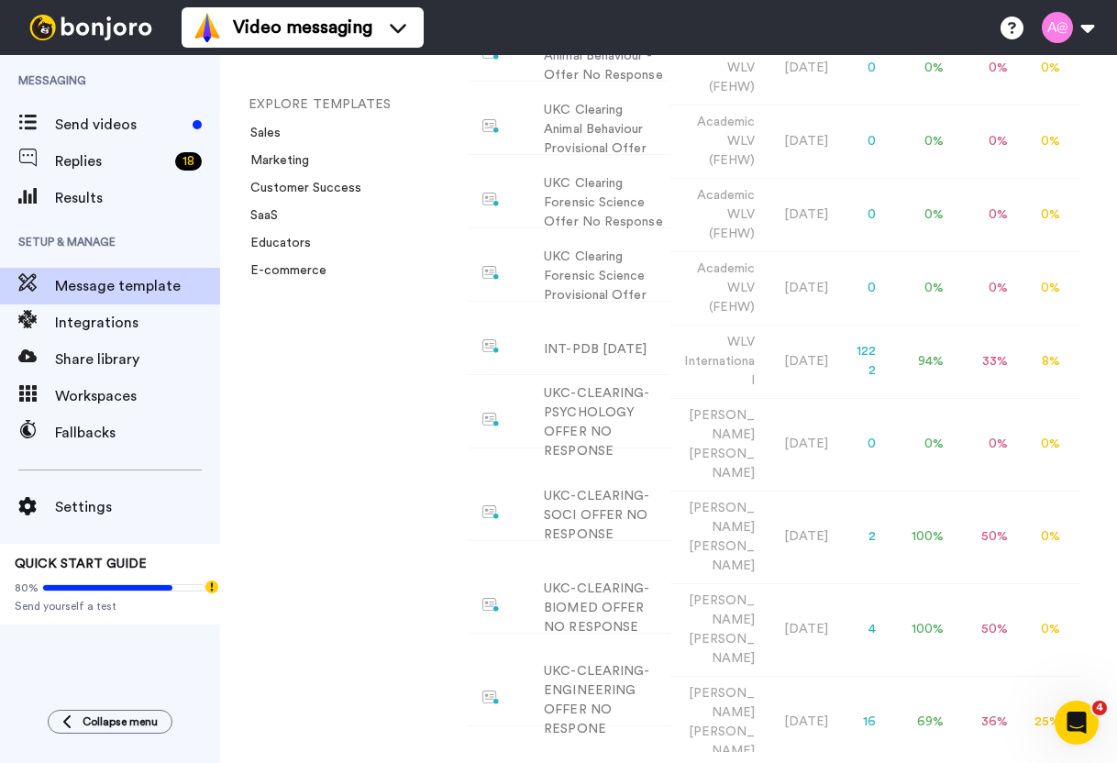
scroll to position [1687, 0]
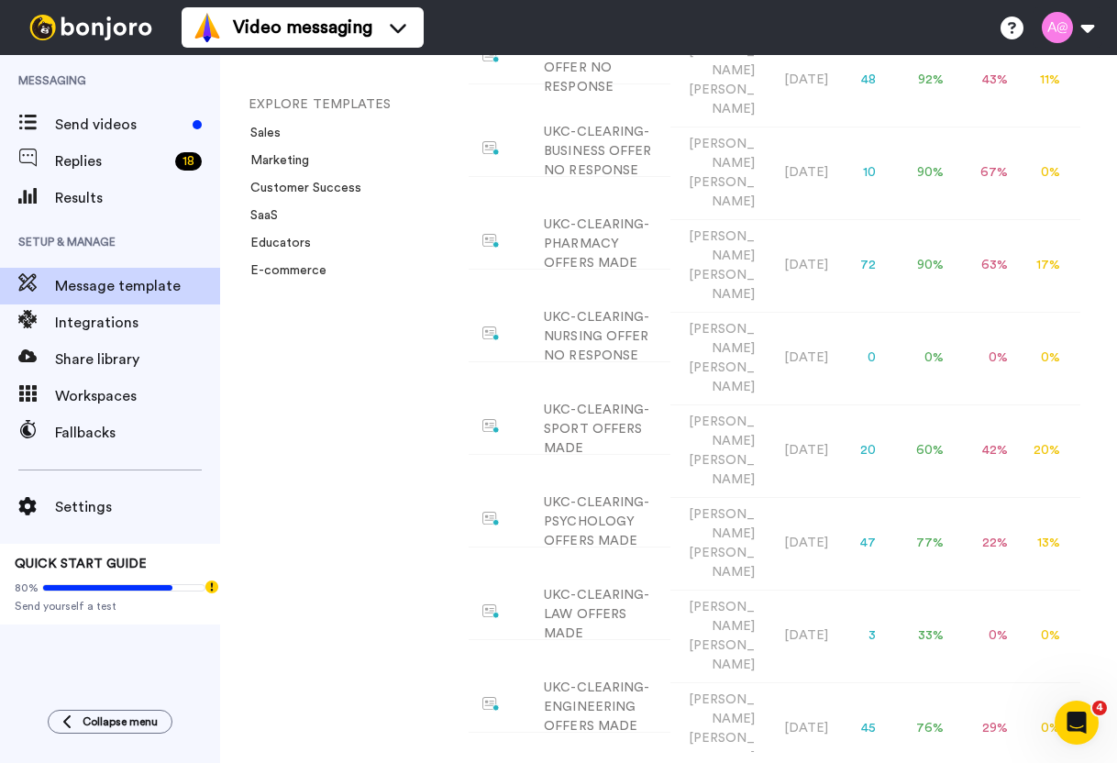
scroll to position [2595, 0]
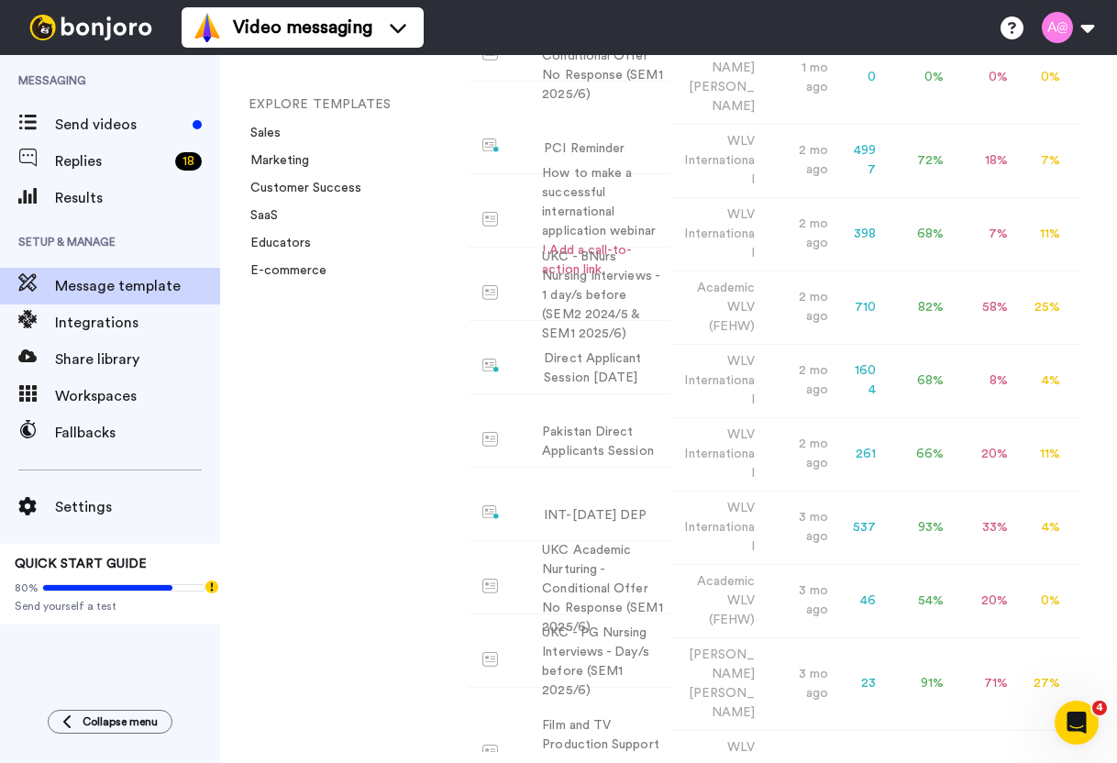
scroll to position [3677, 0]
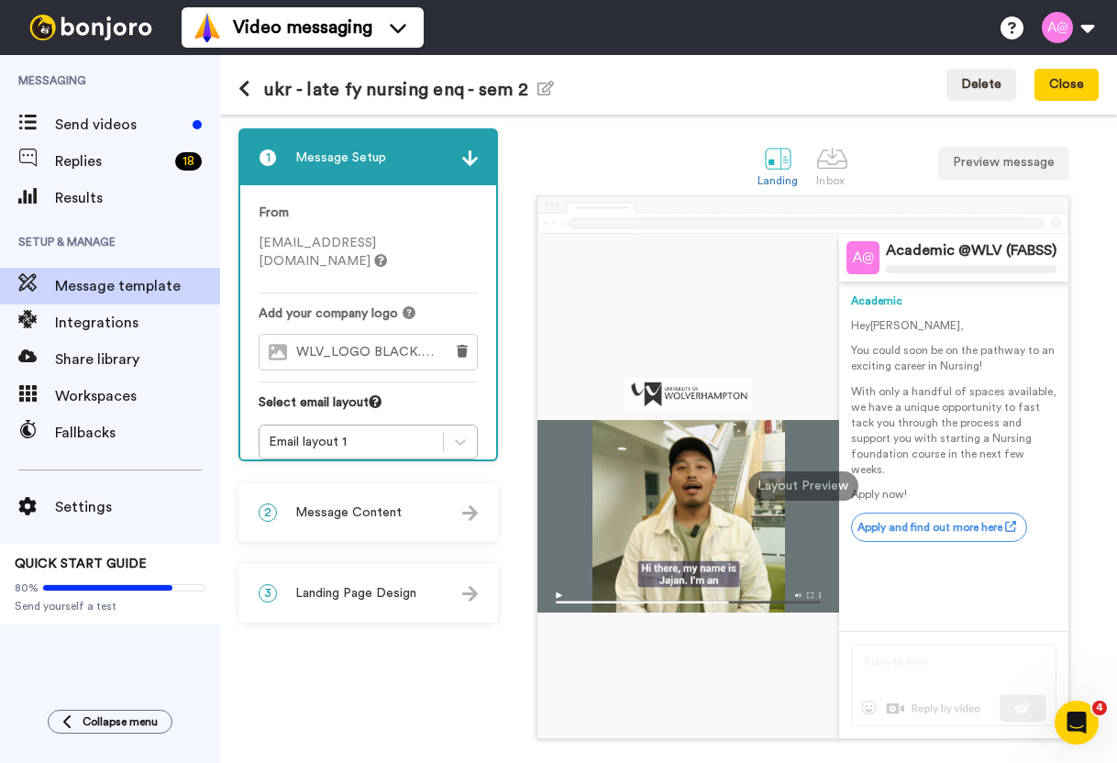
click at [335, 345] on span "WLV_LOGO BLACK.jpg" at bounding box center [370, 353] width 149 height 16
click at [297, 345] on span "WLV_LOGO BLACK.jpg" at bounding box center [370, 353] width 149 height 16
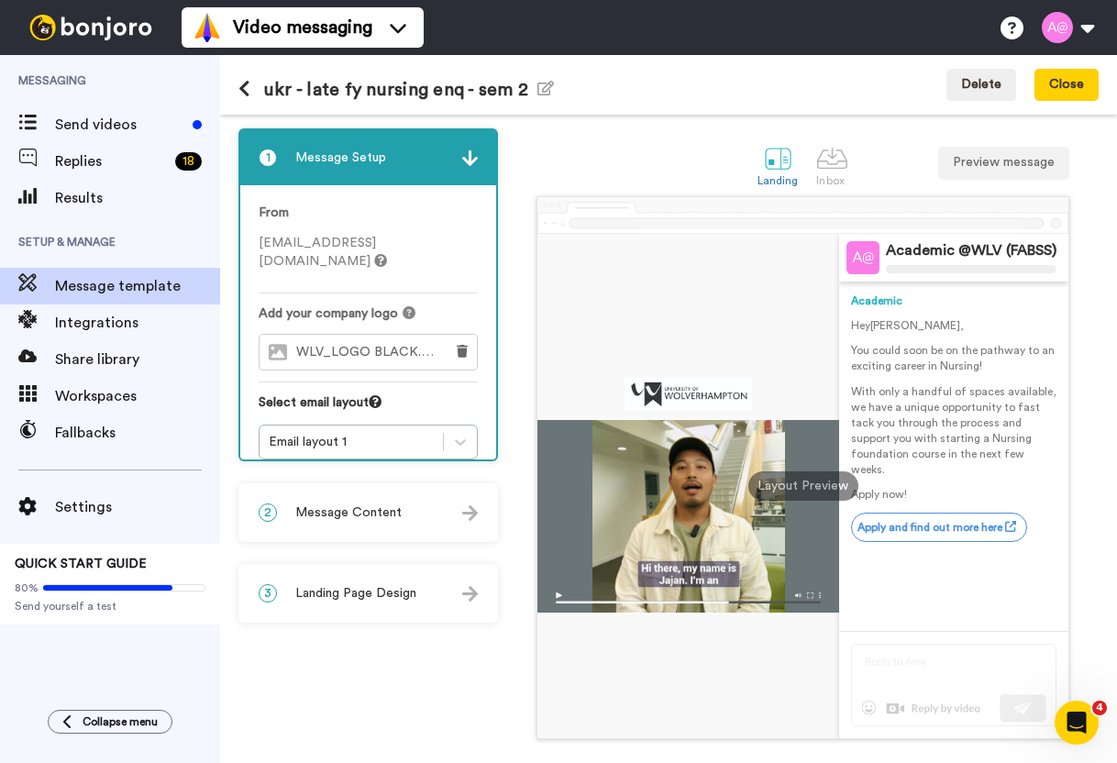
click at [331, 675] on div "1 Message Setup From fabssapplicant@wlv.ac.uk Add your company logo WLV_LOGO BL…" at bounding box center [372, 467] width 269 height 679
click at [387, 345] on span "WLV_LOGO BLACK.jpg" at bounding box center [370, 353] width 149 height 16
click at [242, 88] on icon at bounding box center [244, 89] width 12 height 18
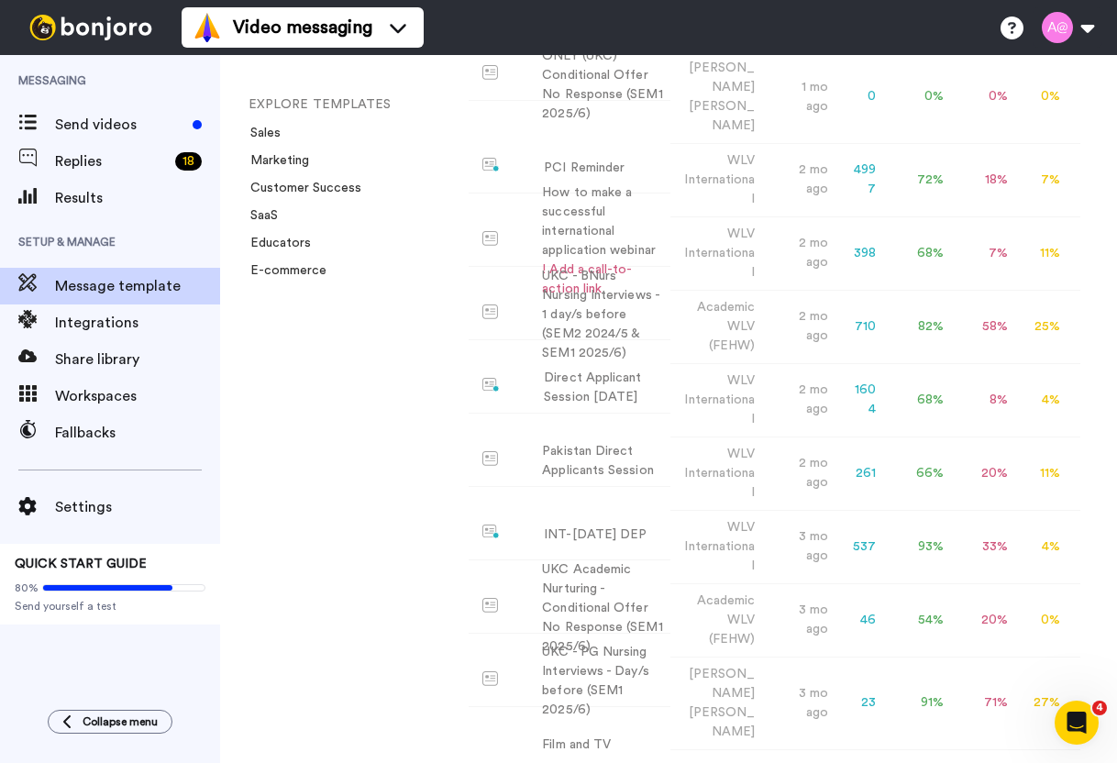
scroll to position [4719, 0]
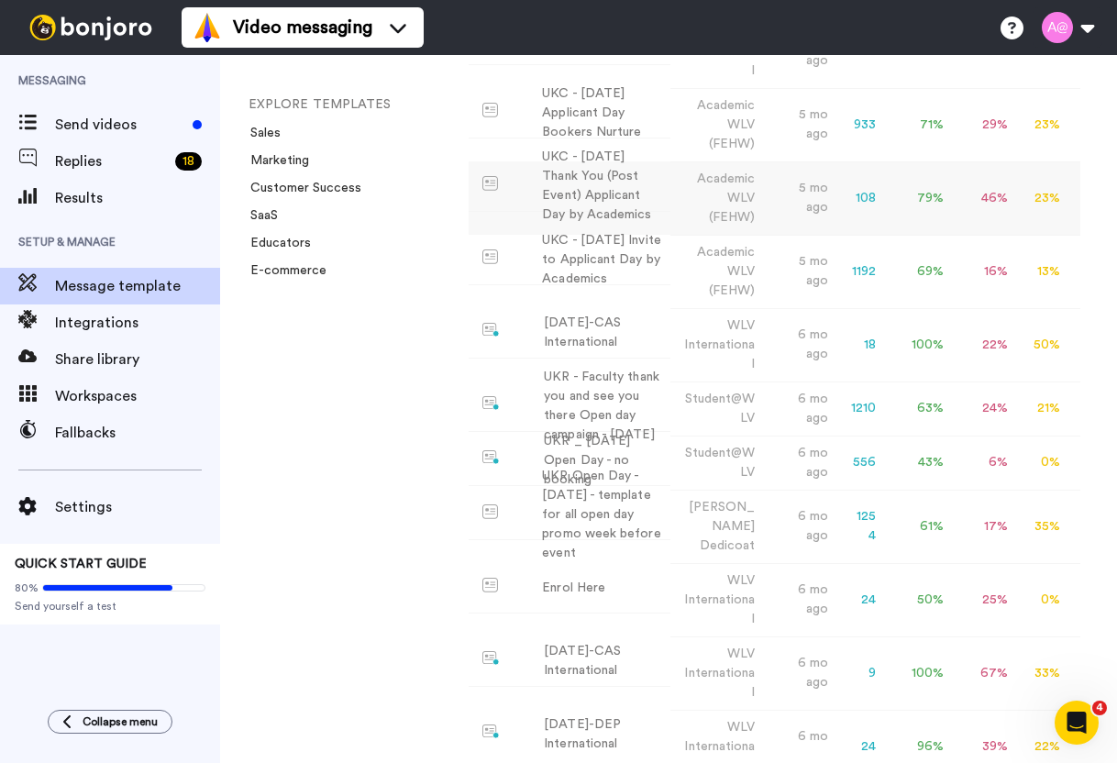
scroll to position [5524, 0]
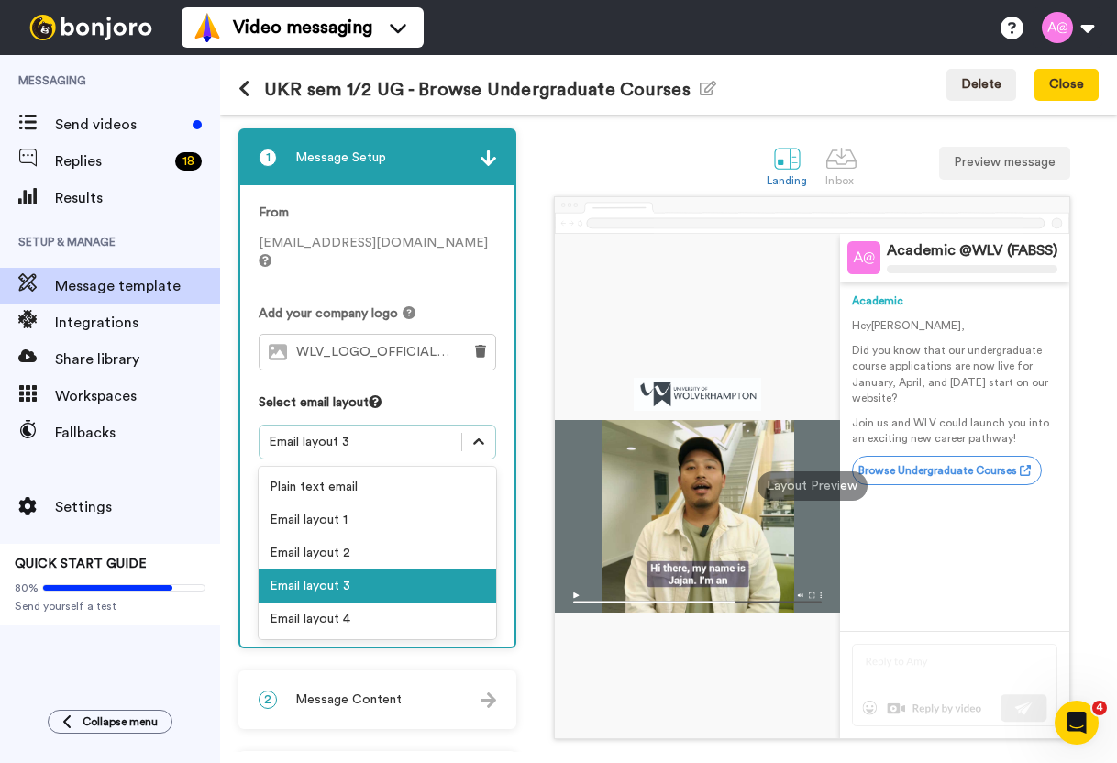
click at [475, 438] on icon at bounding box center [478, 441] width 11 height 6
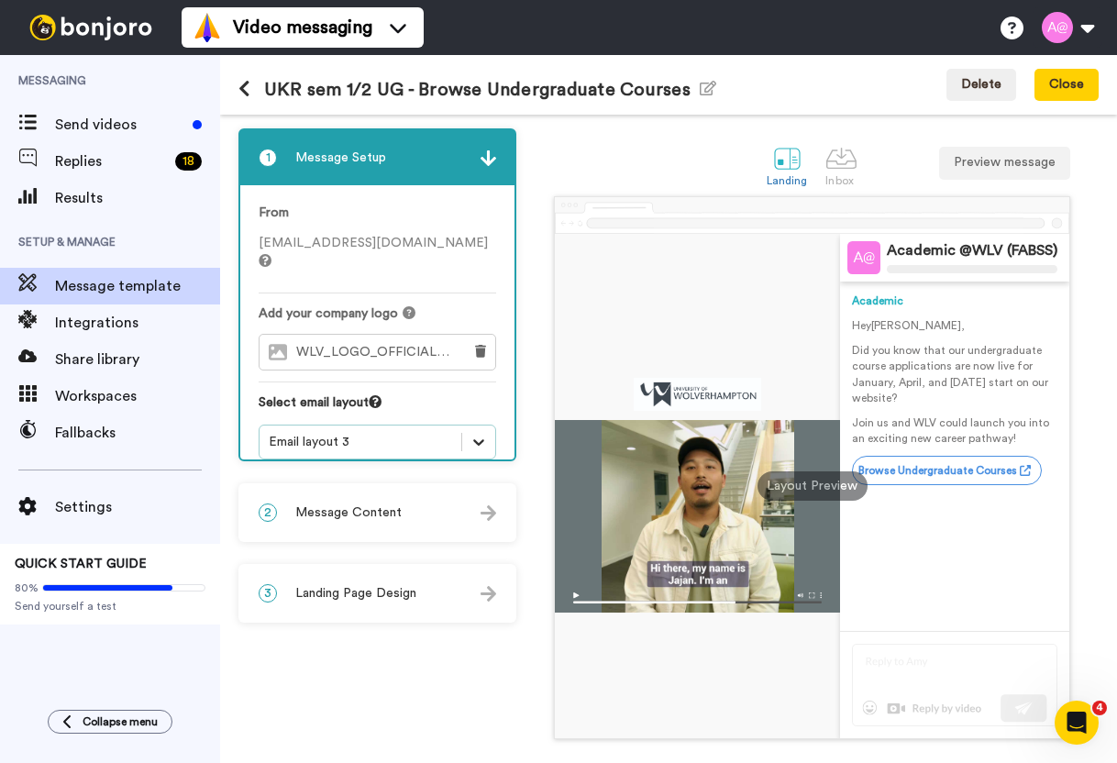
click at [475, 433] on icon at bounding box center [479, 442] width 18 height 18
click at [434, 507] on div "2 Message Content" at bounding box center [377, 512] width 274 height 55
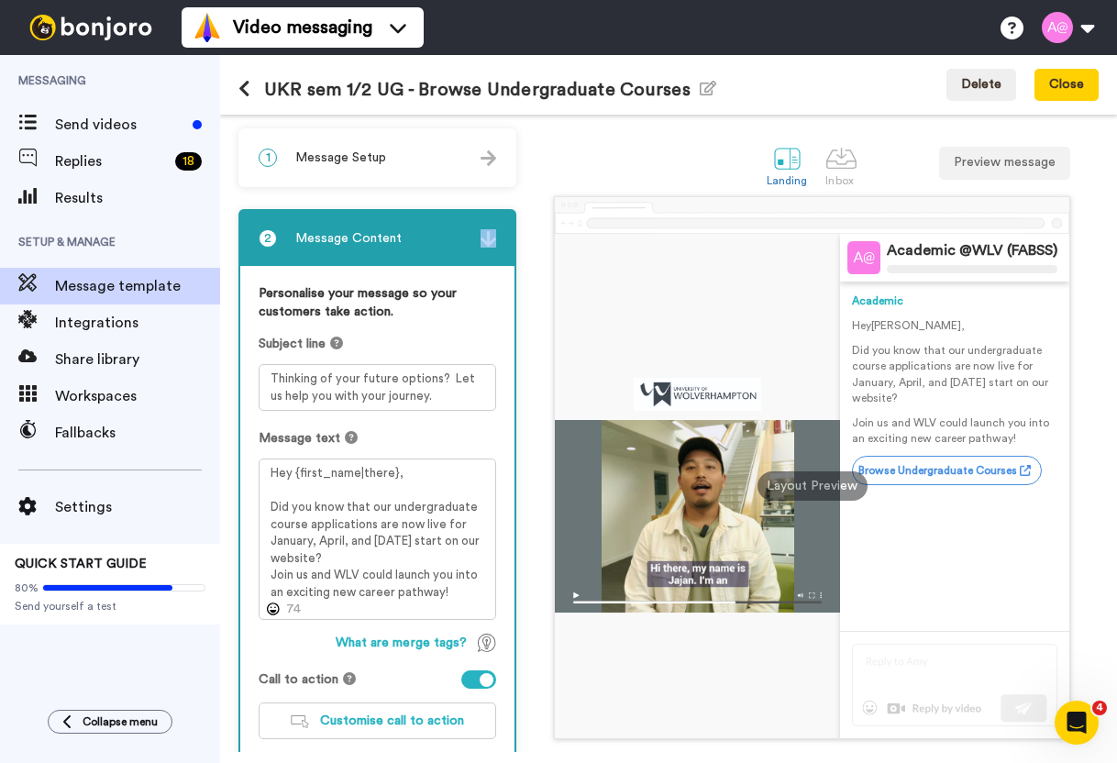
scroll to position [116, 0]
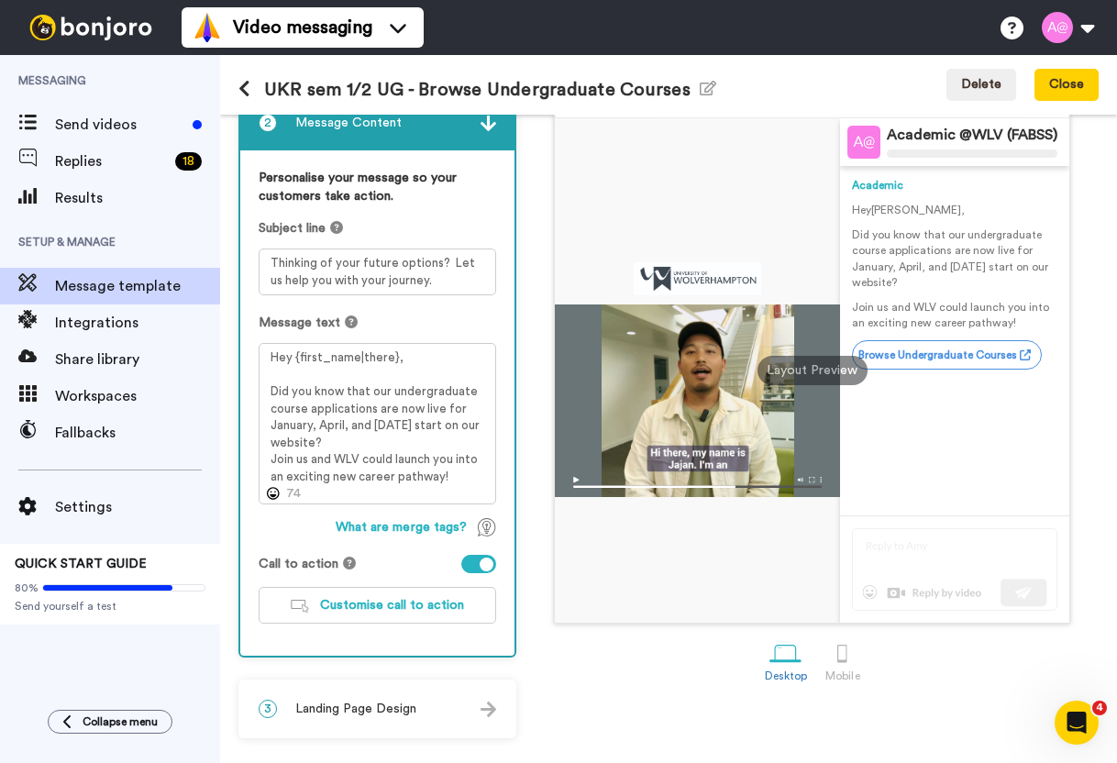
click at [356, 705] on span "Landing Page Design" at bounding box center [355, 709] width 121 height 18
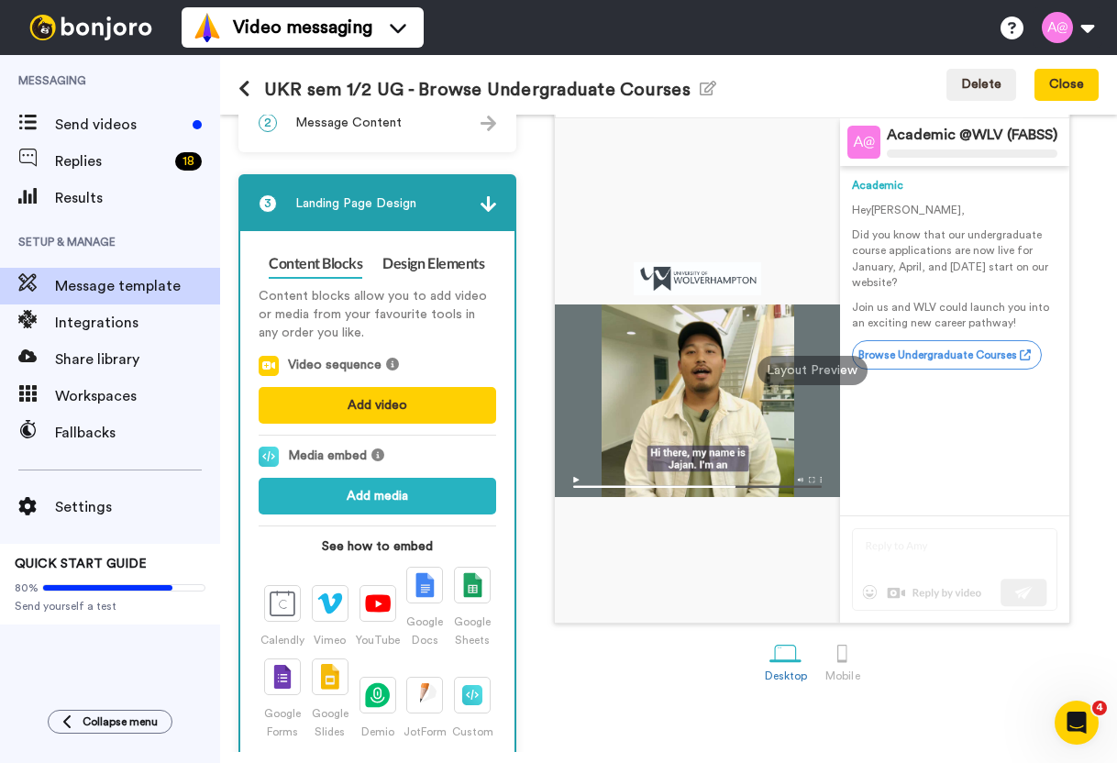
click at [472, 200] on div "3 Landing Page Design" at bounding box center [377, 203] width 274 height 55
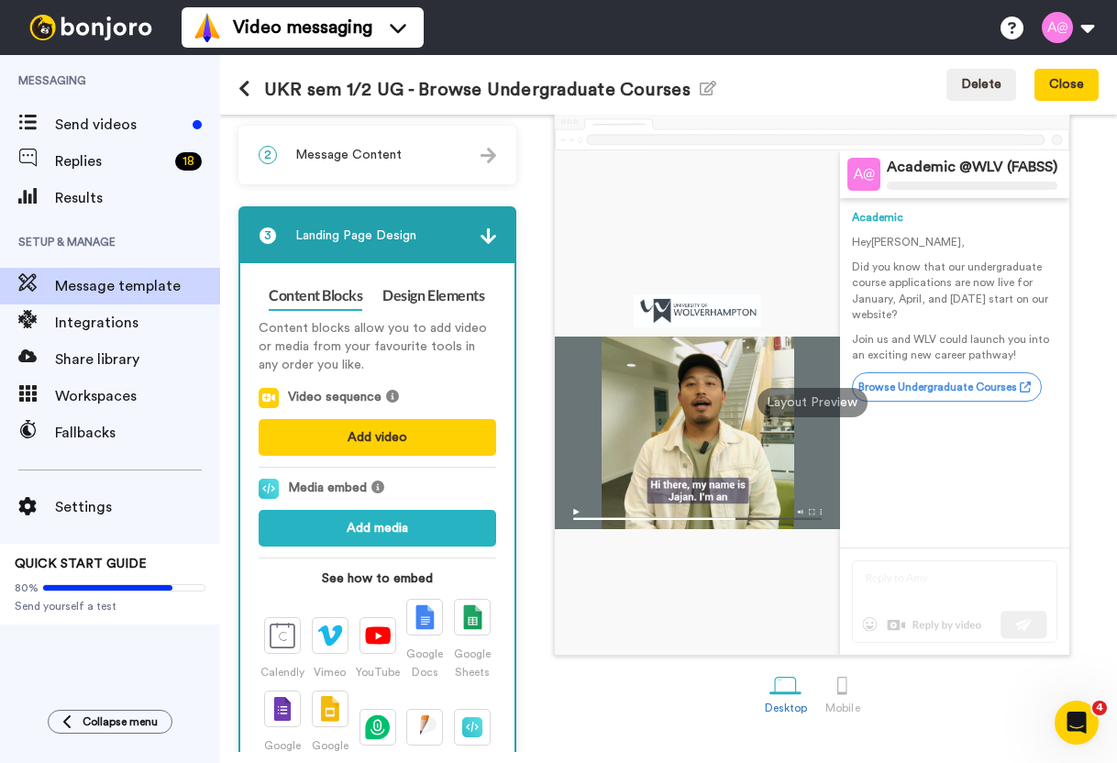
scroll to position [0, 0]
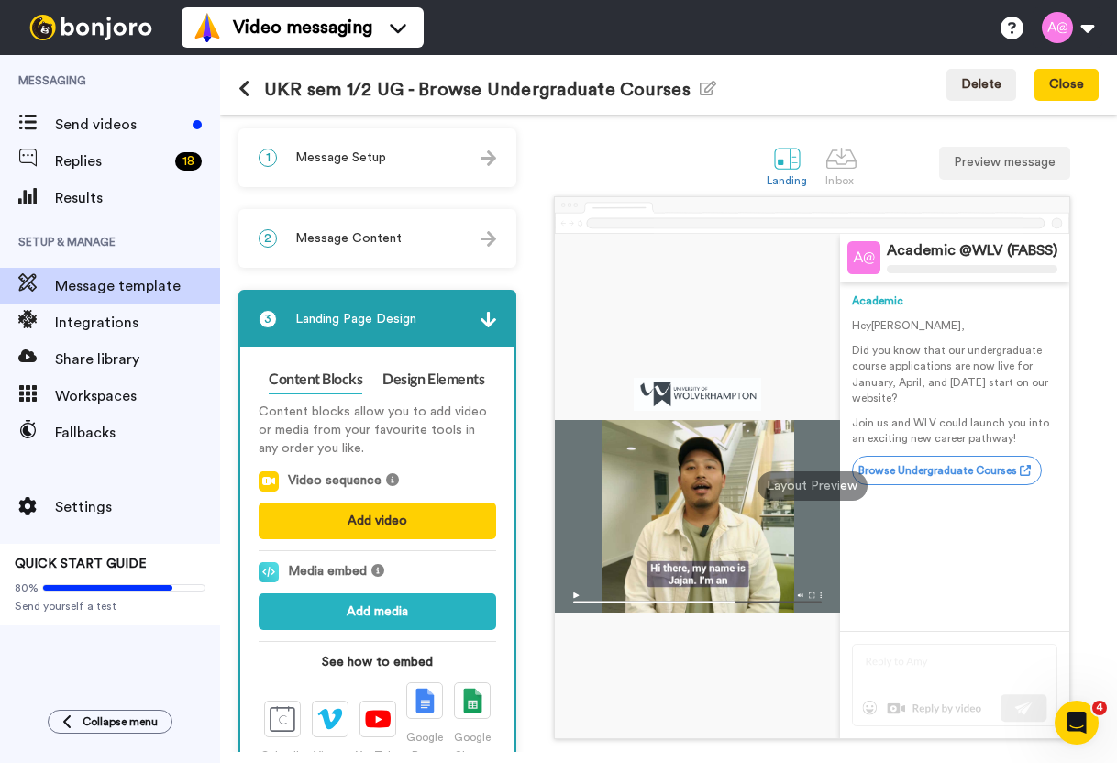
click at [381, 164] on span "Message Setup" at bounding box center [340, 158] width 91 height 18
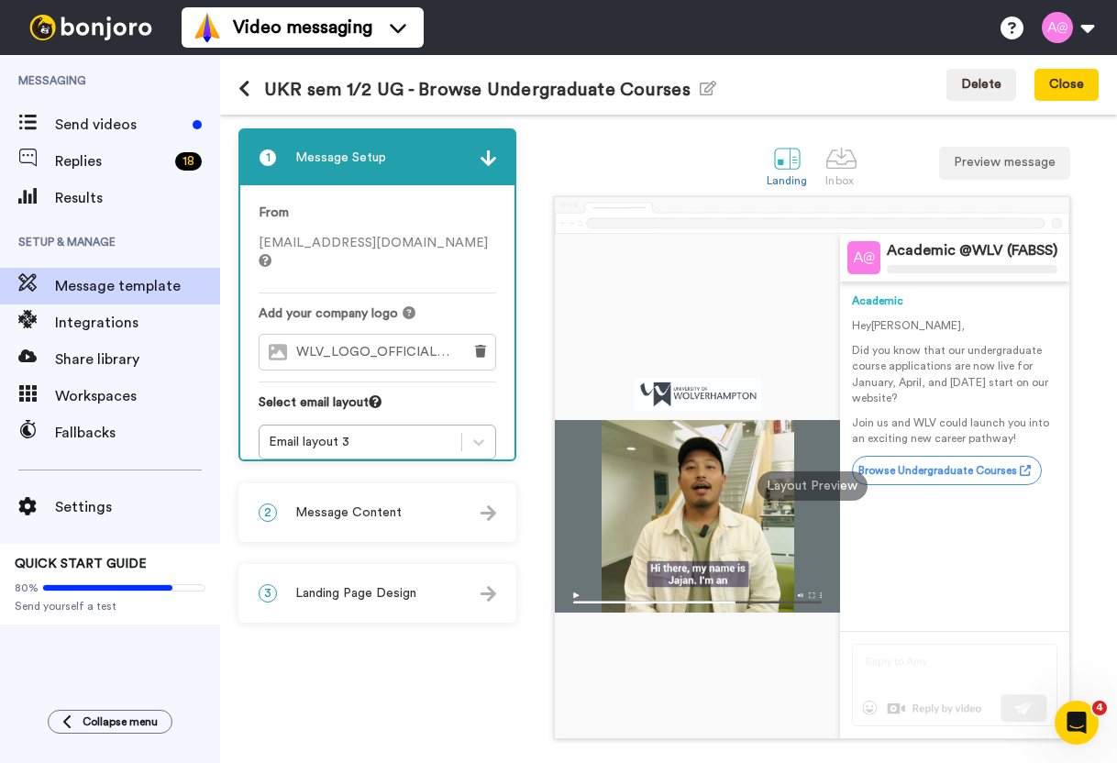
click at [341, 345] on span "WLV_LOGO_OFFICIAL.jpg" at bounding box center [378, 353] width 164 height 16
click at [374, 516] on span "Message Content" at bounding box center [348, 512] width 106 height 18
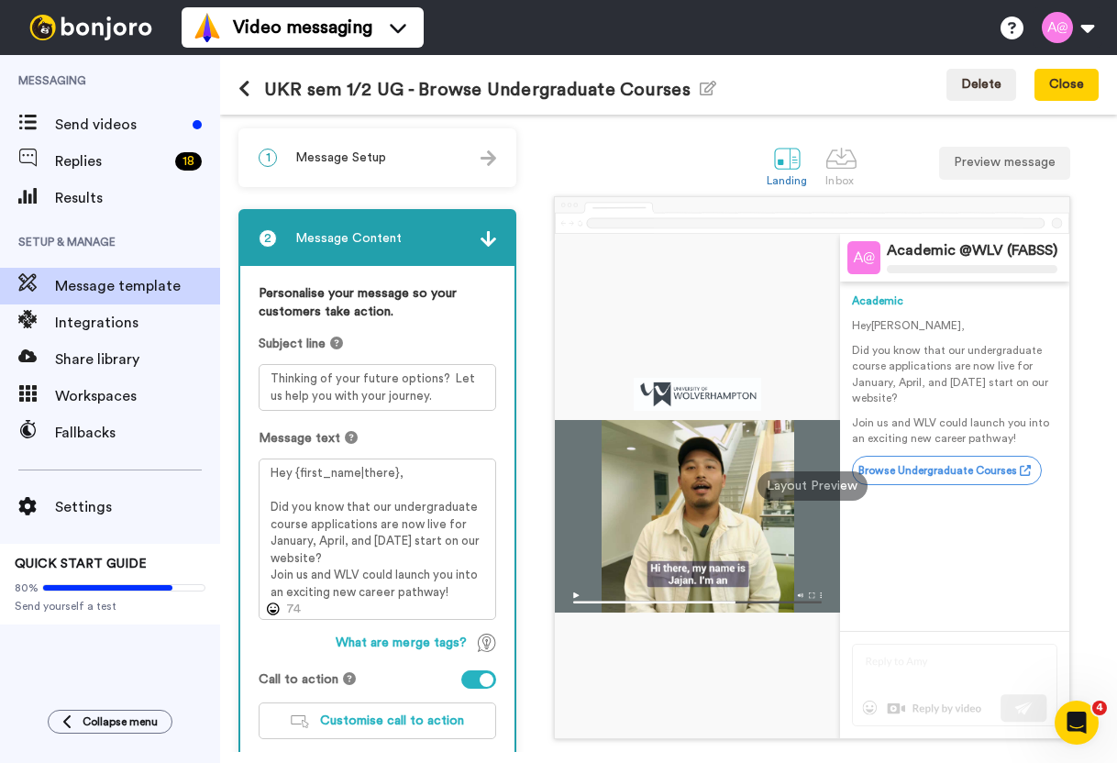
click at [592, 137] on div "Landing Inbox Preview message" at bounding box center [811, 164] width 573 height 63
click at [481, 99] on h1 "UKR sem 1/2 UG - Browse Undergraduate Courses Edit name" at bounding box center [477, 89] width 478 height 21
click at [497, 91] on h1 "UKR sem 1/2 UG - Browse Undergraduate Courses Edit name" at bounding box center [477, 89] width 478 height 21
drag, startPoint x: 437, startPoint y: 400, endPoint x: 248, endPoint y: 370, distance: 191.2
click at [248, 370] on div "Personalise your message so your customers take action. Subject line Thinking o…" at bounding box center [377, 518] width 274 height 505
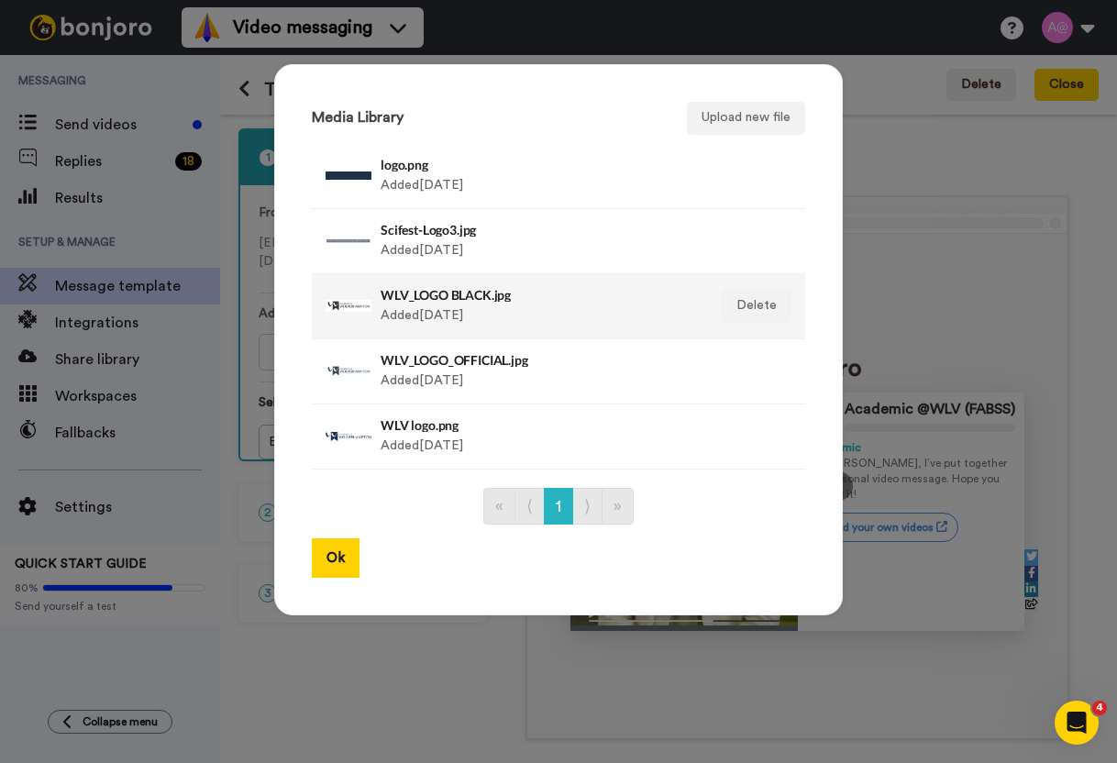
click at [451, 294] on h4 "WLV_LOGO BLACK.jpg" at bounding box center [539, 295] width 316 height 14
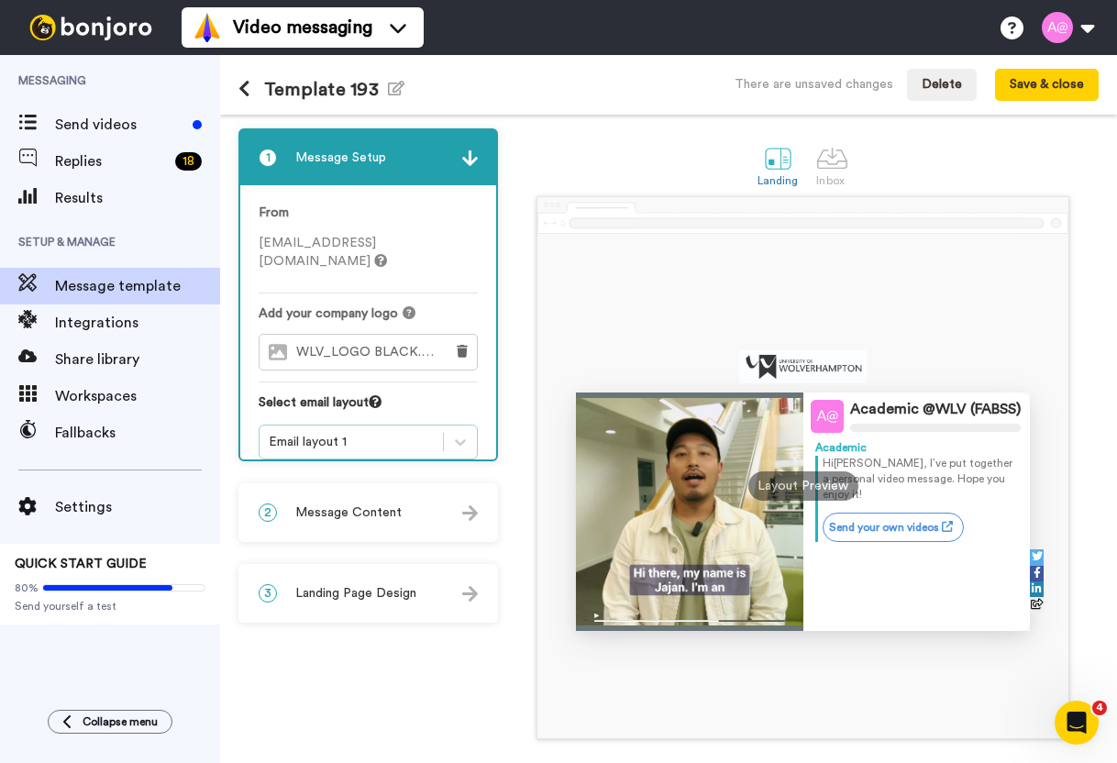
click at [363, 433] on div "Email layout 1" at bounding box center [351, 442] width 165 height 18
click at [321, 527] on div "2 Message Content" at bounding box center [368, 512] width 256 height 55
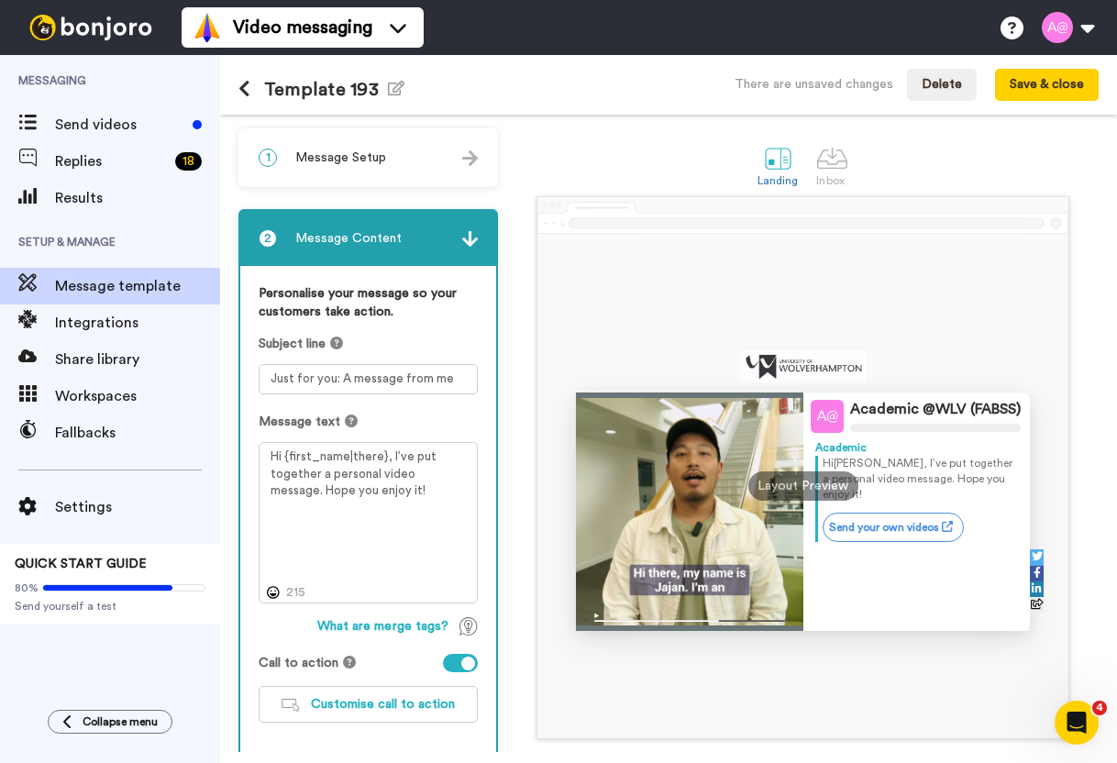
click at [658, 171] on div "Landing Inbox" at bounding box center [803, 164] width 592 height 63
click at [452, 81] on div "Template 193 Edit name There are unsaved changes Delete Save & close" at bounding box center [668, 85] width 897 height 60
click at [392, 93] on icon "button" at bounding box center [396, 88] width 17 height 15
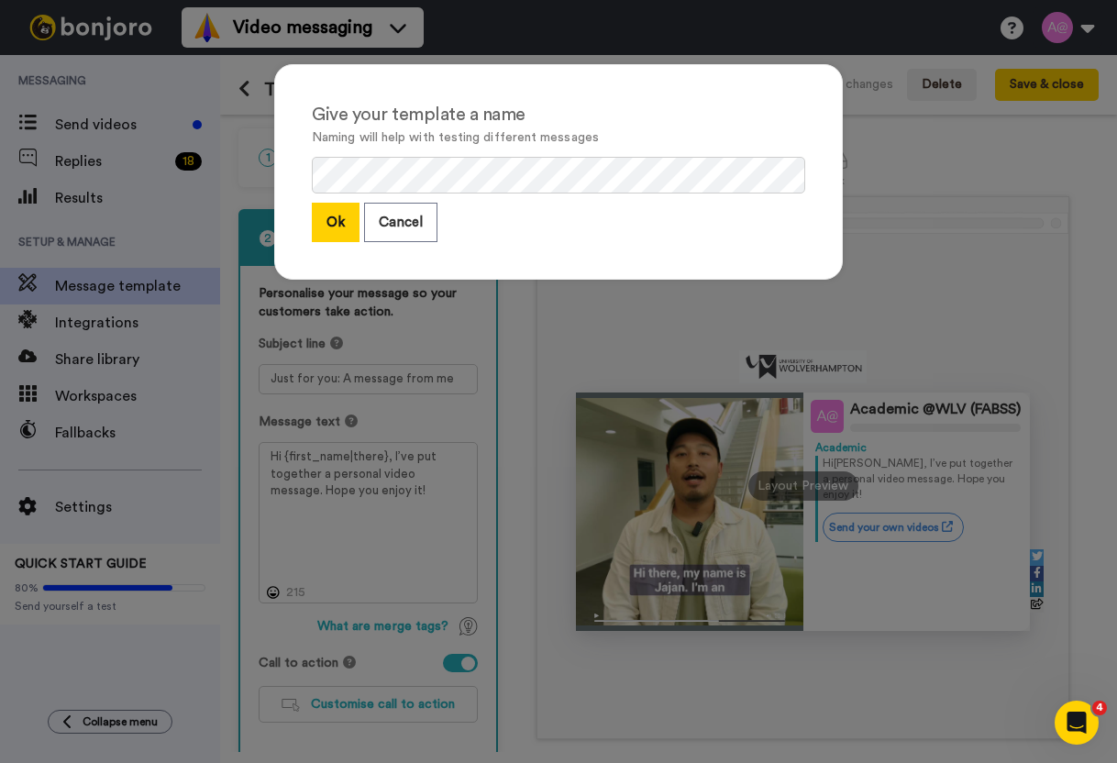
drag, startPoint x: 214, startPoint y: 537, endPoint x: 341, endPoint y: 228, distance: 334.3
click at [214, 537] on div "Give your template a name Naming will help with testing different messages Ok C…" at bounding box center [558, 381] width 1117 height 763
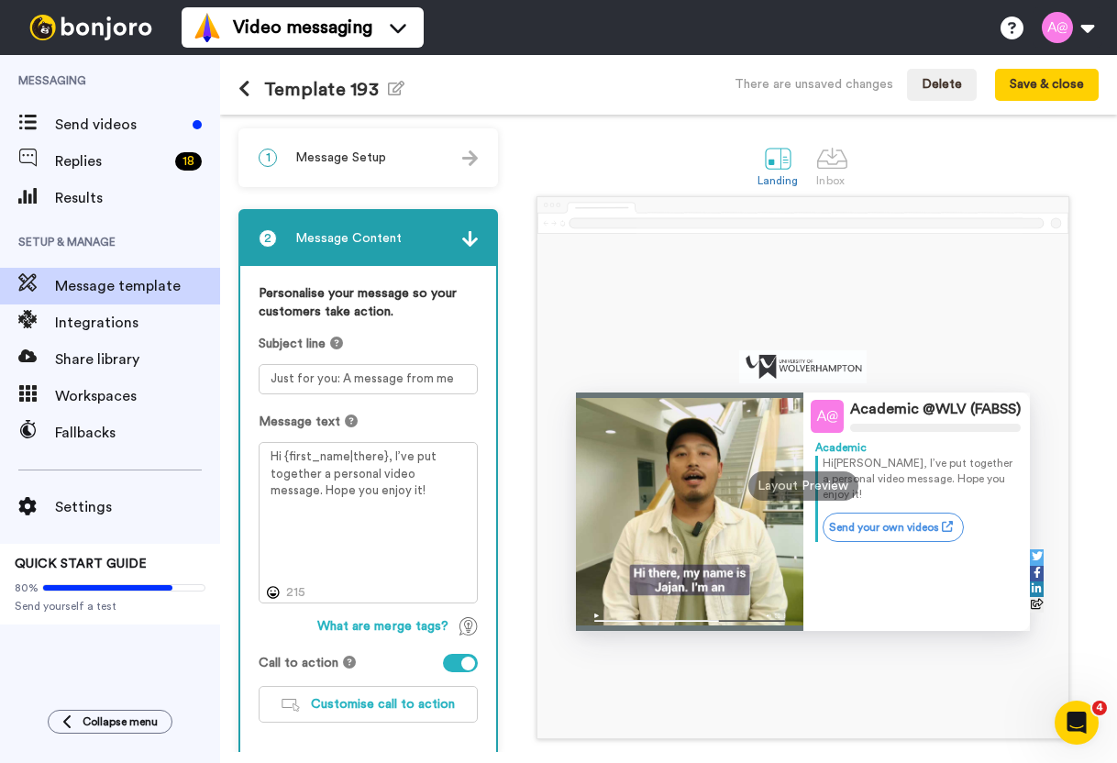
click at [354, 85] on h1 "Template 193 Edit name" at bounding box center [321, 89] width 166 height 21
click at [393, 89] on icon "button" at bounding box center [396, 88] width 17 height 15
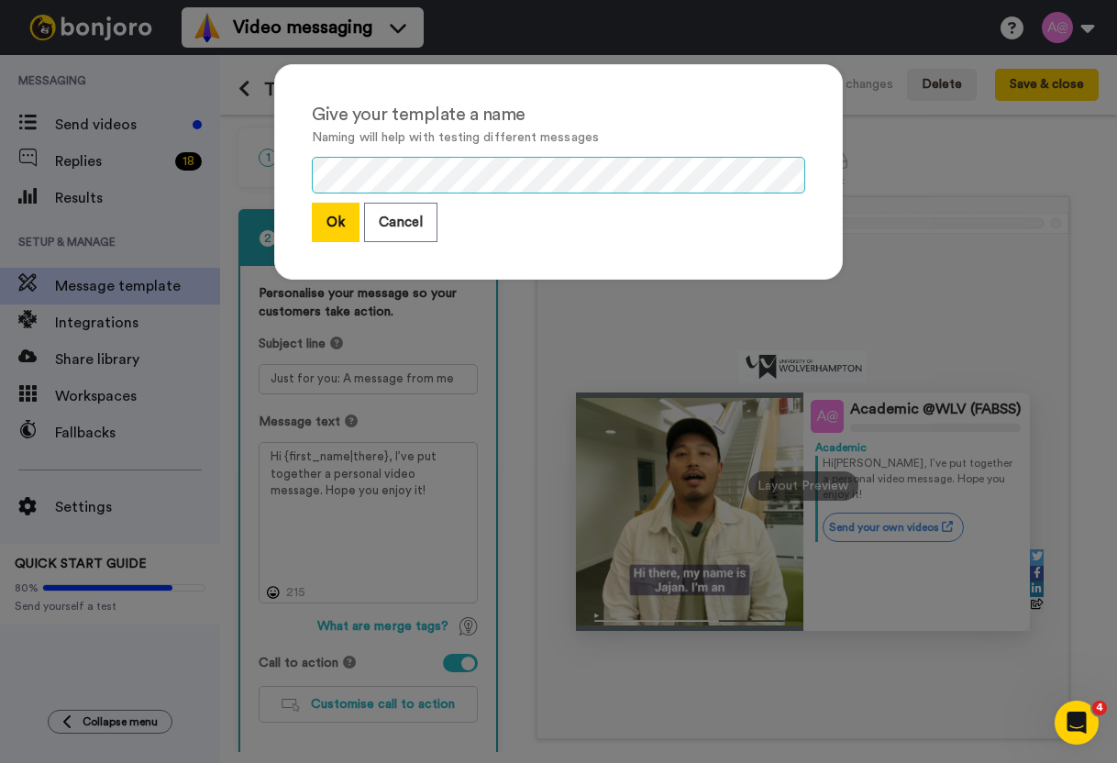
click at [232, 173] on div "Give your template a name Naming will help with testing different messages Ok C…" at bounding box center [558, 381] width 1117 height 763
click at [326, 228] on button "Ok" at bounding box center [336, 222] width 48 height 39
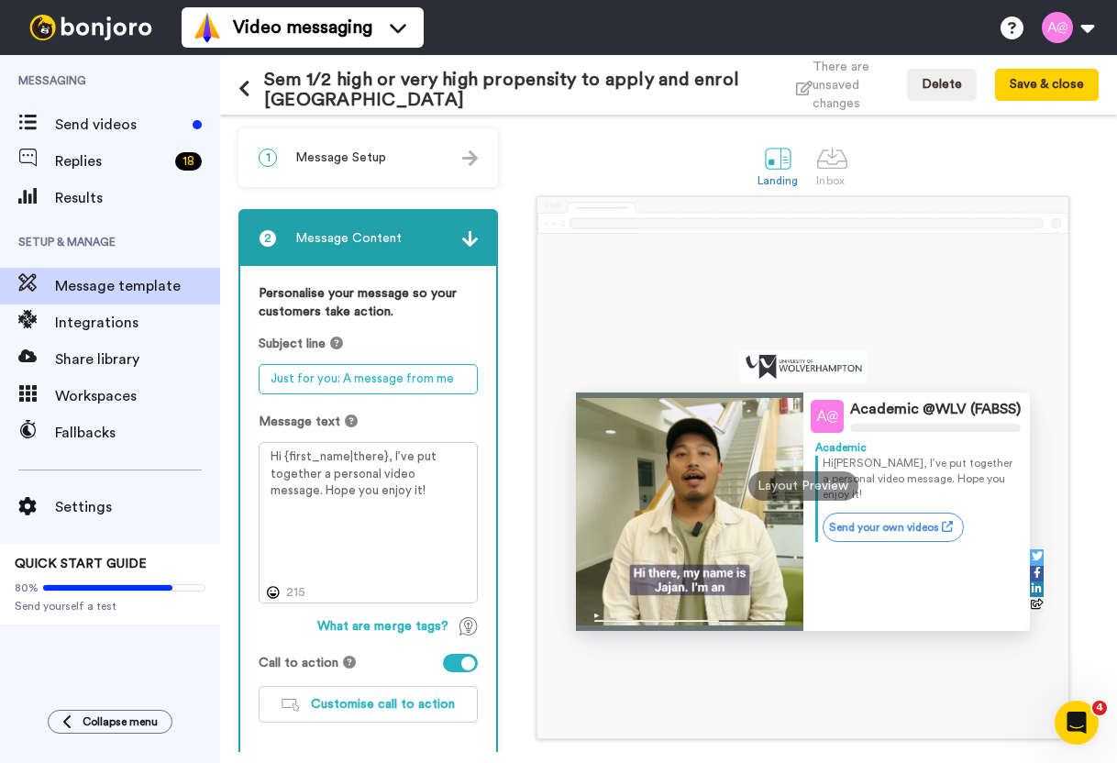
click at [448, 376] on textarea "Just for you: A message from me" at bounding box center [368, 379] width 219 height 30
drag, startPoint x: 448, startPoint y: 376, endPoint x: 258, endPoint y: 382, distance: 189.9
click at [258, 382] on div "Personalise your message so your customers take action. Subject line Just for y…" at bounding box center [368, 510] width 256 height 489
paste textarea "Thinking of your future options? Let us help you with your journey."
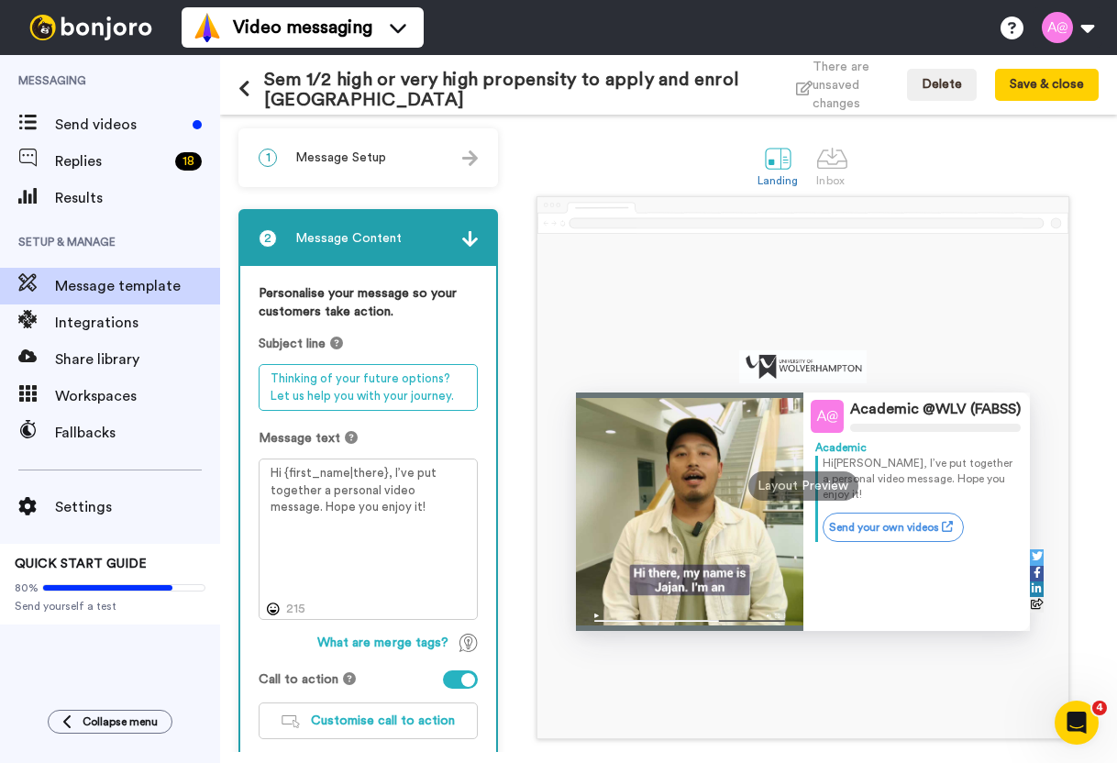
click at [400, 378] on textarea "Thinking of your future options? Let us help you with your journey." at bounding box center [368, 387] width 219 height 47
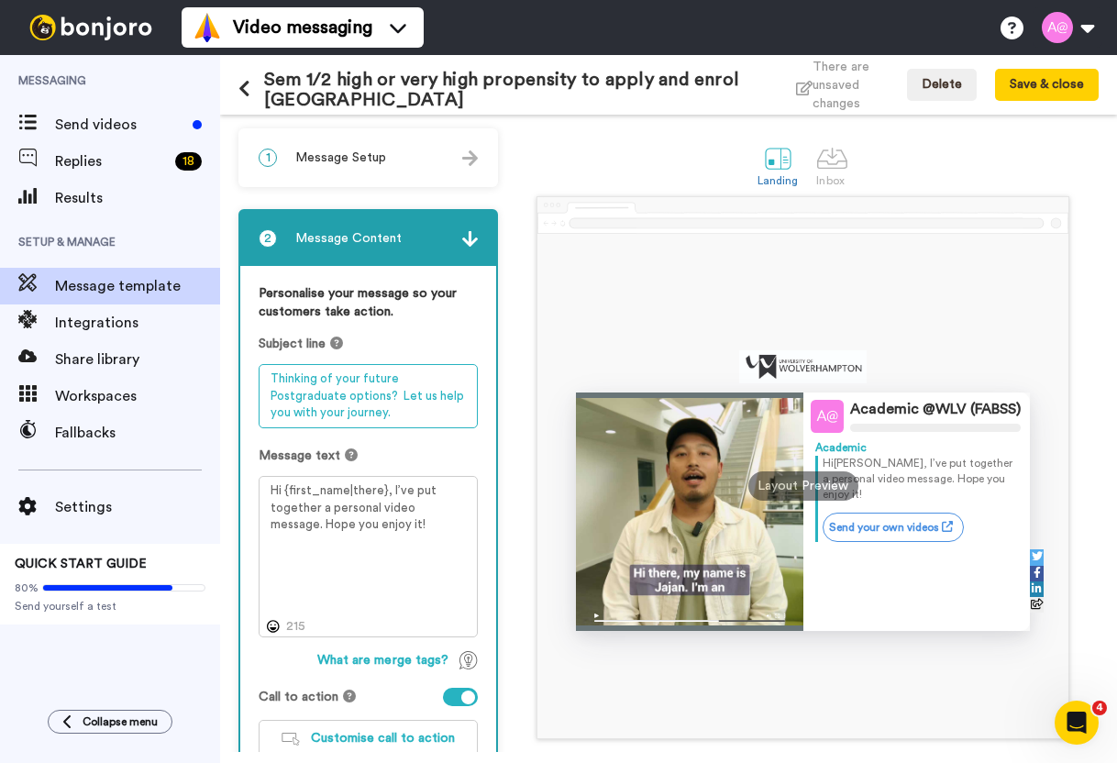
click at [409, 422] on textarea "Thinking of your future Postgraduate options? Let us help you with your journey." at bounding box center [368, 396] width 219 height 64
type textarea "Thinking of your future Postgraduate options? Let us help you with your journey."
click at [649, 240] on div "Academic @WLV (FABSS) Academic Hi [PERSON_NAME] , I’ve put together a personal …" at bounding box center [802, 486] width 530 height 504
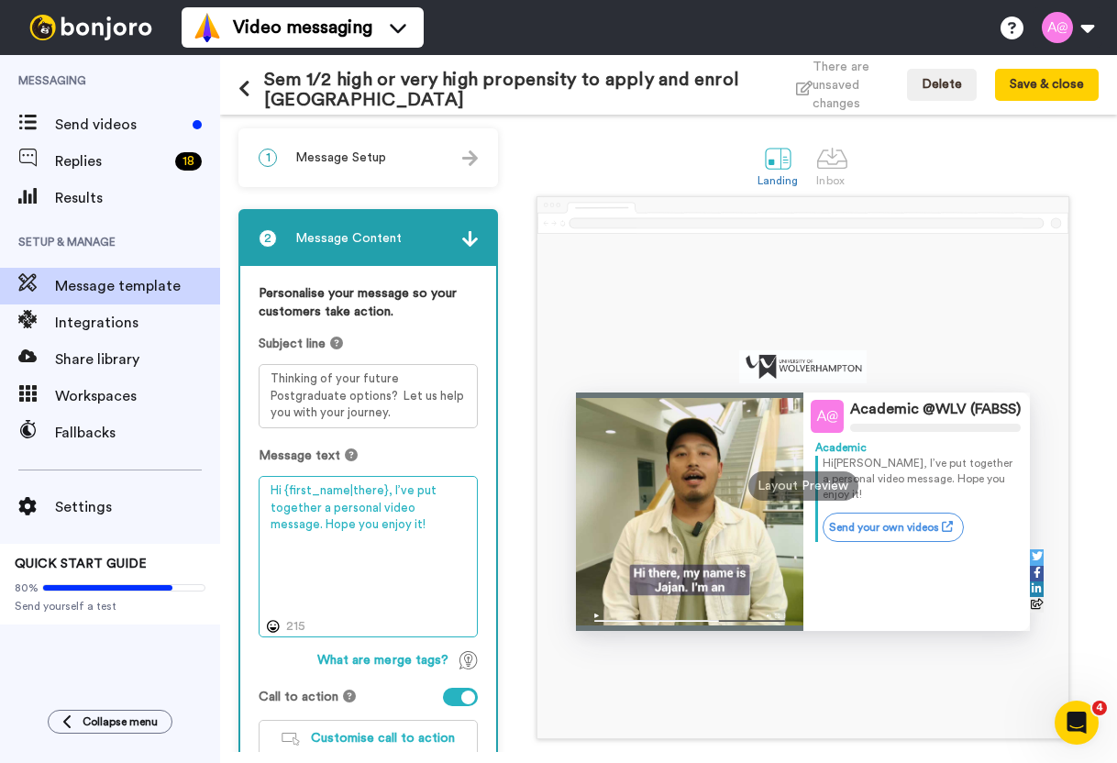
click at [276, 489] on textarea "Hi {first_name|there}, I’ve put together a personal video message. Hope you enj…" at bounding box center [368, 556] width 219 height 161
paste textarea "ey"
click at [368, 486] on textarea "Hey {first_name|there}, I’ve put together a personal video message. Hope you en…" at bounding box center [368, 556] width 219 height 161
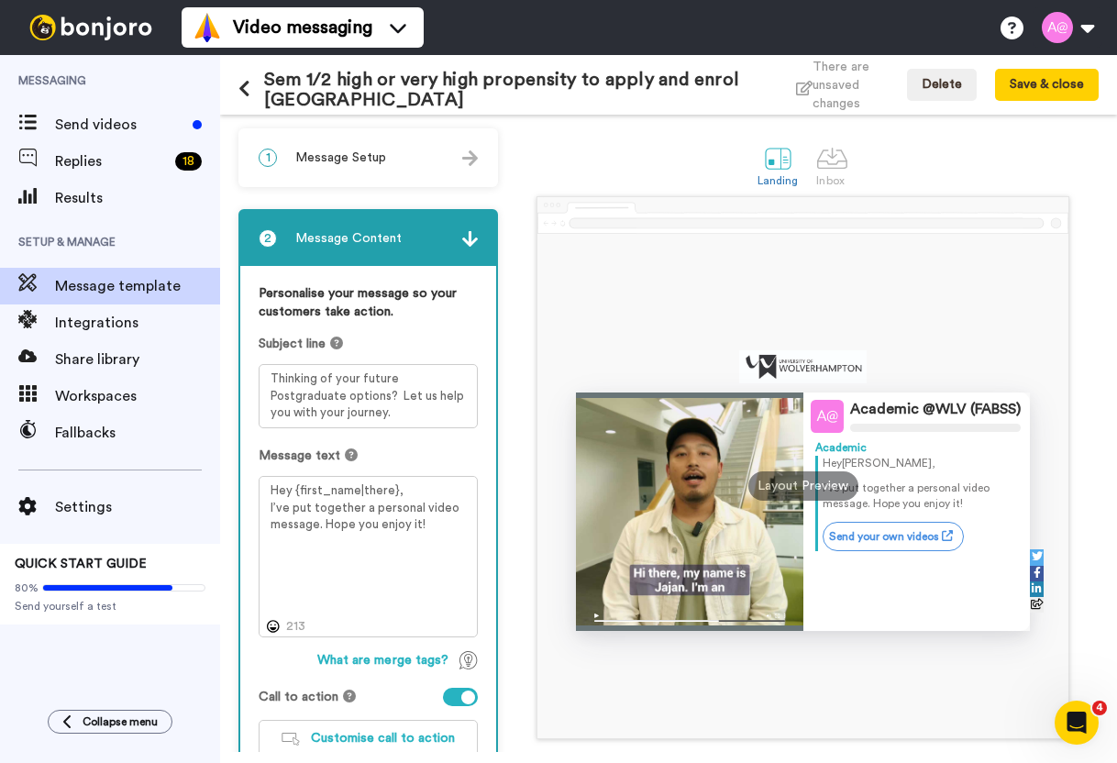
drag, startPoint x: 679, startPoint y: 317, endPoint x: 673, endPoint y: 305, distance: 13.1
click at [673, 305] on div "Academic @WLV (FABSS) Academic Hey [PERSON_NAME] , I’ve put together a personal…" at bounding box center [802, 486] width 530 height 504
drag, startPoint x: 434, startPoint y: 529, endPoint x: 269, endPoint y: 514, distance: 165.7
click at [269, 514] on textarea "Hey {first_name|there}, I’ve put together a personal video message. Hope you en…" at bounding box center [368, 556] width 219 height 161
paste textarea "You could soon be on the pathway to an exciting career in Nursing! With only a …"
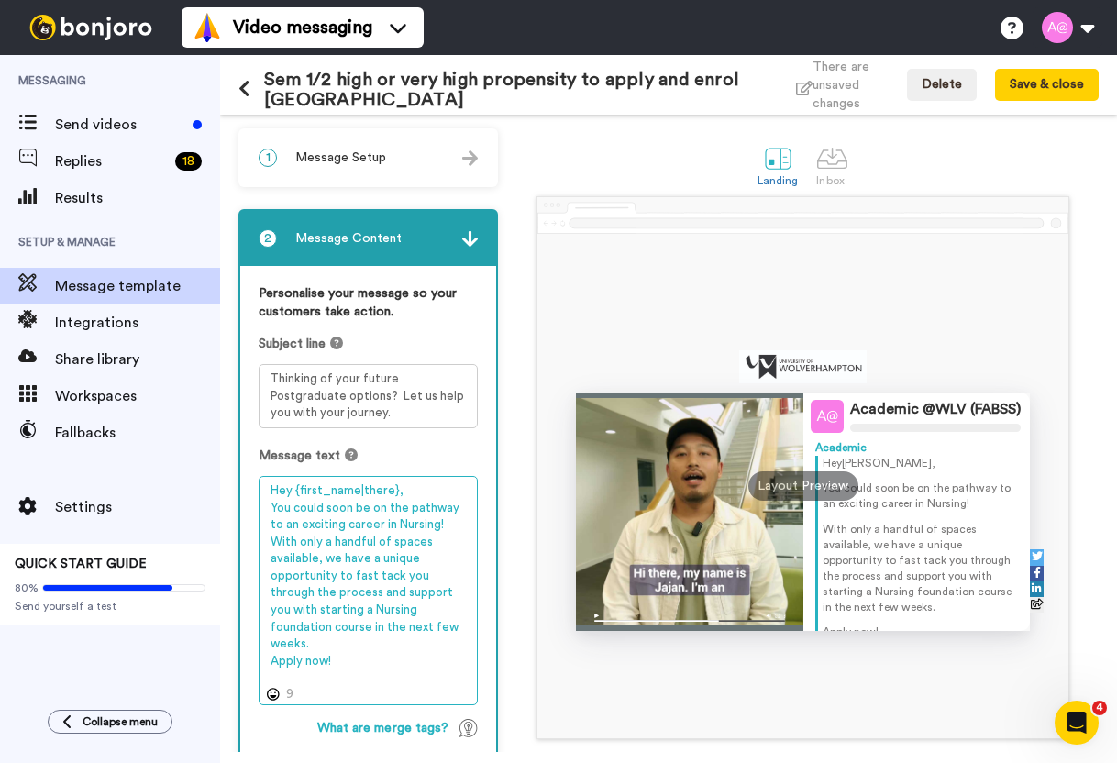
click at [344, 522] on textarea "Hey {first_name|there}, You could soon be on the pathway to an exciting career …" at bounding box center [368, 590] width 219 height 229
click at [420, 525] on textarea "Hey {first_name|there}, You could soon be on the pathway to an exciting career …" at bounding box center [368, 590] width 219 height 229
click at [302, 528] on textarea "Hey {first_name|there}, You could soon be on the pathway to an exciting career!…" at bounding box center [368, 590] width 219 height 229
click at [316, 528] on textarea "Hey {first_name|there}, You could soon be on the pathway to an exciting career!…" at bounding box center [368, 590] width 219 height 229
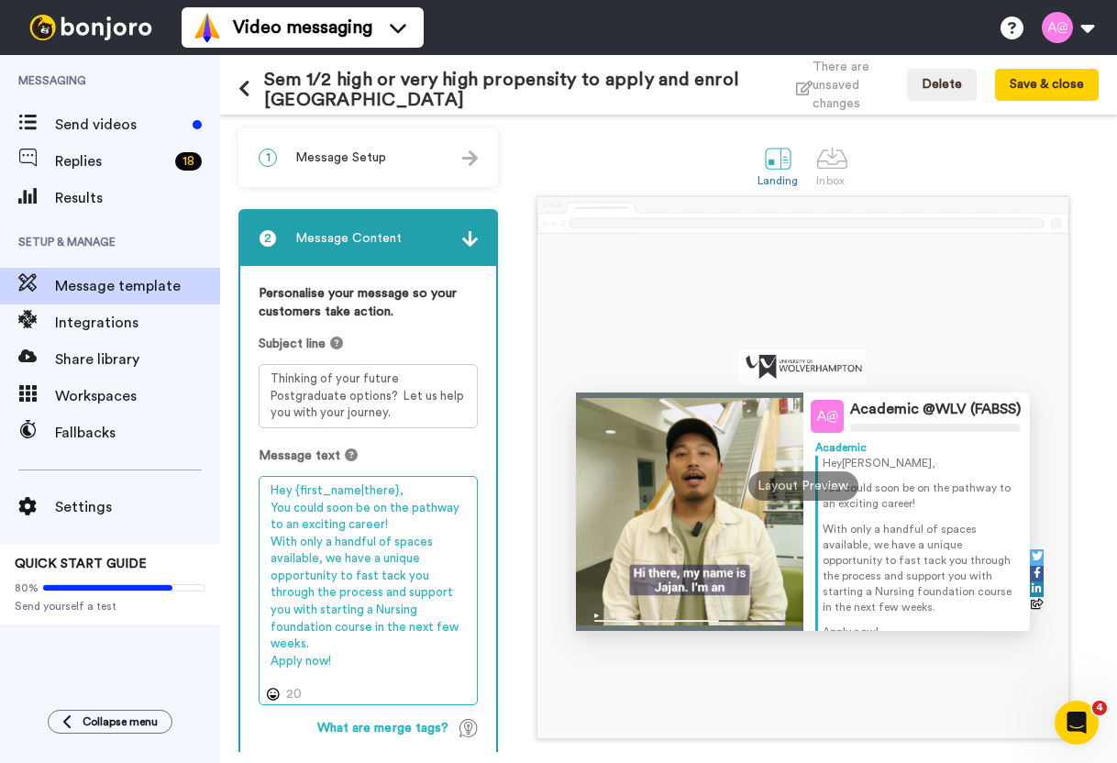
click at [316, 528] on textarea "Hey {first_name|there}, You could soon be on the pathway to an exciting career!…" at bounding box center [368, 590] width 219 height 229
click at [418, 519] on textarea "Hey {first_name|there}, You could soon be on the pathway to an accelert career!…" at bounding box center [368, 590] width 219 height 229
click at [307, 528] on textarea "Hey {first_name|there}, You could soon be on the pathway to an accelert career!…" at bounding box center [368, 590] width 219 height 229
click at [338, 526] on textarea "Hey {first_name|there}, You could soon be on the pathway to an accelertaed care…" at bounding box center [368, 590] width 219 height 229
click at [434, 524] on textarea "Hey {first_name|there}, You could soon be on the pathway to an accelerated care…" at bounding box center [368, 590] width 219 height 229
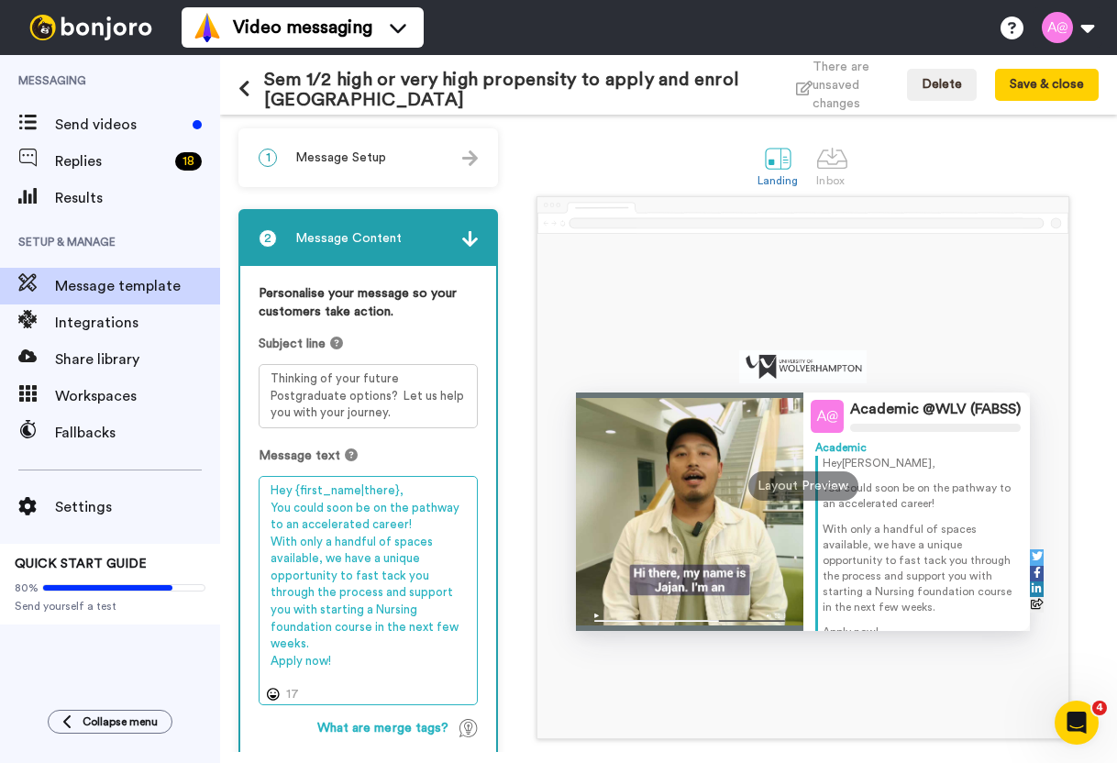
click at [304, 545] on textarea "Hey {first_name|there}, You could soon be on the pathway to an accelerated care…" at bounding box center [368, 590] width 219 height 229
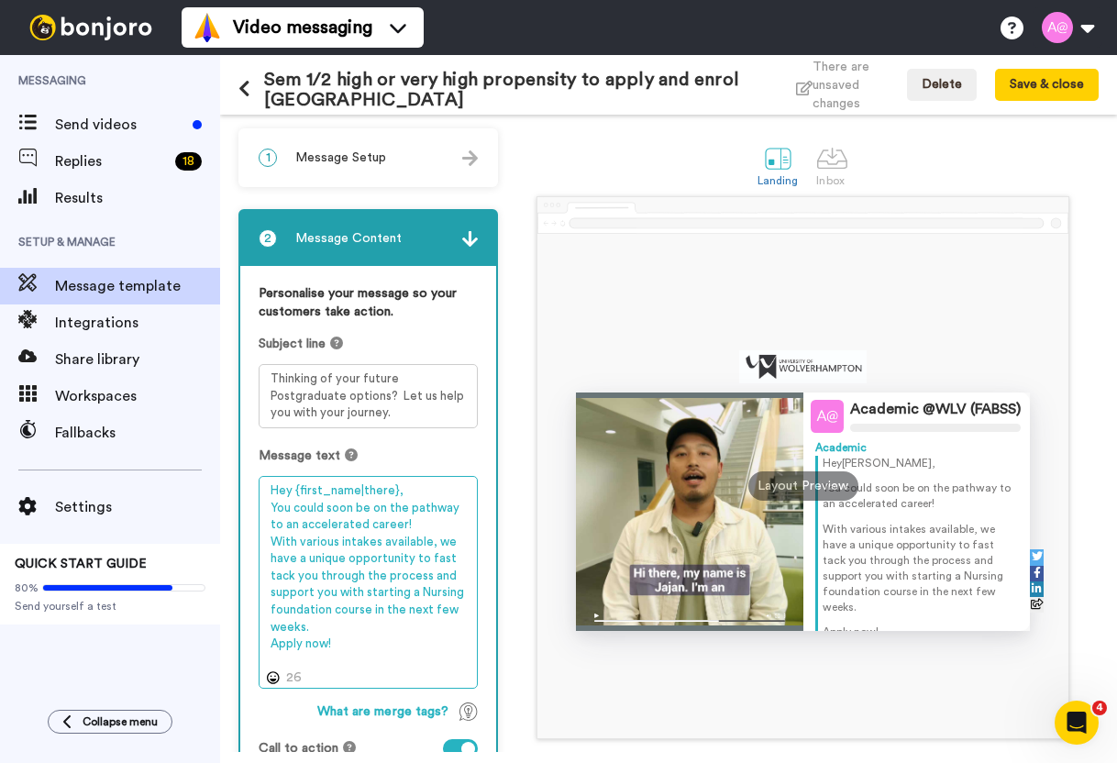
click at [275, 573] on textarea "Hey {first_name|there}, You could soon be on the pathway to an accelerated care…" at bounding box center [368, 582] width 219 height 213
click at [370, 566] on textarea "Hey {first_name|there}, You could soon be on the pathway to an accelerated care…" at bounding box center [368, 582] width 219 height 213
click at [440, 557] on textarea "Hey {first_name|there}, You could soon be on the pathway to an accelerated care…" at bounding box center [368, 582] width 219 height 213
click at [326, 605] on textarea "Hey {first_name|there}, You could soon be on the pathway to an accelerated care…" at bounding box center [368, 582] width 219 height 213
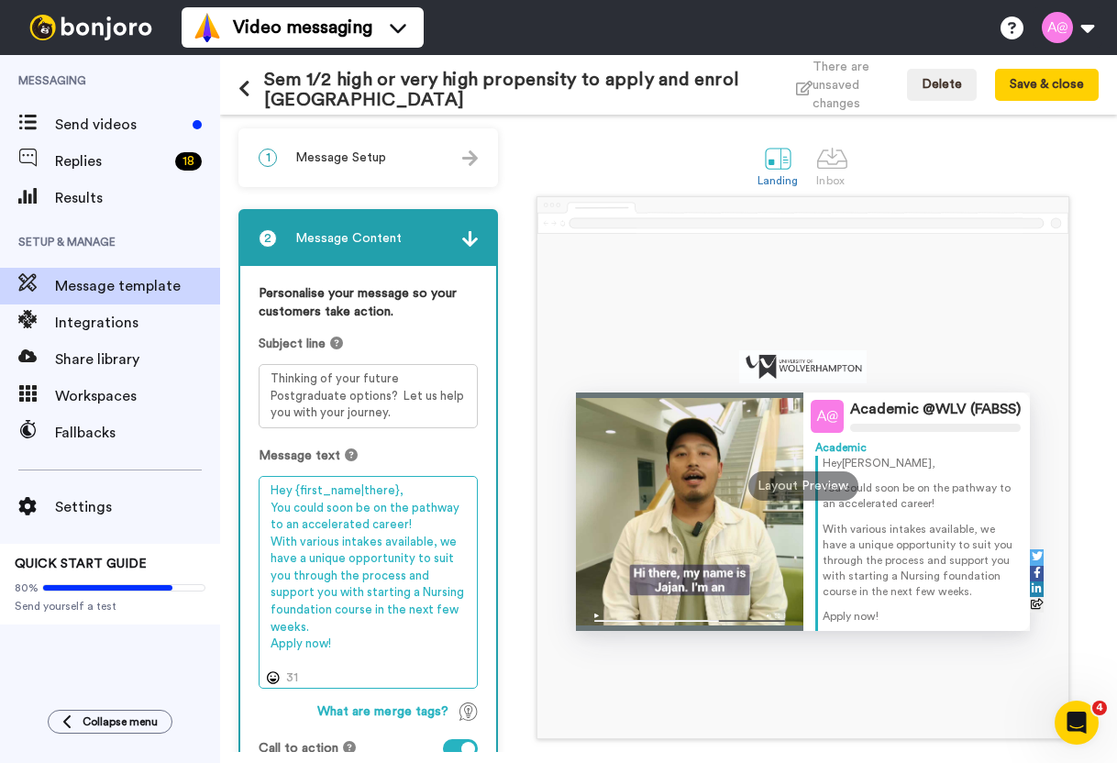
click at [306, 567] on textarea "Hey {first_name|there}, You could soon be on the pathway to an accelerated care…" at bounding box center [368, 582] width 219 height 213
click at [377, 575] on textarea "Hey {first_name|there}, You could soon be on the pathway to an accelerated care…" at bounding box center [368, 582] width 219 height 213
click at [280, 594] on textarea "Hey {first_name|there}, You could soon be on the pathway to an accelerated care…" at bounding box center [368, 582] width 219 height 213
click at [342, 595] on textarea "Hey {first_name|there}, You could soon be on the pathway to an accelerated care…" at bounding box center [368, 582] width 219 height 213
drag, startPoint x: 304, startPoint y: 627, endPoint x: 270, endPoint y: 614, distance: 37.5
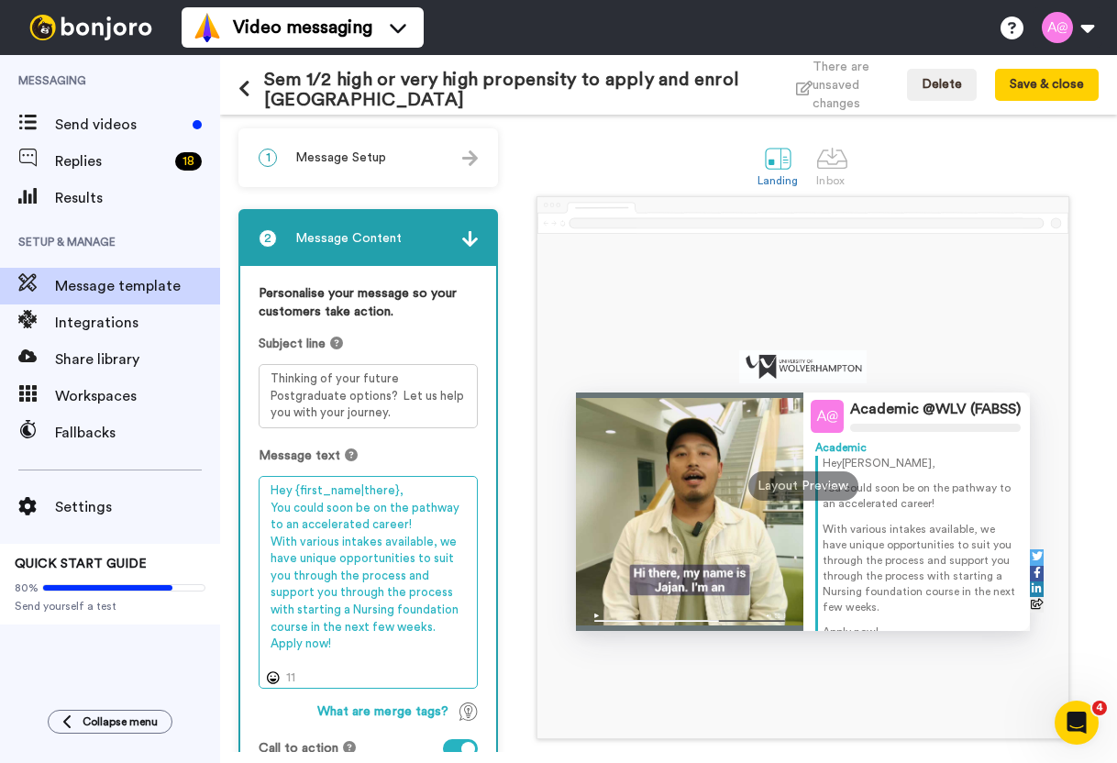
click at [270, 614] on textarea "Hey {first_name|there}, You could soon be on the pathway to an accelerated care…" at bounding box center [368, 582] width 219 height 213
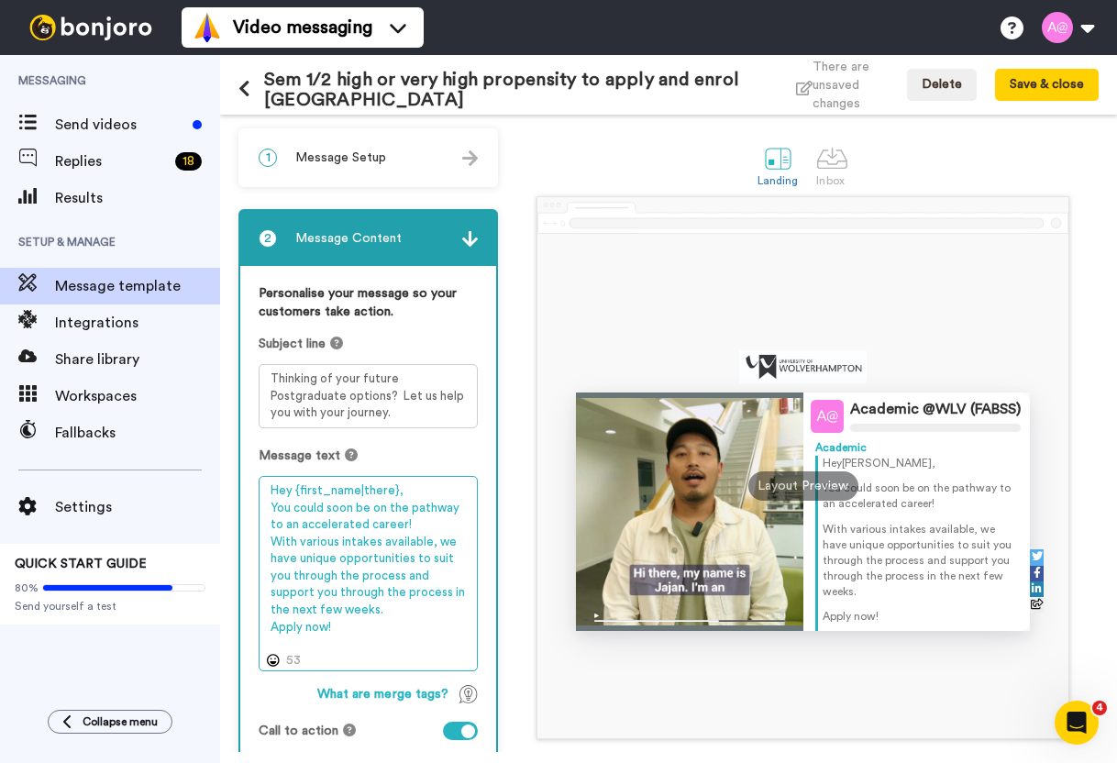
click at [426, 639] on textarea "Hey {first_name|there}, You could soon be on the pathway to an accelerated care…" at bounding box center [368, 573] width 219 height 195
click at [363, 618] on textarea "Hey {first_name|there}, You could soon be on the pathway to an accelerated care…" at bounding box center [368, 573] width 219 height 195
click at [368, 581] on textarea "Hey {first_name|there}, You could soon be on the pathway to an accelerated care…" at bounding box center [368, 573] width 219 height 195
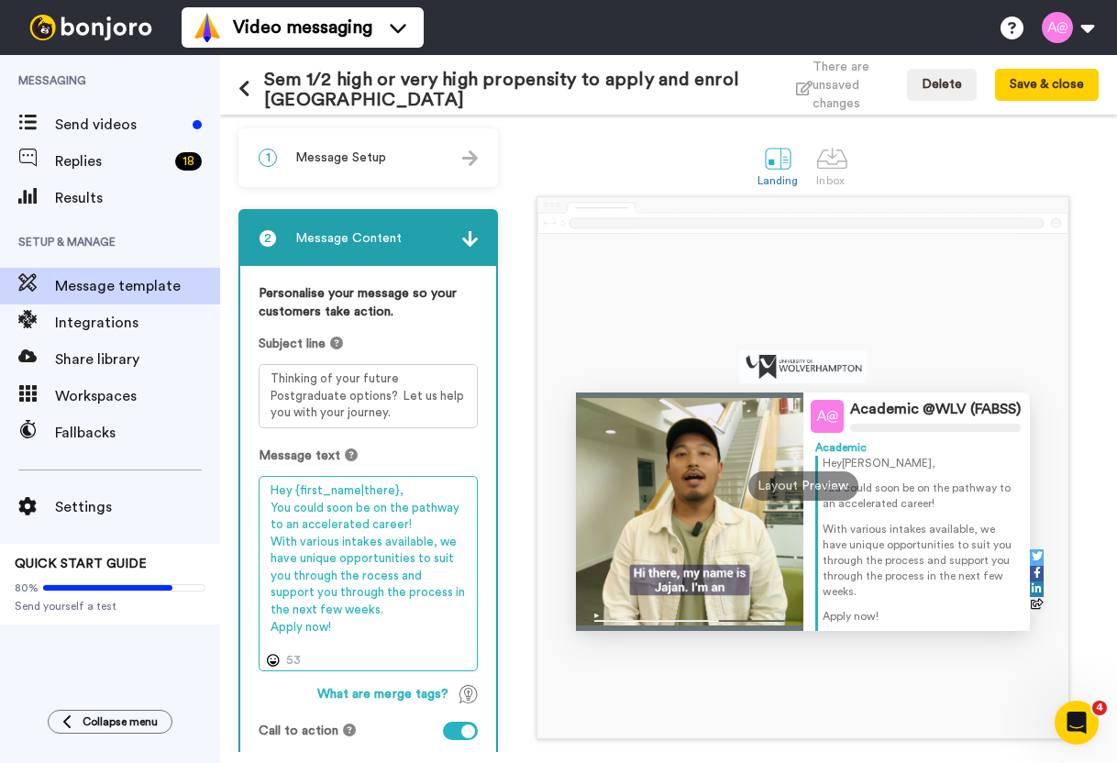
click at [368, 581] on textarea "Hey {first_name|there}, You could soon be on the pathway to an accelerated care…" at bounding box center [368, 573] width 219 height 195
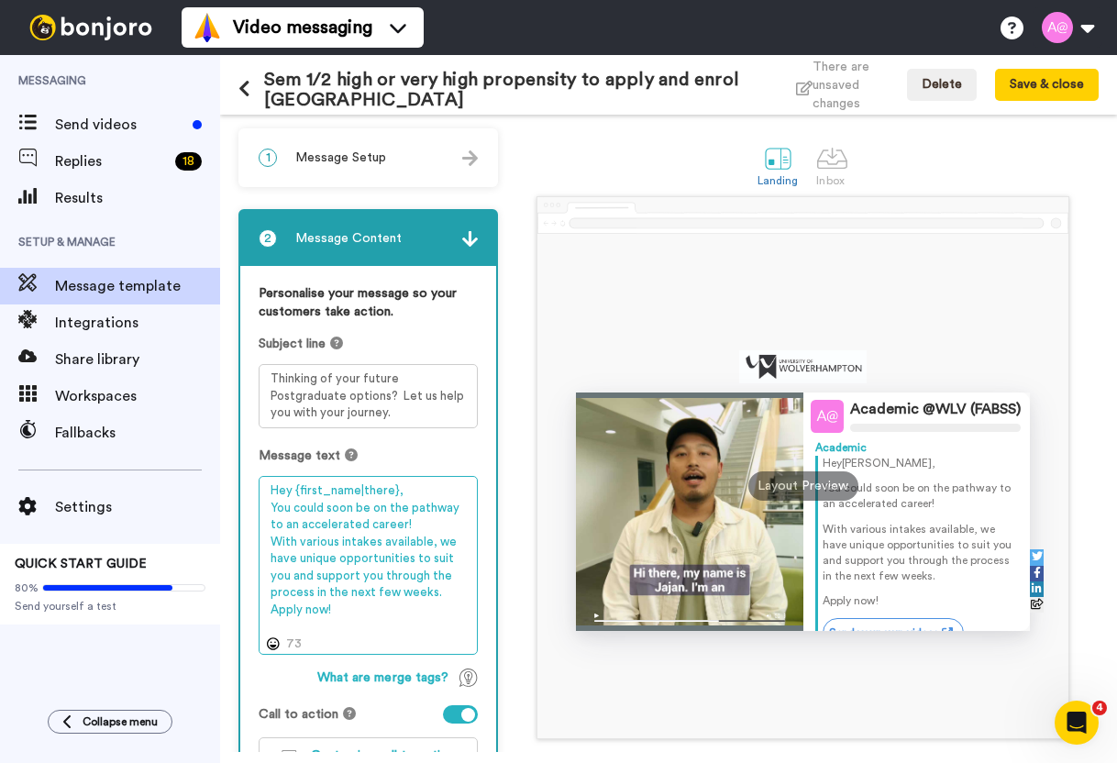
click at [316, 593] on textarea "Hey {first_name|there}, You could soon be on the pathway to an accelerated care…" at bounding box center [368, 565] width 219 height 179
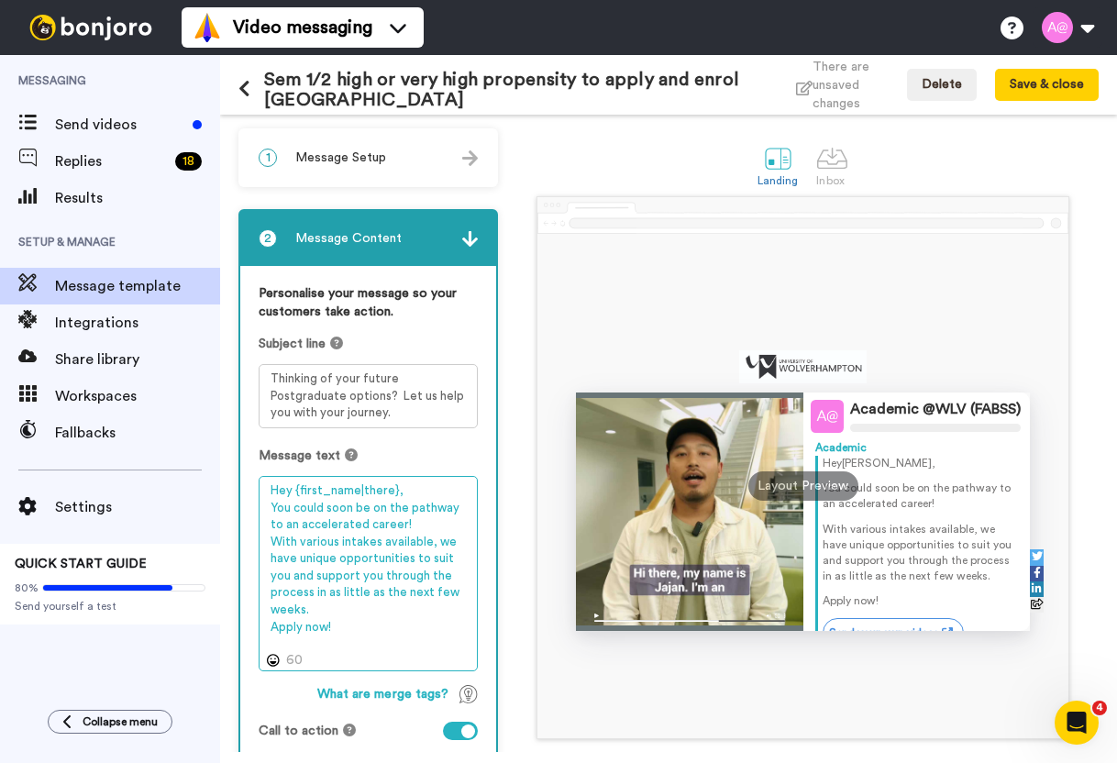
click at [355, 611] on textarea "Hey {first_name|there}, You could soon be on the pathway to an accelerated care…" at bounding box center [368, 573] width 219 height 195
click at [332, 631] on textarea "Hey {first_name|there}, You could soon be on the pathway to an accelerated care…" at bounding box center [368, 573] width 219 height 195
click at [326, 629] on textarea "Hey {first_name|there}, You could soon be on the pathway to an accelerated care…" at bounding box center [368, 573] width 219 height 195
click at [377, 628] on textarea "Hey {first_name|there}, You could soon be on the pathway to an accelerated care…" at bounding box center [368, 573] width 219 height 195
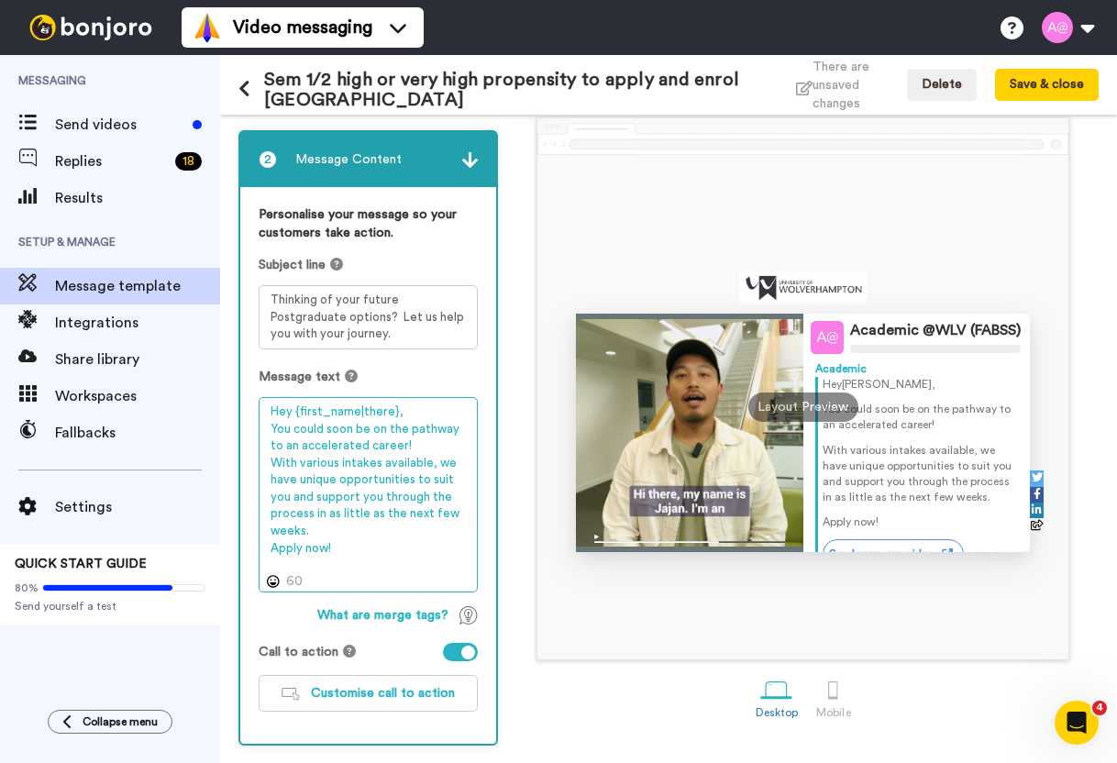
scroll to position [80, 0]
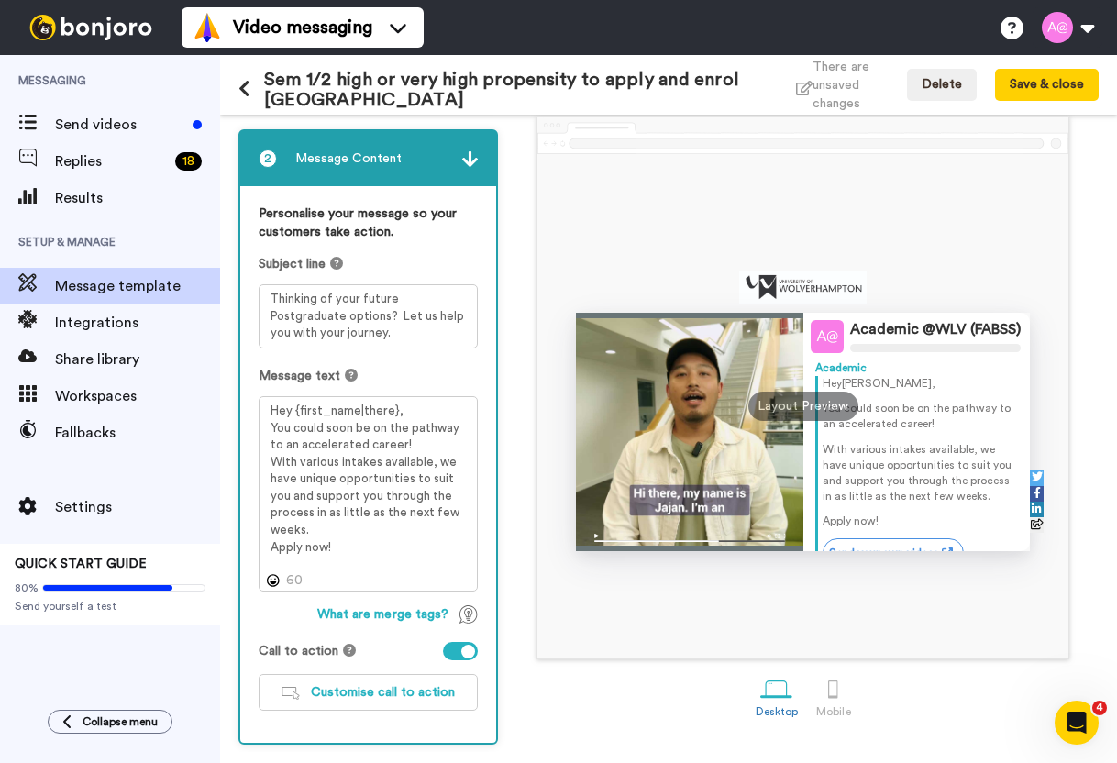
click at [121, 743] on div "Messaging Send videos Replies 18 Results Setup & Manage Message template Integr…" at bounding box center [110, 409] width 220 height 708
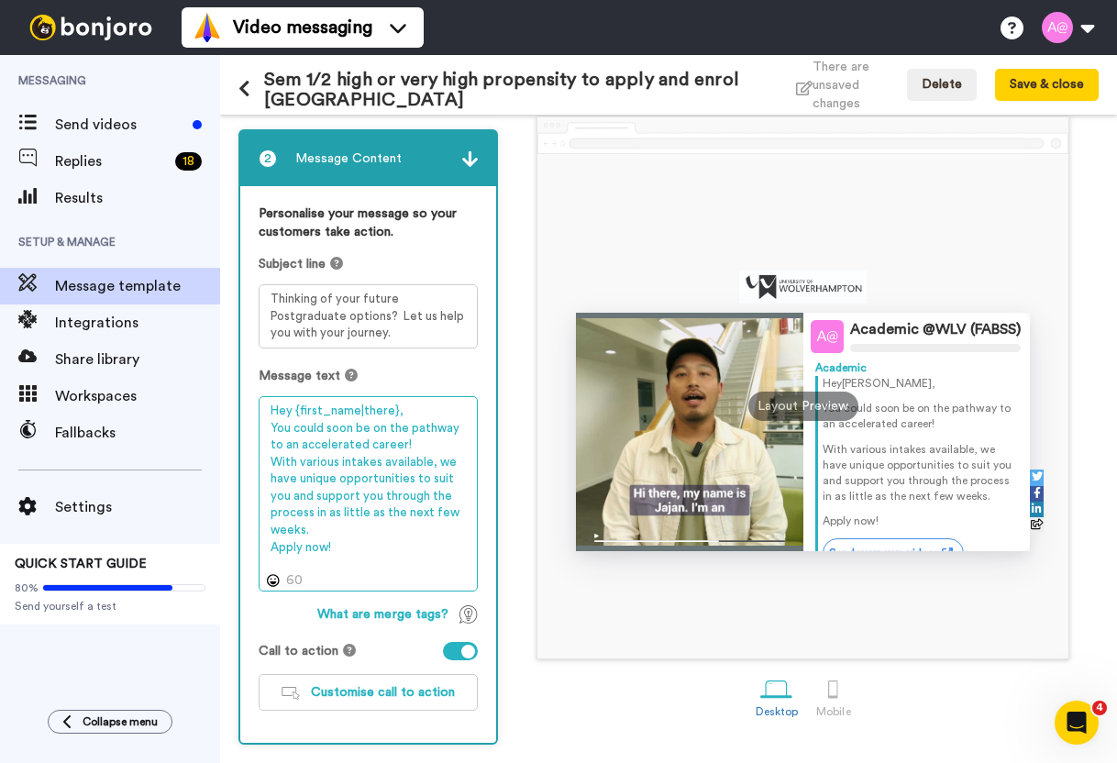
click at [316, 551] on textarea "Hey {first_name|there}, You could soon be on the pathway to an accelerated care…" at bounding box center [368, 493] width 219 height 195
click at [339, 530] on textarea "Hey {first_name|there}, You could soon be on the pathway to an accelerated care…" at bounding box center [368, 493] width 219 height 195
click at [322, 524] on textarea "Hey {first_name|there}, You could soon be on the pathway to an accelerated care…" at bounding box center [368, 493] width 219 height 195
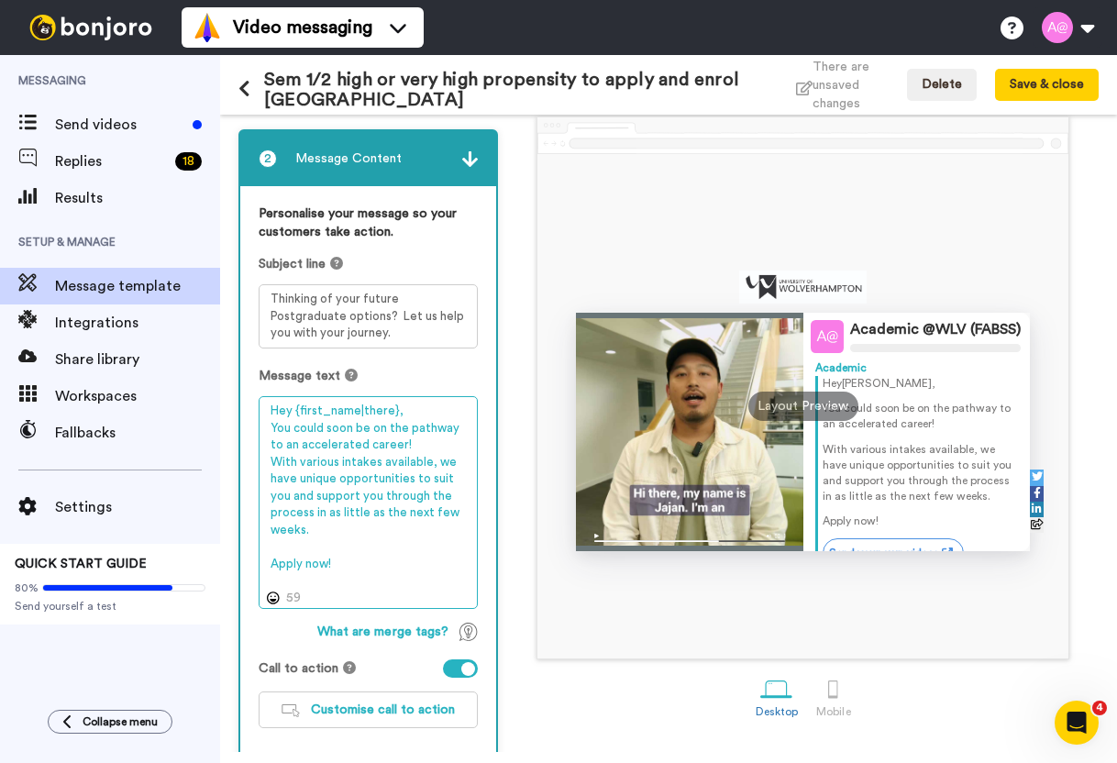
paste textarea "applications are now open and live on our website."
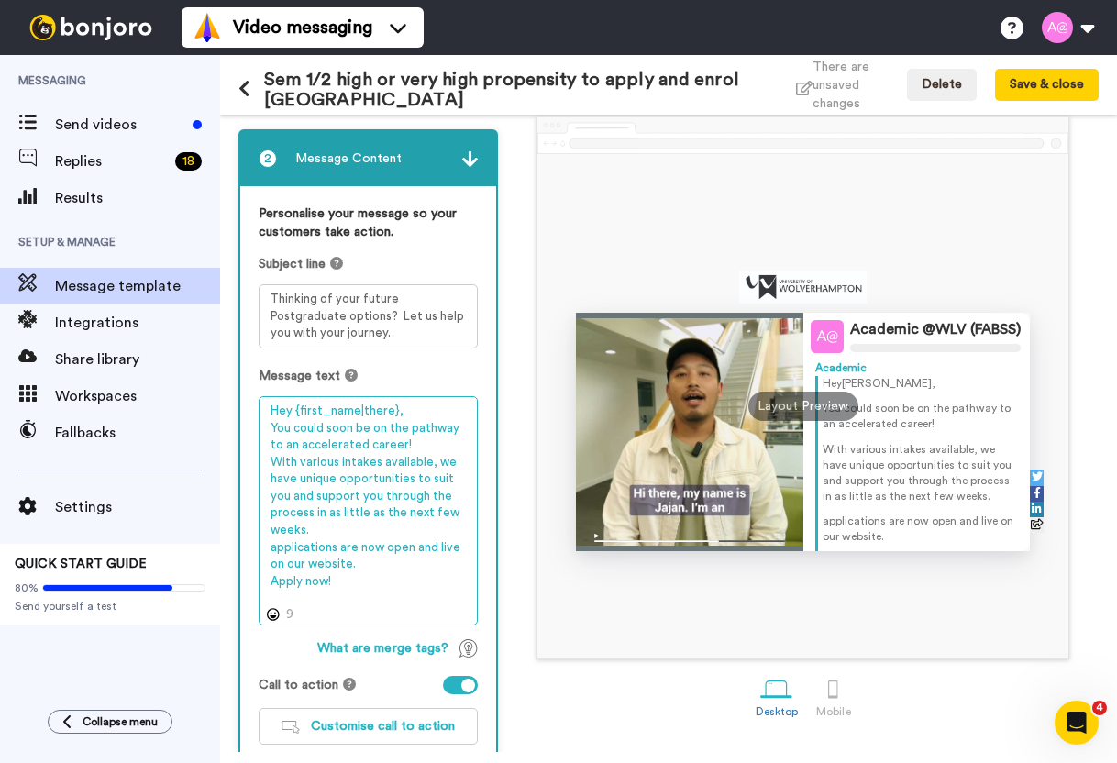
click at [274, 546] on textarea "Hey {first_name|there}, You could soon be on the pathway to an accelerated care…" at bounding box center [368, 510] width 219 height 229
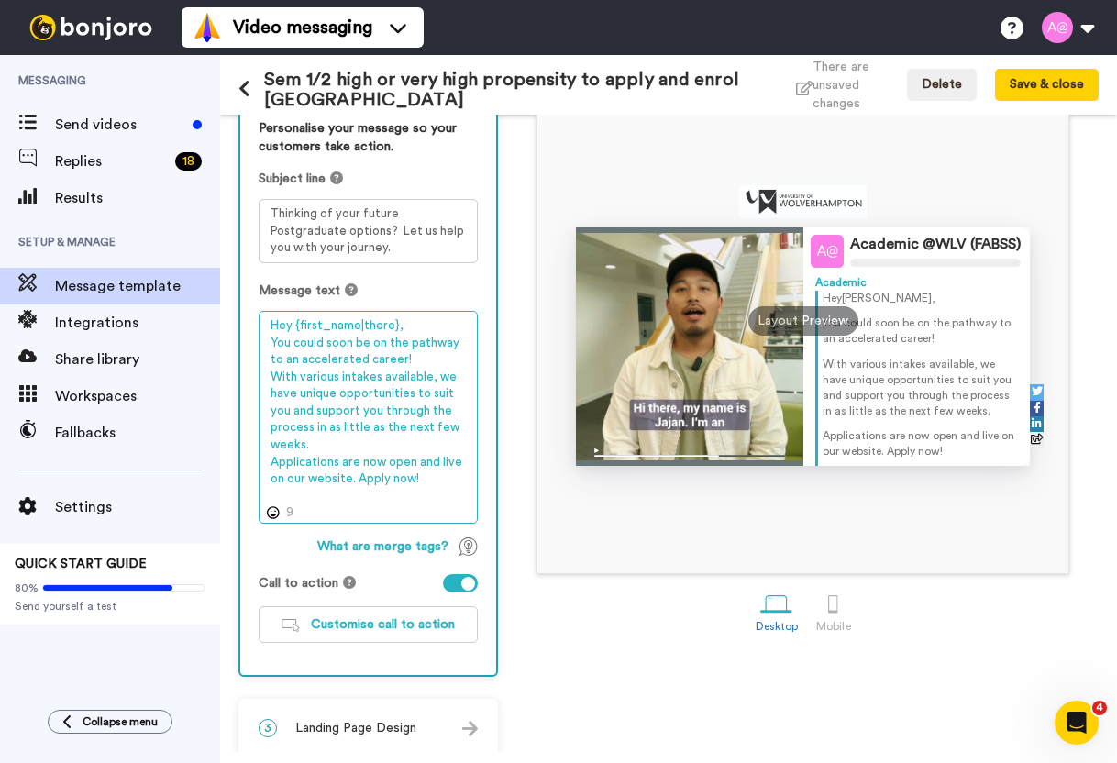
scroll to position [184, 0]
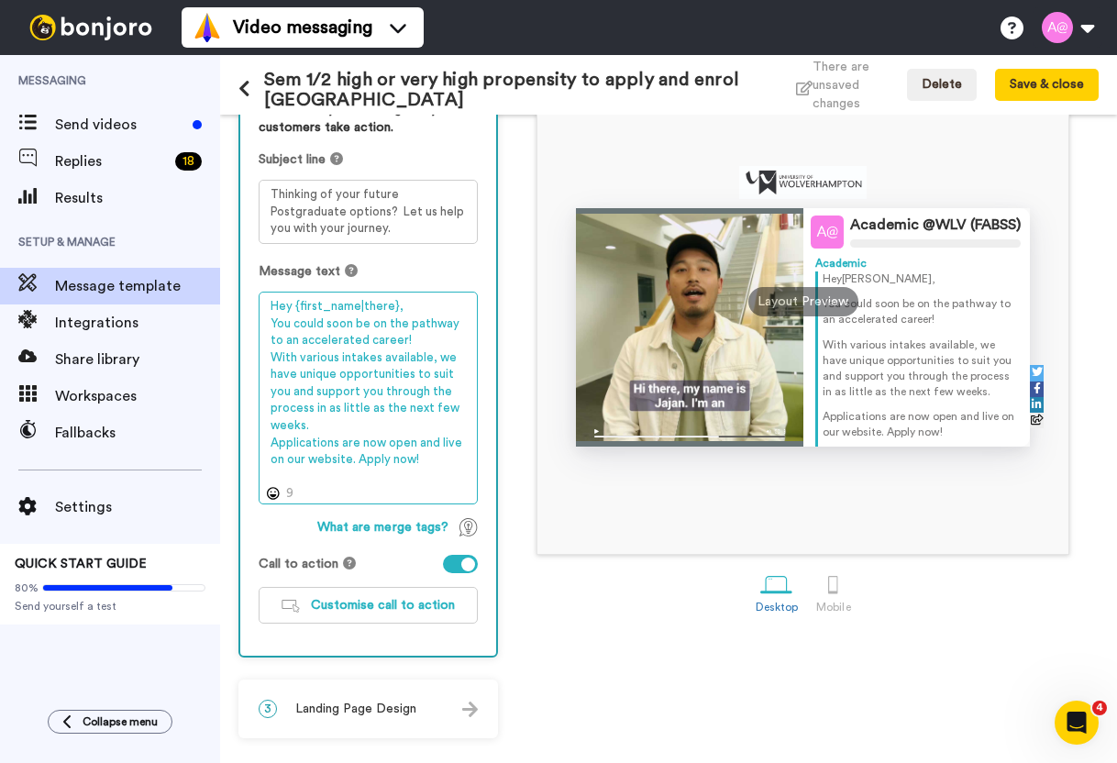
click at [433, 460] on textarea "Hey {first_name|there}, You could soon be on the pathway to an accelerated care…" at bounding box center [368, 398] width 219 height 213
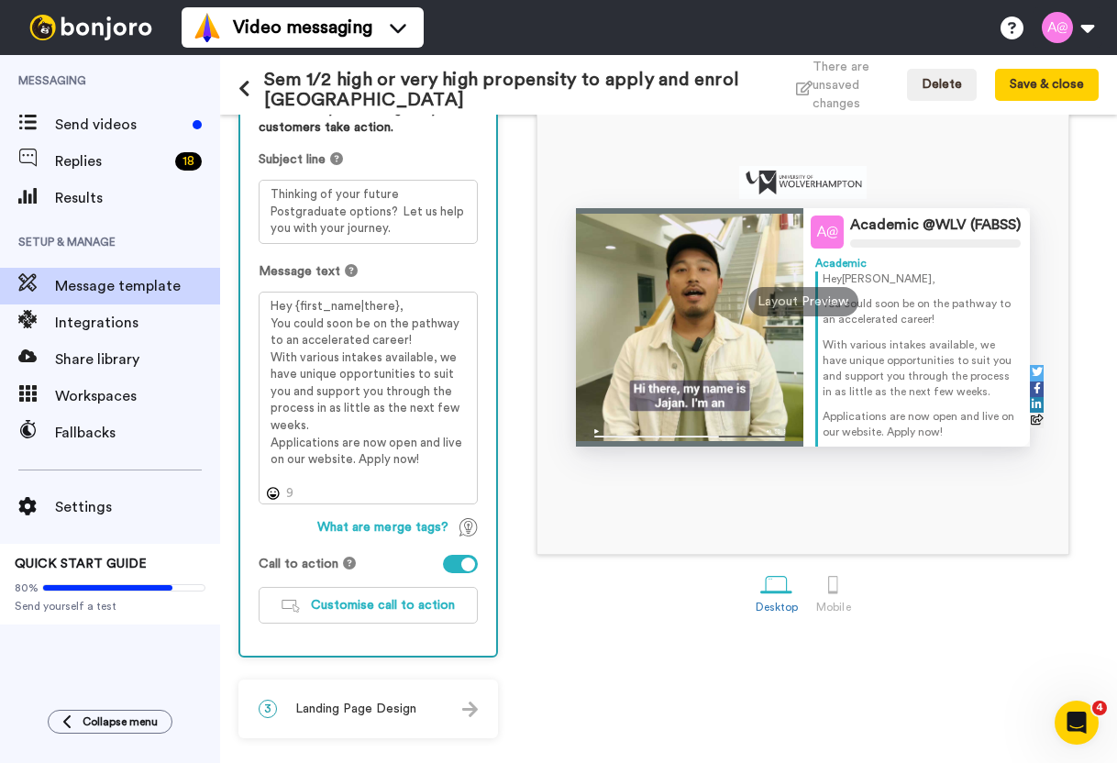
click at [697, 503] on div "Academic @WLV (FABSS) Academic Hey [PERSON_NAME] , You could soon be on the pat…" at bounding box center [802, 302] width 530 height 504
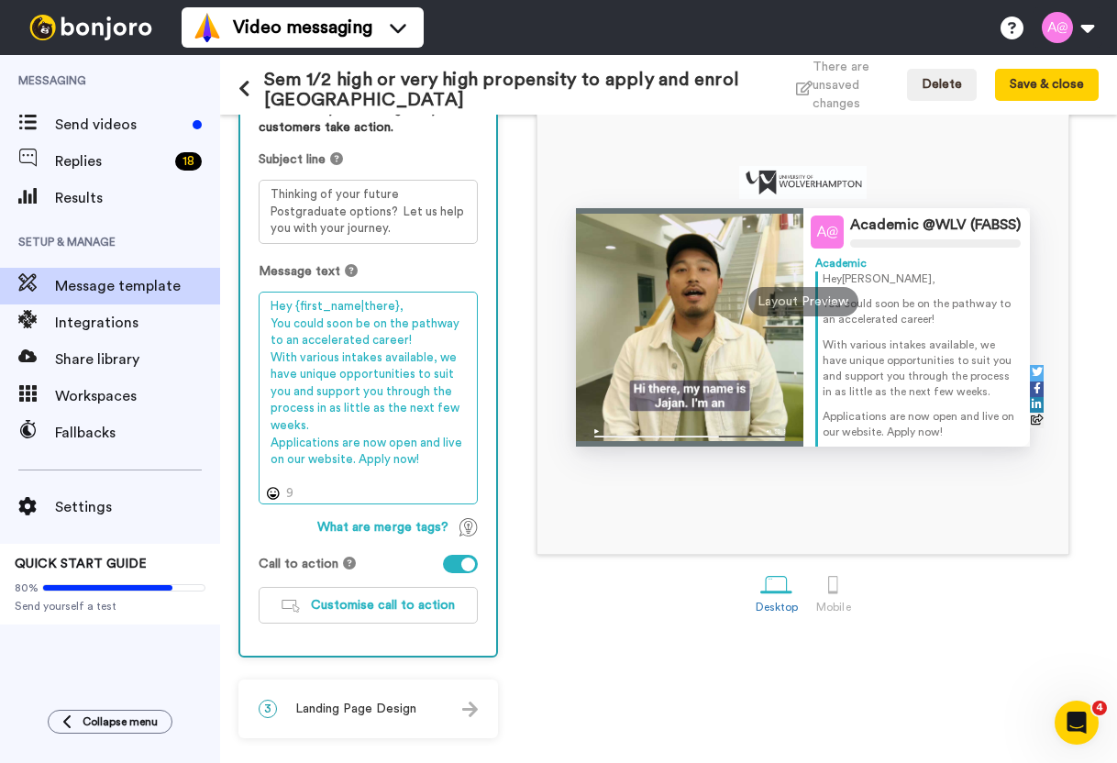
click at [440, 457] on textarea "Hey {first_name|there}, You could soon be on the pathway to an accelerated care…" at bounding box center [368, 398] width 219 height 213
paste textarea "Are you"
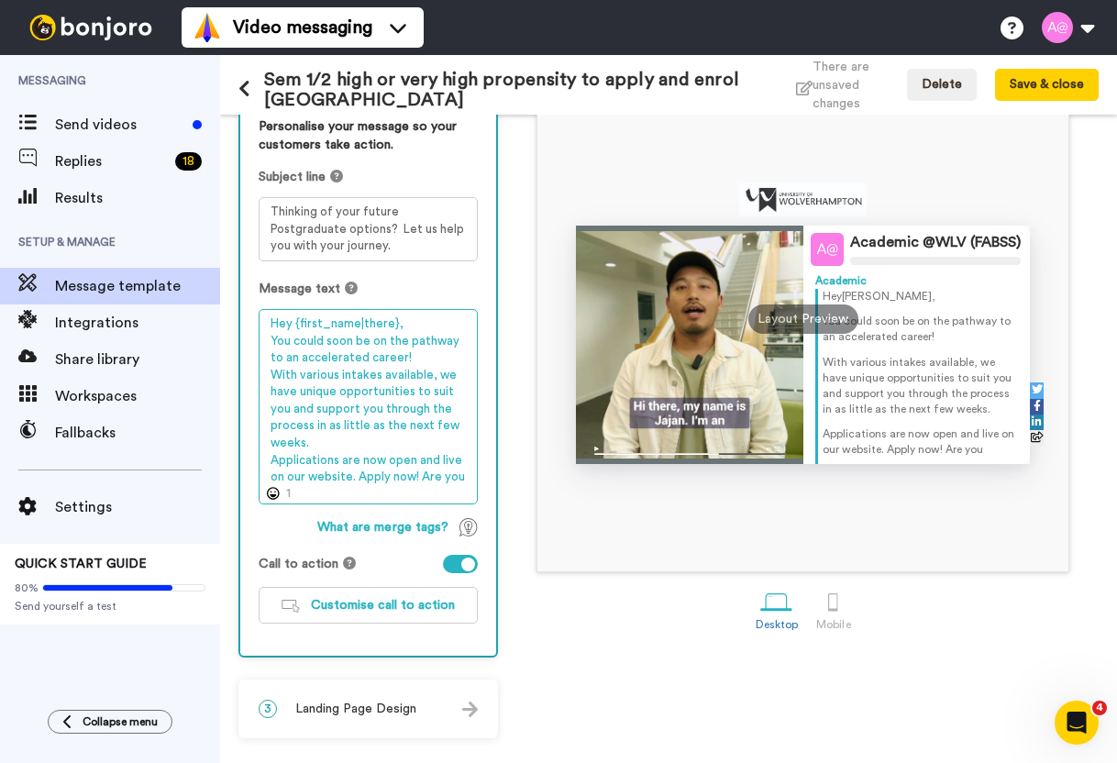
scroll to position [167, 0]
type textarea "Hey {first_name|there}, You could soon be on the pathway to an accelerated care…"
